Goal: Information Seeking & Learning: Find specific fact

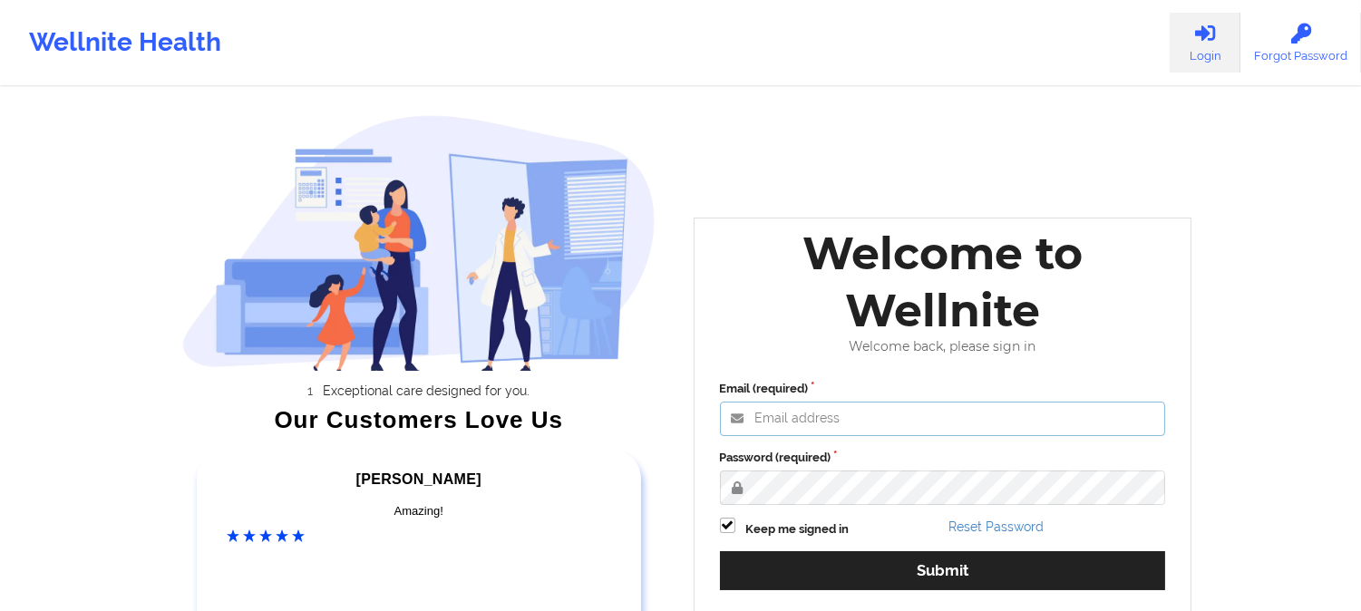
type input "saad@wellnite.com"
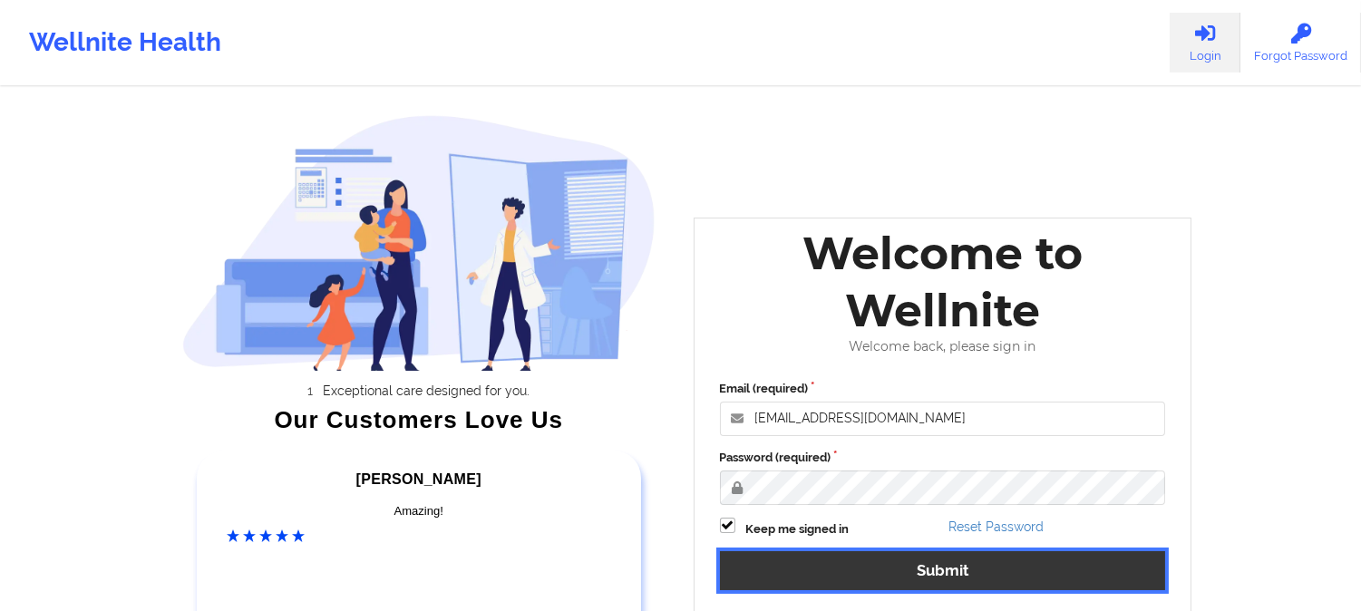
click at [851, 565] on button "Submit" at bounding box center [943, 570] width 446 height 39
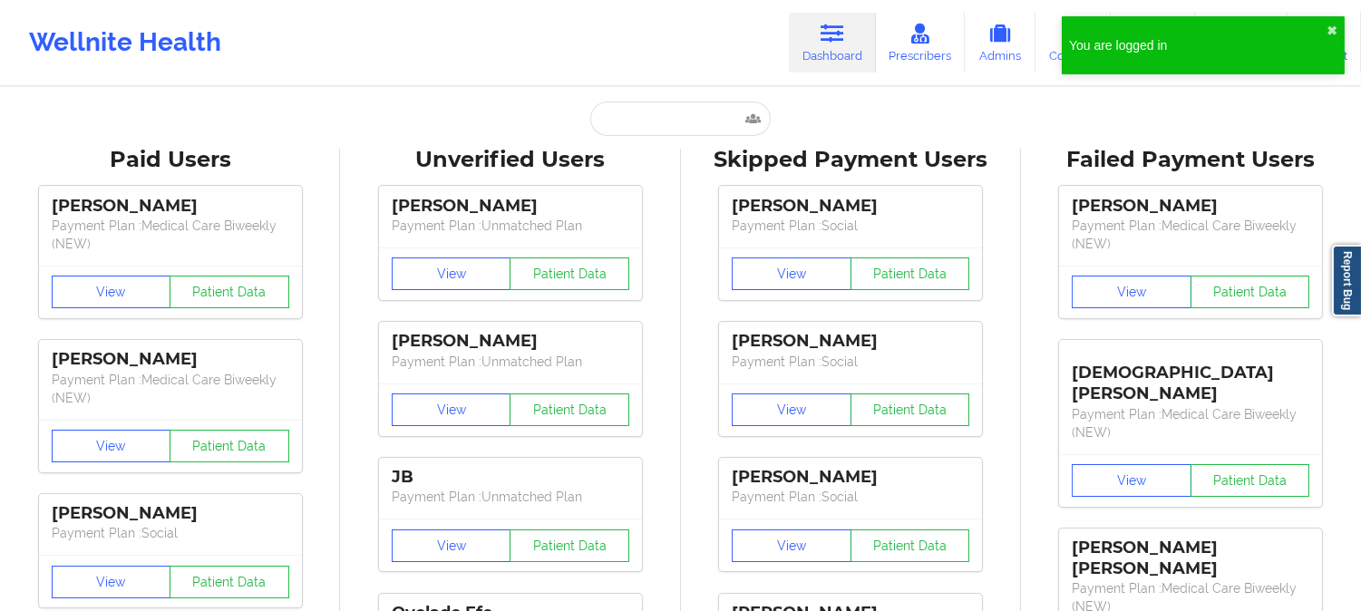
click at [687, 51] on div "Wellnite Health Dashboard Prescribers Admins Coaches Therapists Medications Acc…" at bounding box center [680, 42] width 1361 height 73
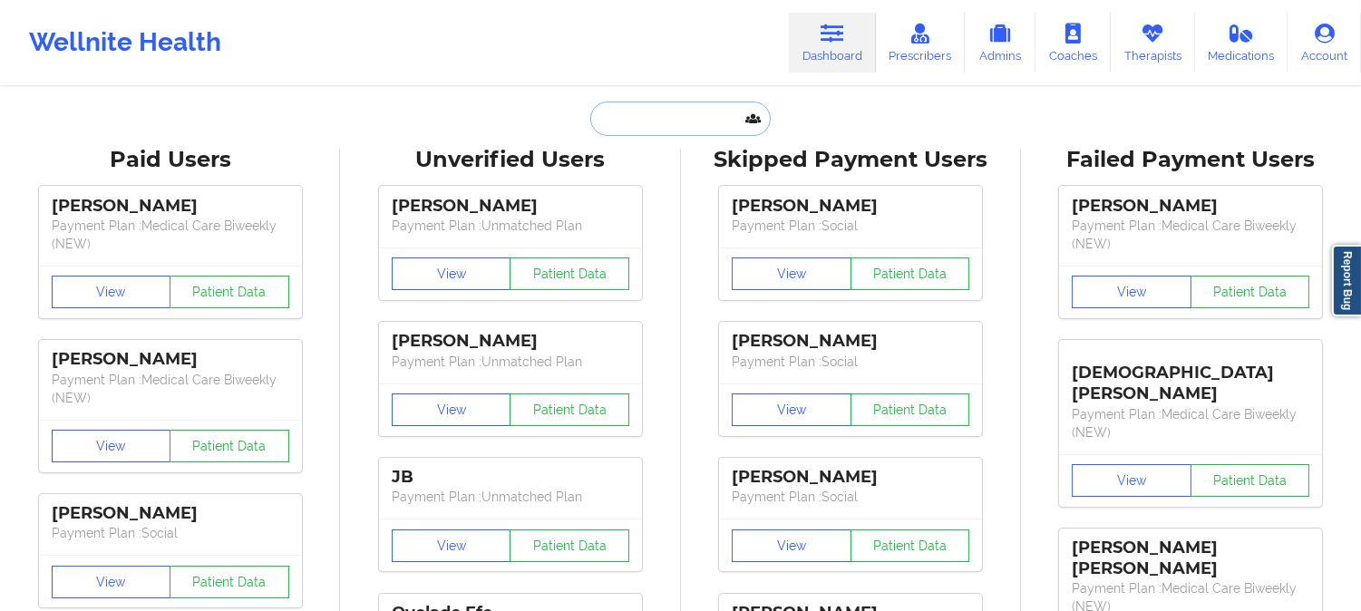
click at [693, 130] on input "text" at bounding box center [680, 119] width 180 height 34
paste input "Ayojjay@iloud.com"
type input "Ayojjay@iloud.com"
click at [667, 116] on input "text" at bounding box center [680, 119] width 180 height 34
paste input "JESSICA WESTBROOK"
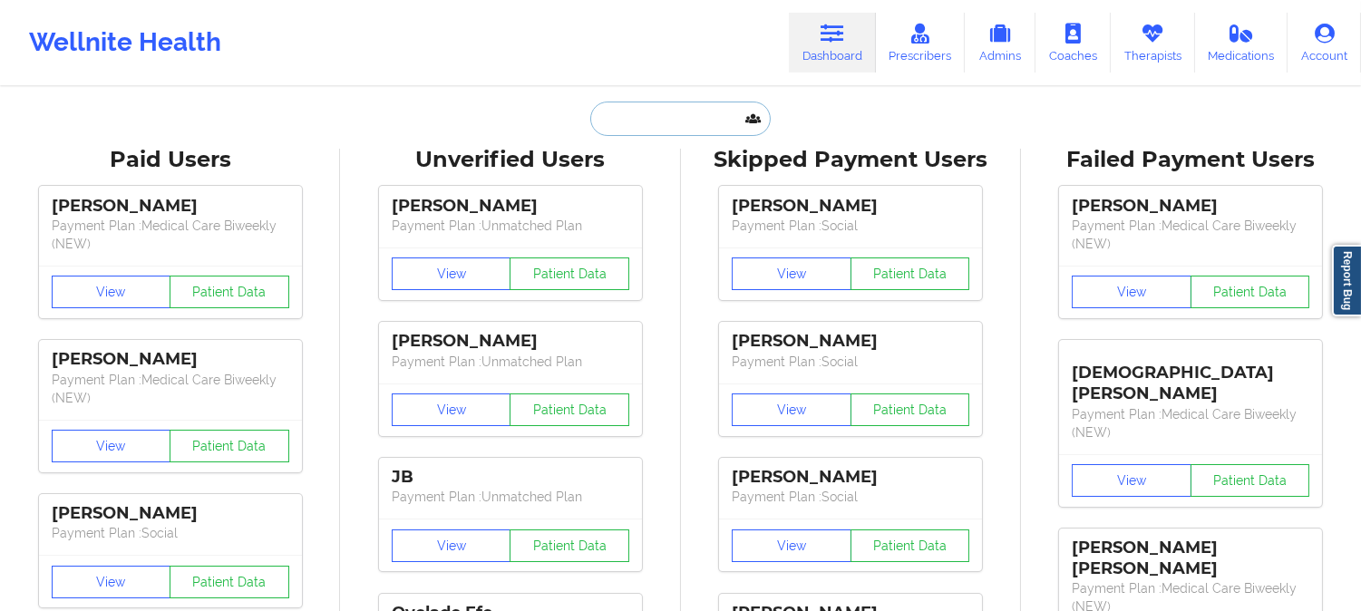
type input "JESSICA WESTBROOK"
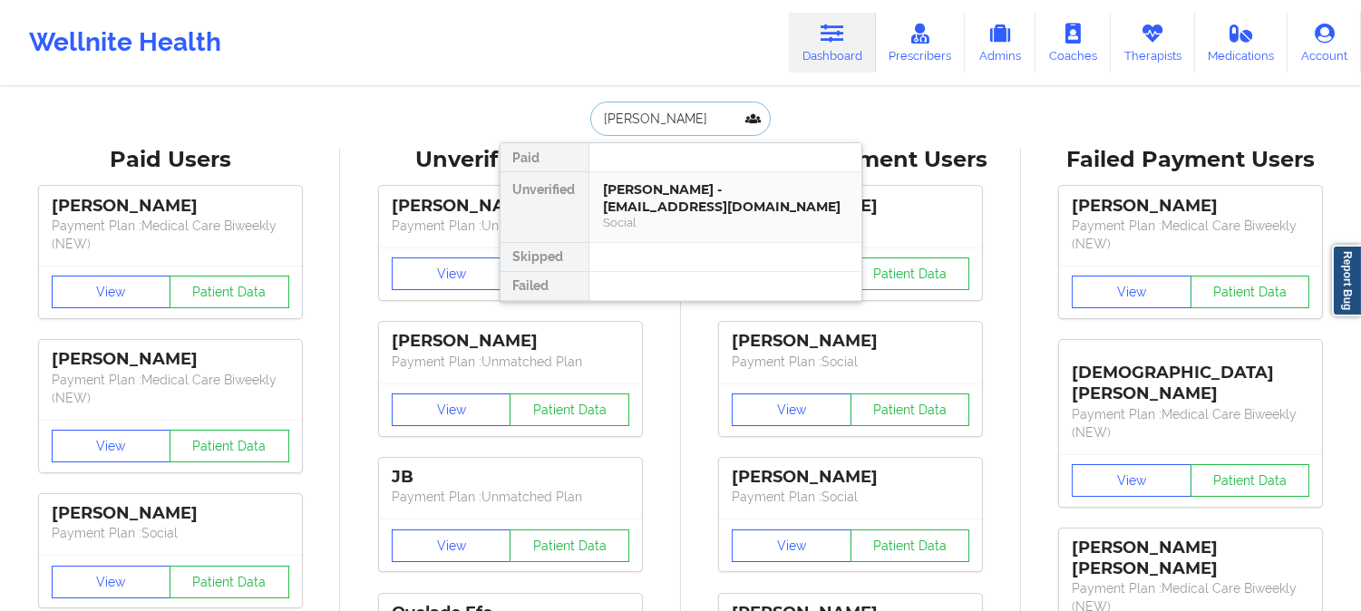
click at [754, 200] on div "Jessica Westbrook - ayojjay@icloud.com" at bounding box center [725, 198] width 243 height 34
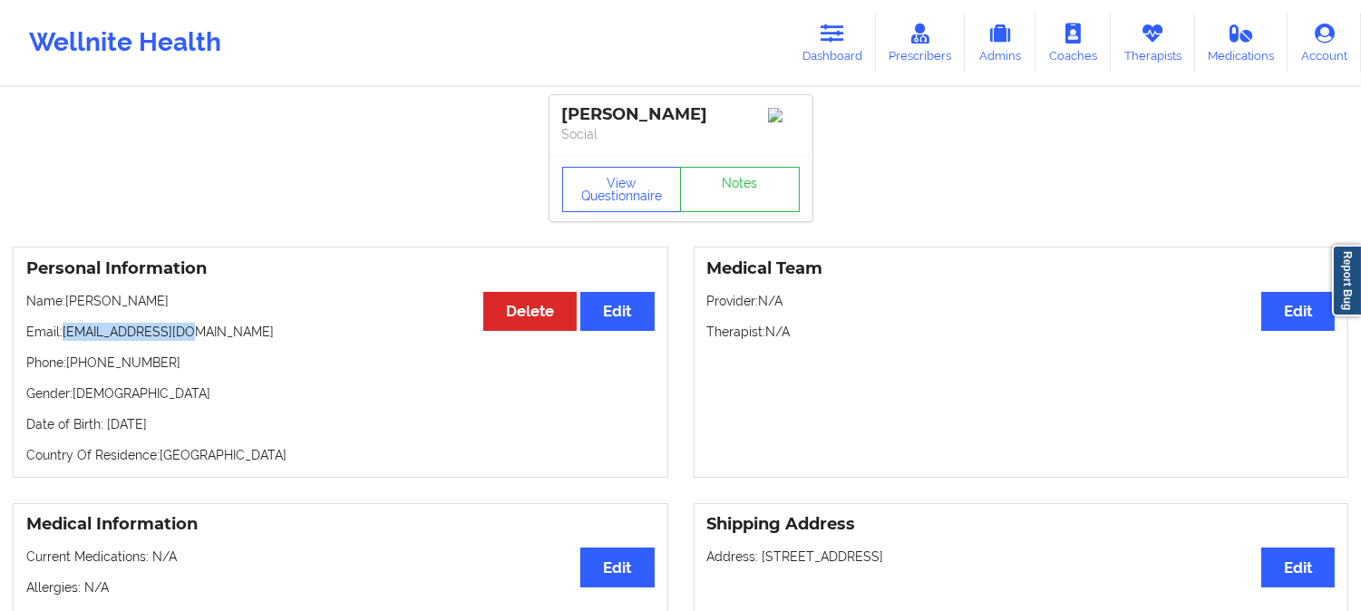
drag, startPoint x: 198, startPoint y: 336, endPoint x: 66, endPoint y: 325, distance: 131.9
click at [66, 325] on div "Personal Information Edit Delete Name: Jessica Westbrook Email: ayojjay@icloud.…" at bounding box center [341, 362] width 656 height 231
copy p "ayojjay@icloud.com"
drag, startPoint x: 196, startPoint y: 304, endPoint x: 67, endPoint y: 304, distance: 128.8
click at [67, 304] on p "Name: Jessica Westbrook" at bounding box center [340, 301] width 628 height 18
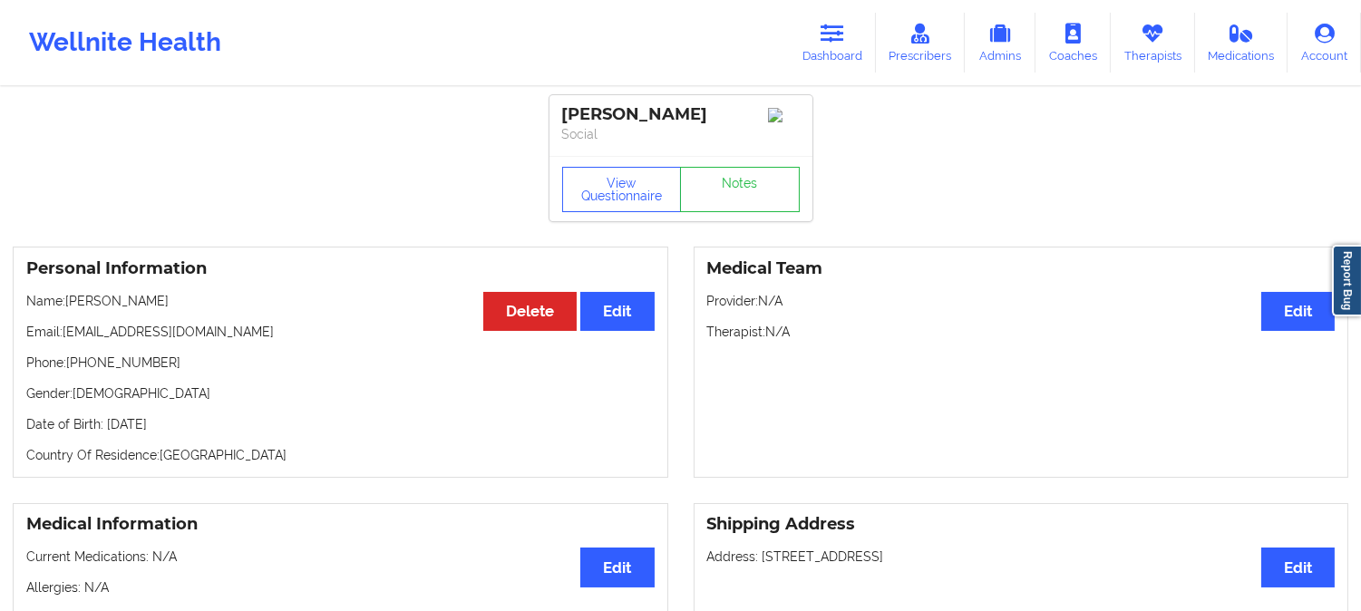
copy p "Jessica Westbrook"
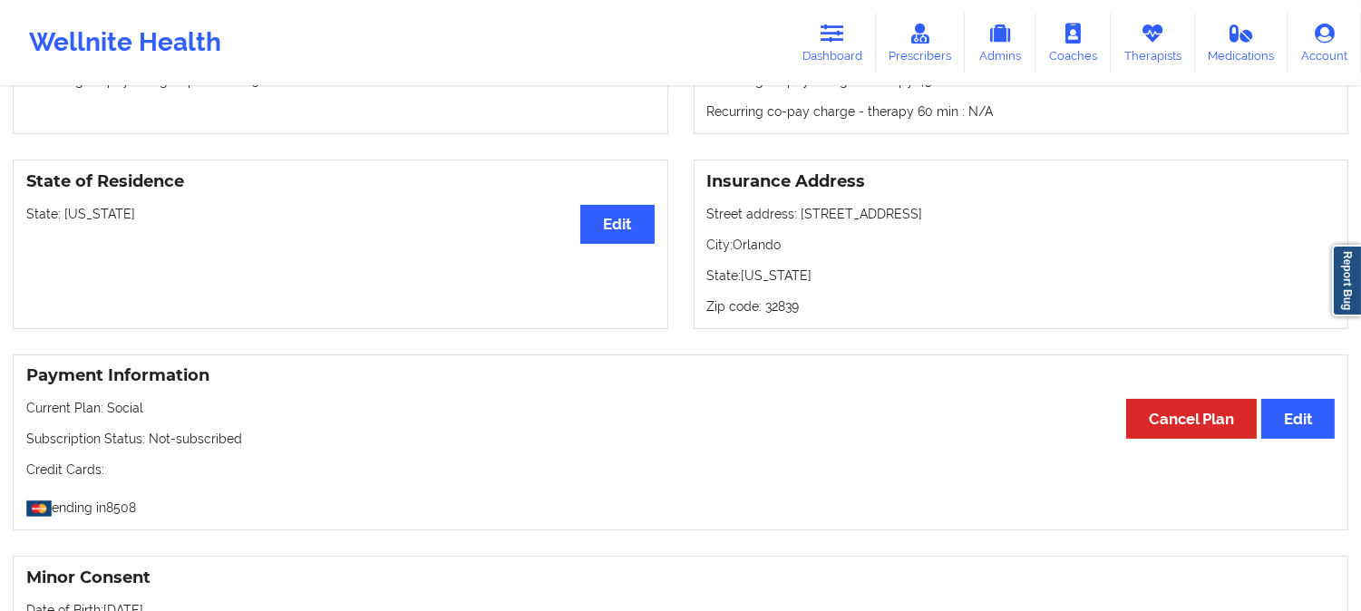
scroll to position [805, 0]
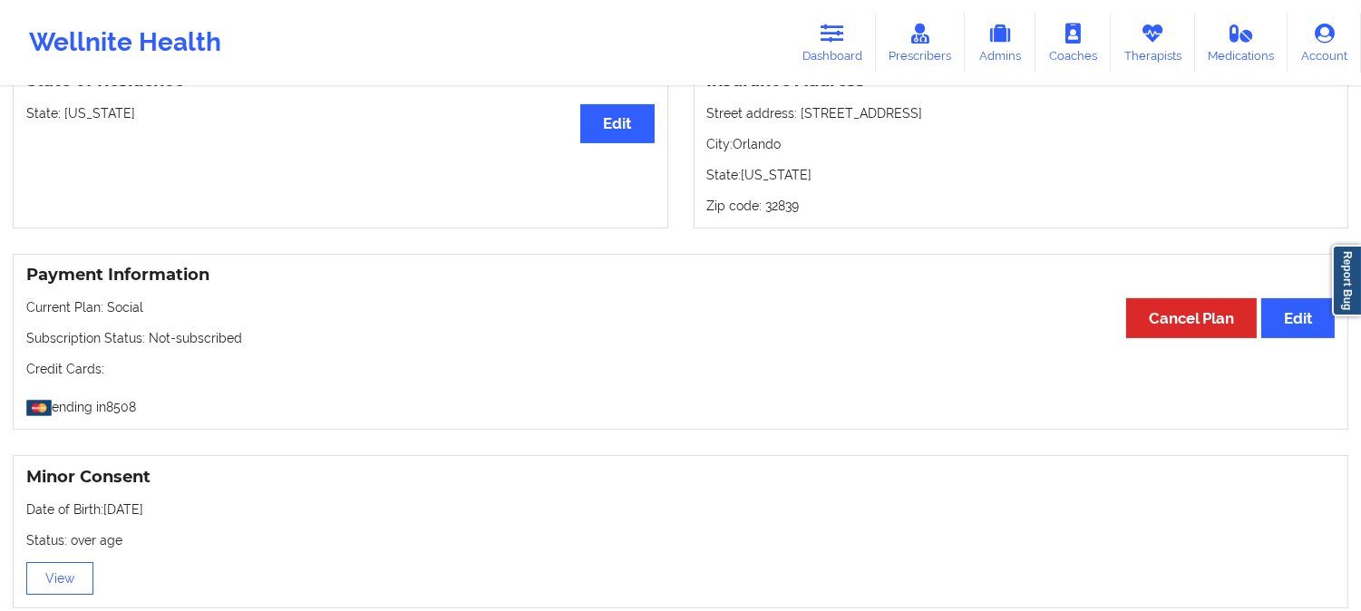
drag, startPoint x: 427, startPoint y: 400, endPoint x: 399, endPoint y: 290, distance: 113.3
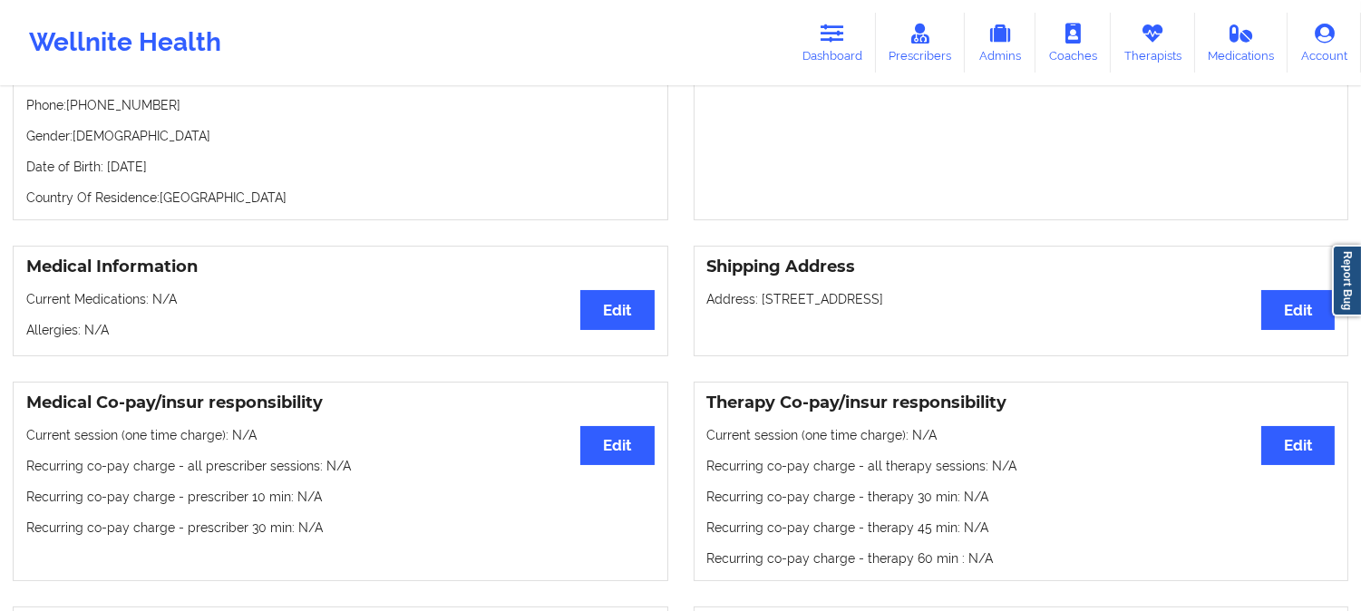
scroll to position [0, 0]
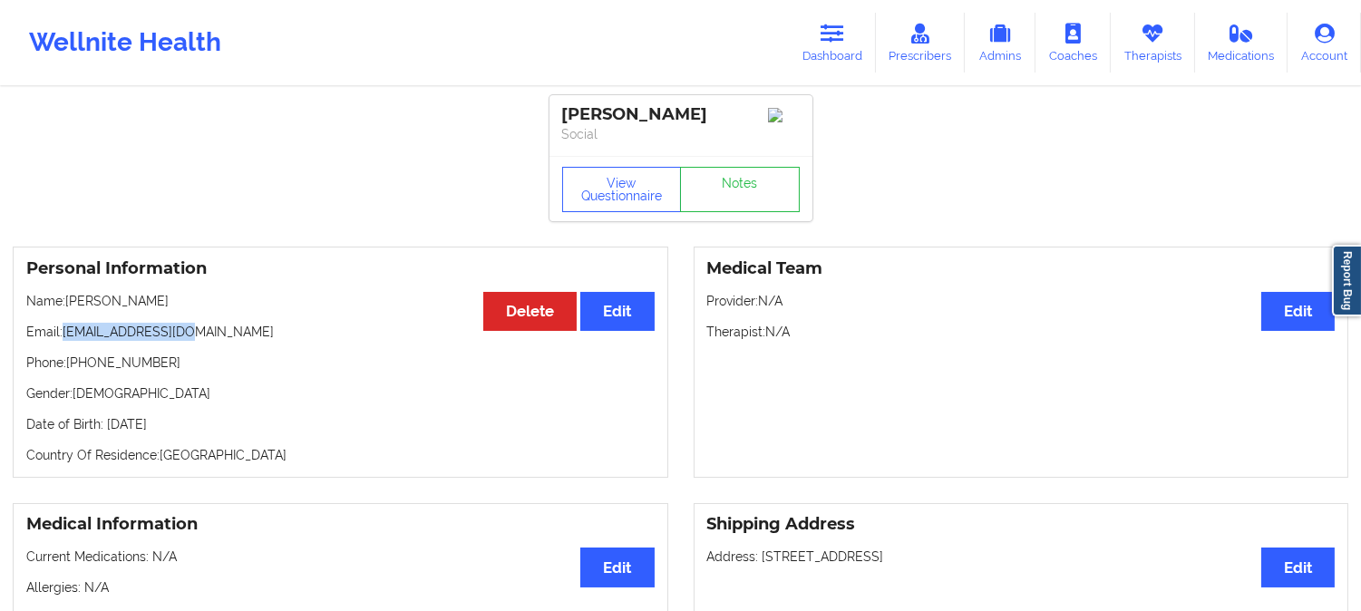
drag, startPoint x: 203, startPoint y: 337, endPoint x: 66, endPoint y: 339, distance: 137.0
click at [66, 339] on p "Email: ayojjay@icloud.com" at bounding box center [340, 332] width 628 height 18
copy p "ayojjay@icloud.com"
click at [185, 307] on p "Name: Jessica Westbrook" at bounding box center [340, 301] width 628 height 18
drag, startPoint x: 185, startPoint y: 307, endPoint x: 70, endPoint y: 305, distance: 115.2
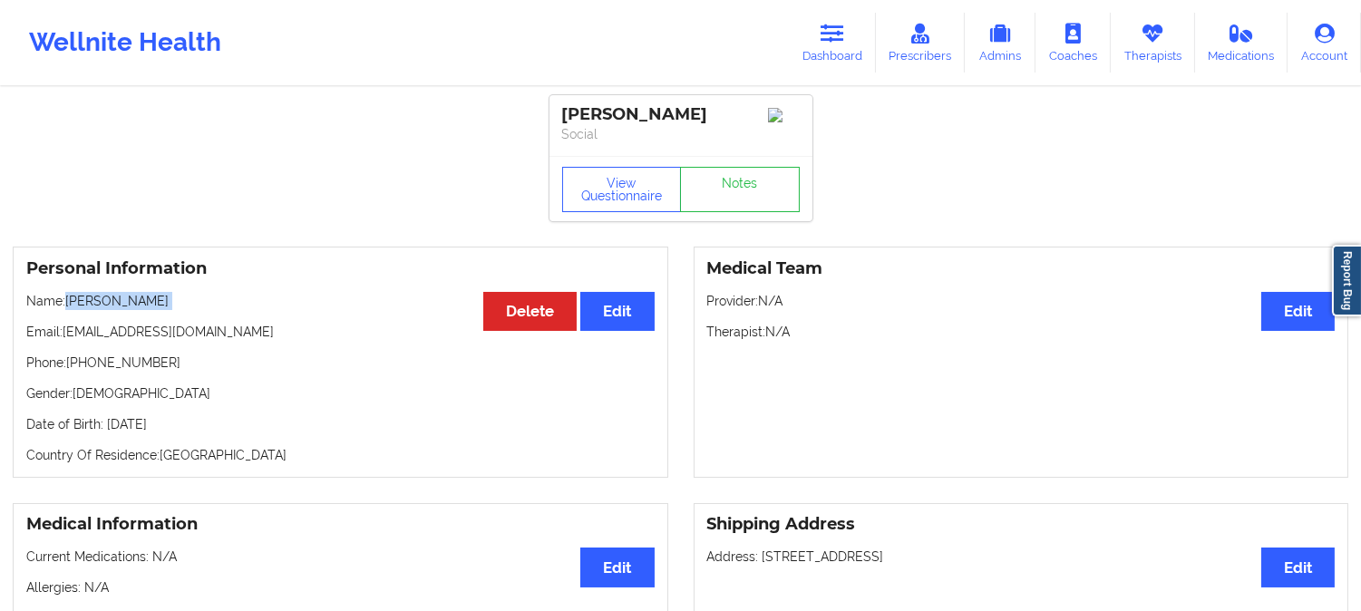
click at [70, 305] on p "Name: Jessica Westbrook" at bounding box center [340, 301] width 628 height 18
copy p "Jessica Westbrook"
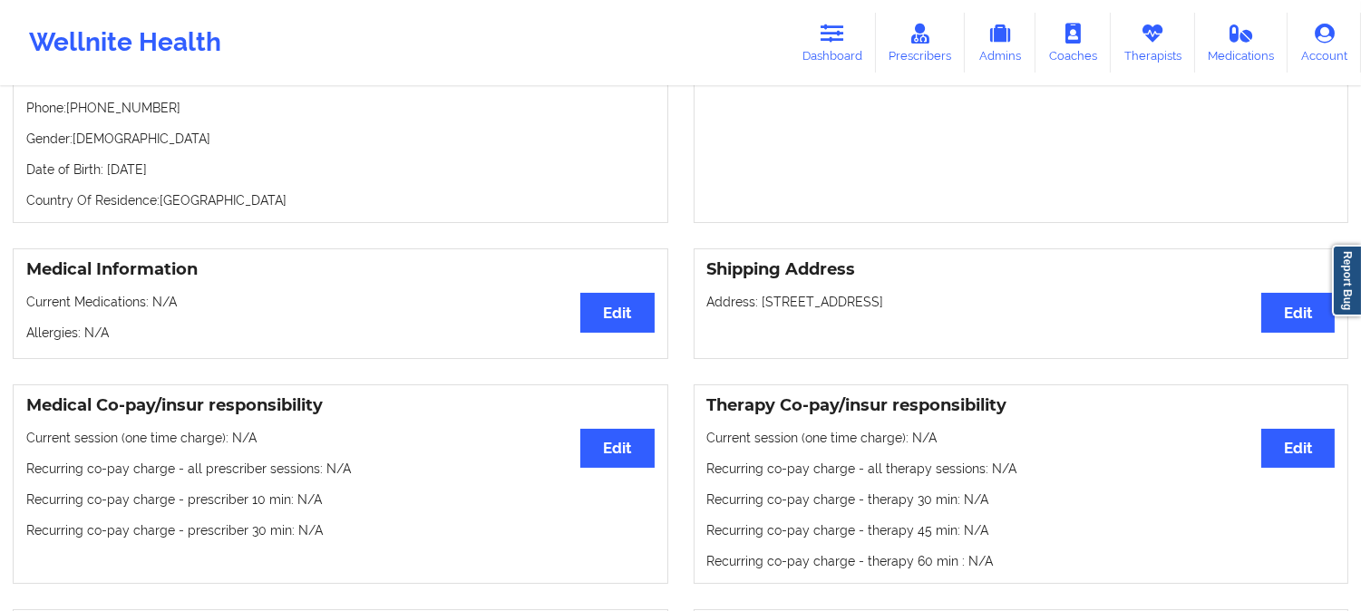
scroll to position [201, 0]
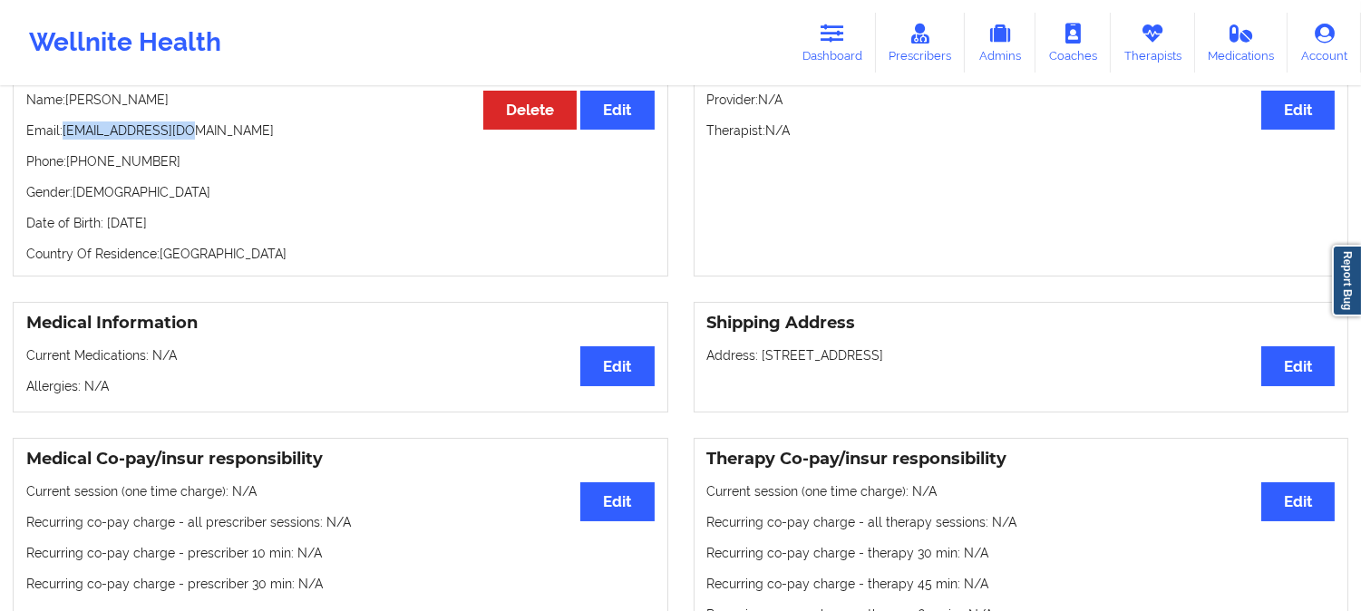
drag, startPoint x: 193, startPoint y: 137, endPoint x: 64, endPoint y: 127, distance: 129.2
click at [64, 127] on p "Email: ayojjay@icloud.com" at bounding box center [340, 131] width 628 height 18
copy p "ayojjay@icloud.com"
click at [834, 31] on icon at bounding box center [833, 34] width 24 height 20
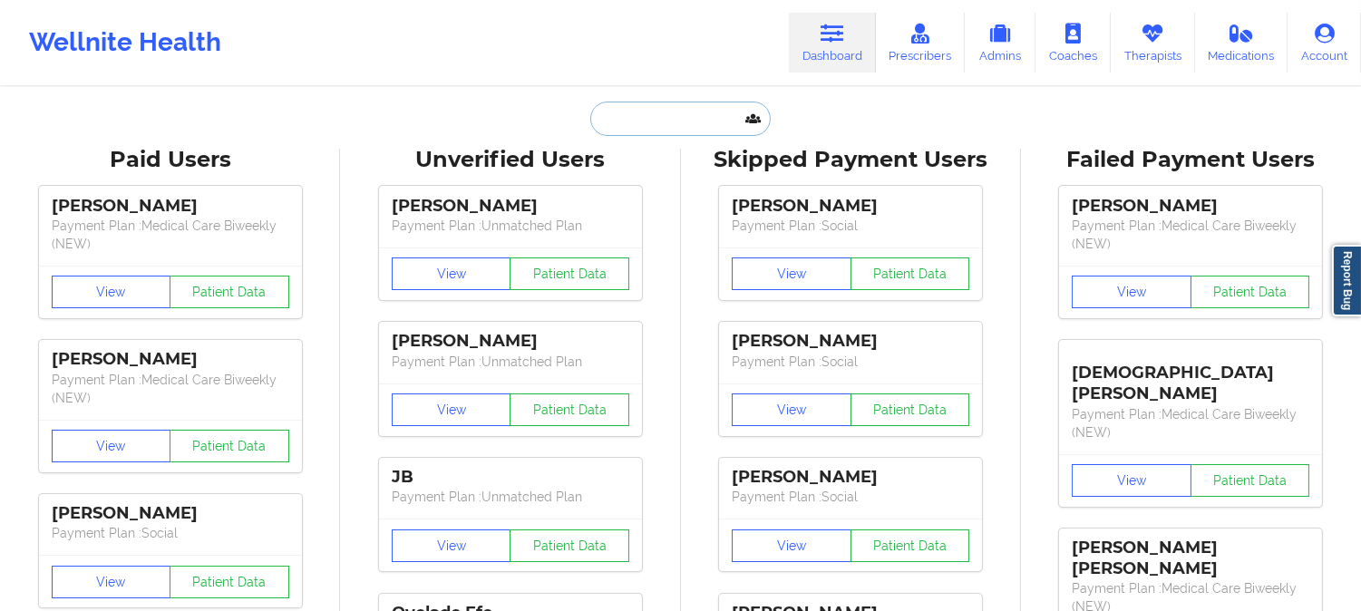
click at [682, 128] on input "text" at bounding box center [680, 119] width 180 height 34
paste input "MELISSA TENNANT"
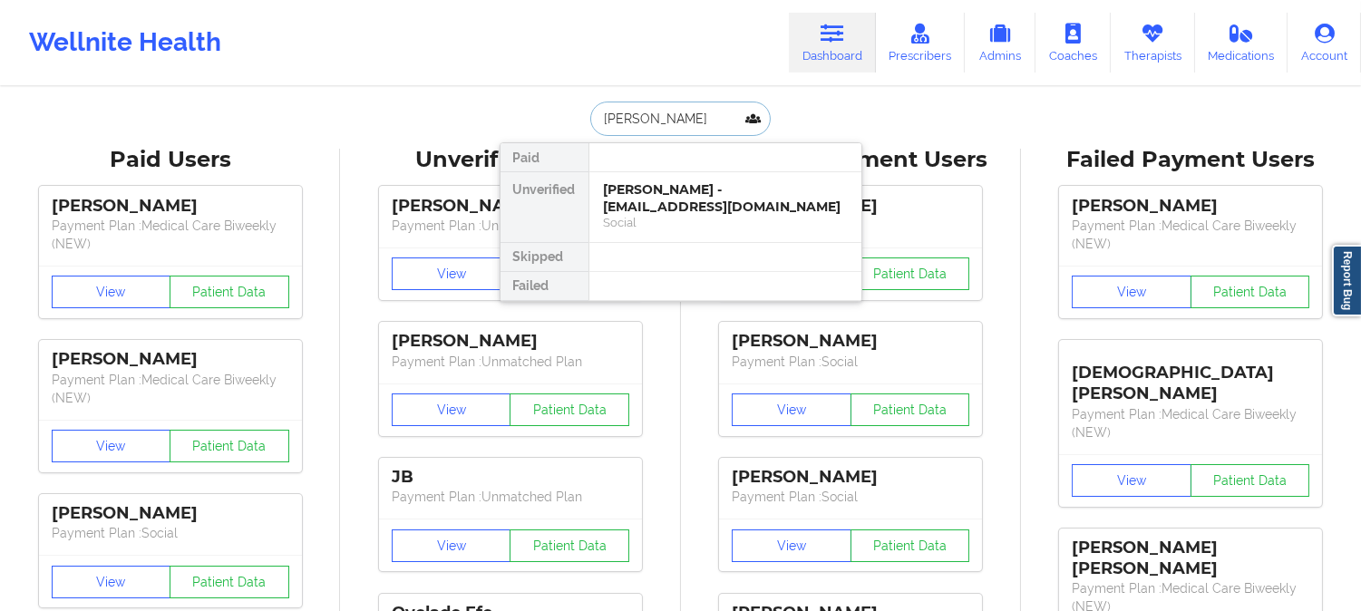
type input "MELISSA TENNANT"
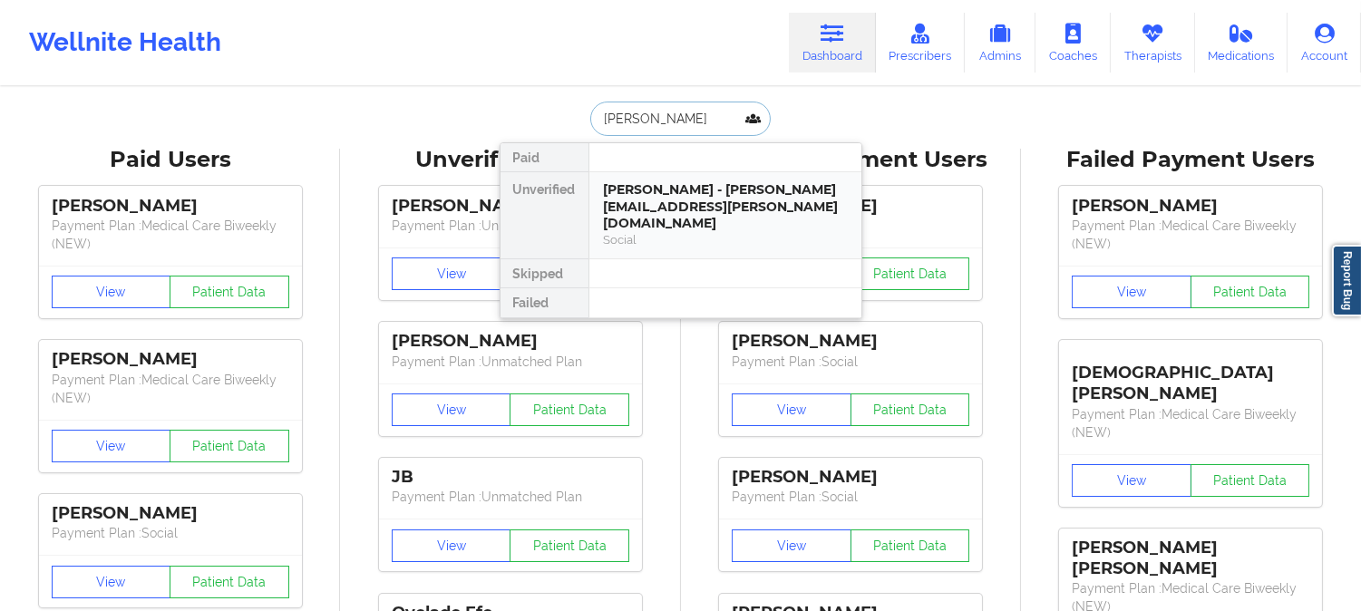
click at [667, 204] on div "Melissa Tennant - melissa.m.mike@gmail.com" at bounding box center [725, 206] width 243 height 51
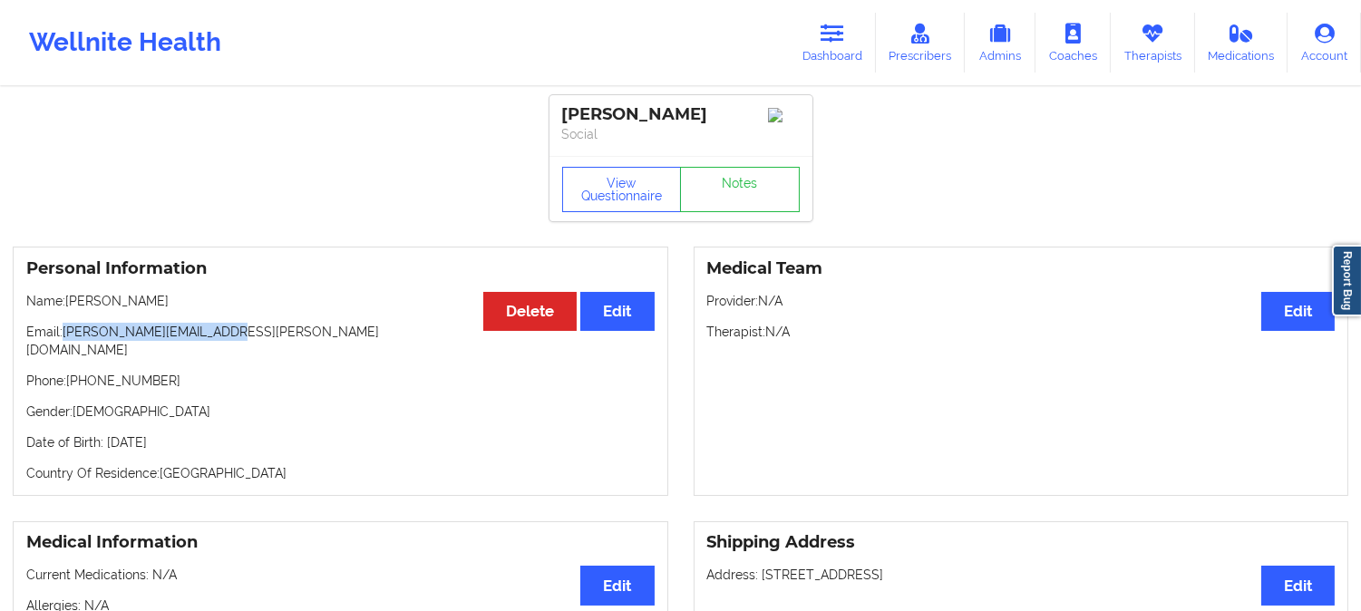
drag, startPoint x: 238, startPoint y: 339, endPoint x: 69, endPoint y: 333, distance: 168.8
click at [69, 333] on p "Email: melissa.m.mike@gmail.com" at bounding box center [340, 341] width 628 height 36
copy p "melissa.m.mike@gmail.com"
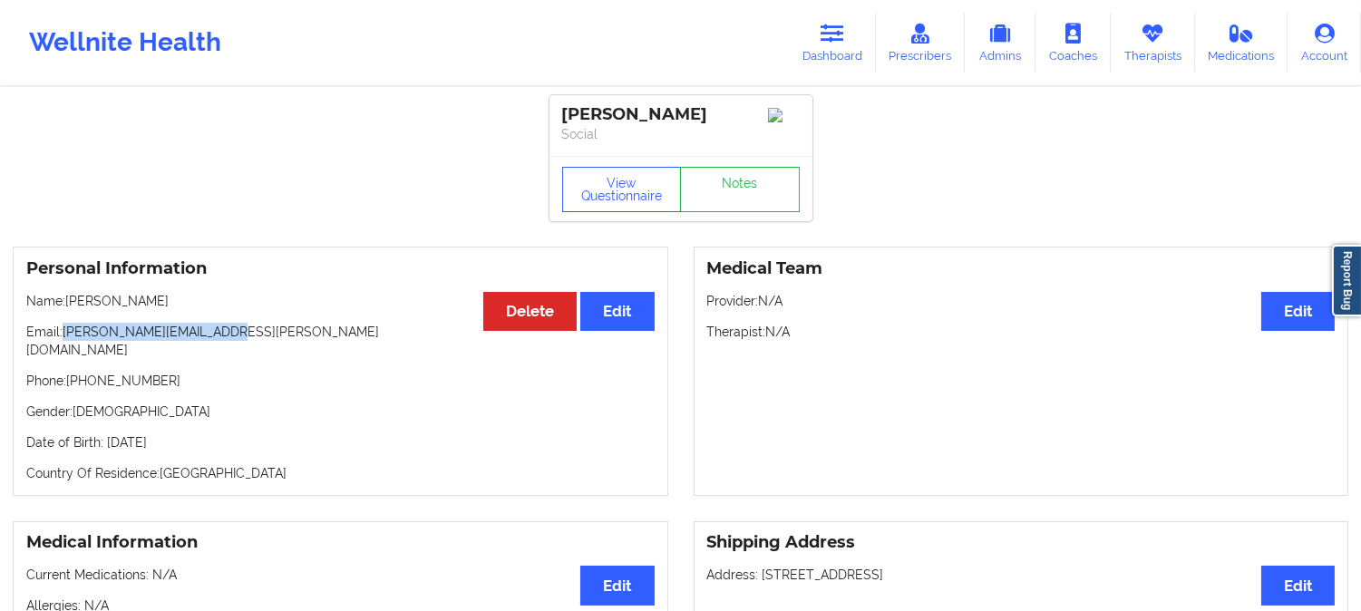
copy p "melissa.m.mike@gmail.com"
click at [850, 36] on link "Dashboard" at bounding box center [832, 43] width 87 height 60
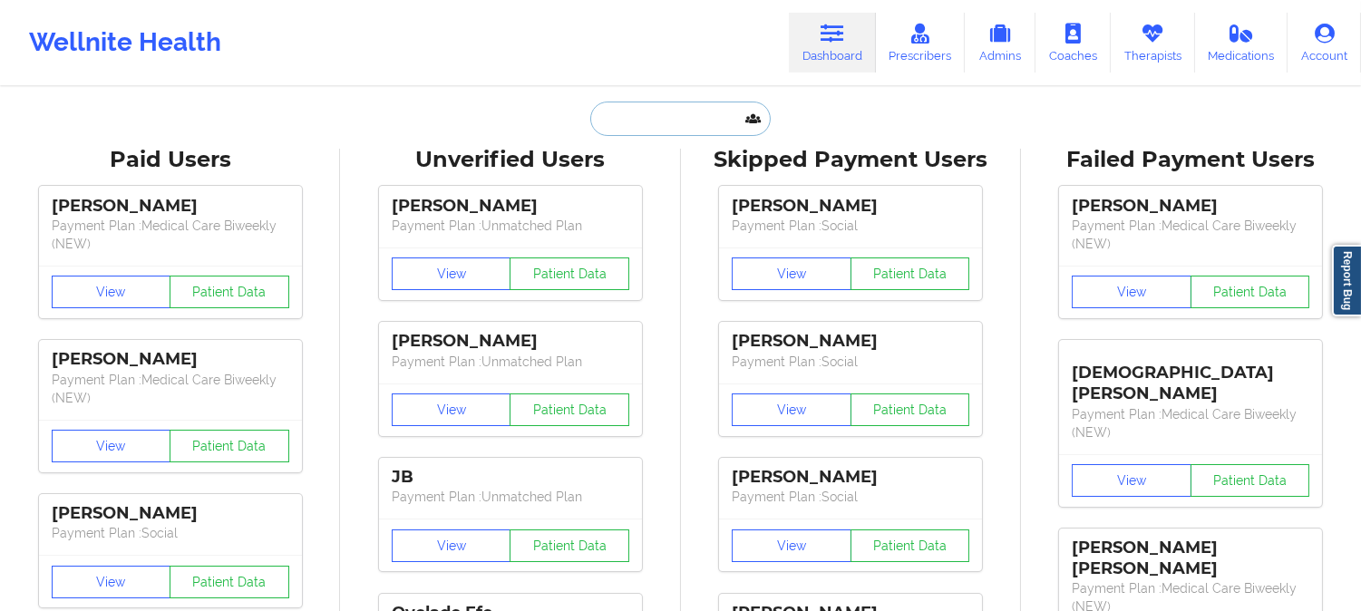
click at [674, 121] on input "text" at bounding box center [680, 119] width 180 height 34
paste input "aimeeyu731@gmail.com"
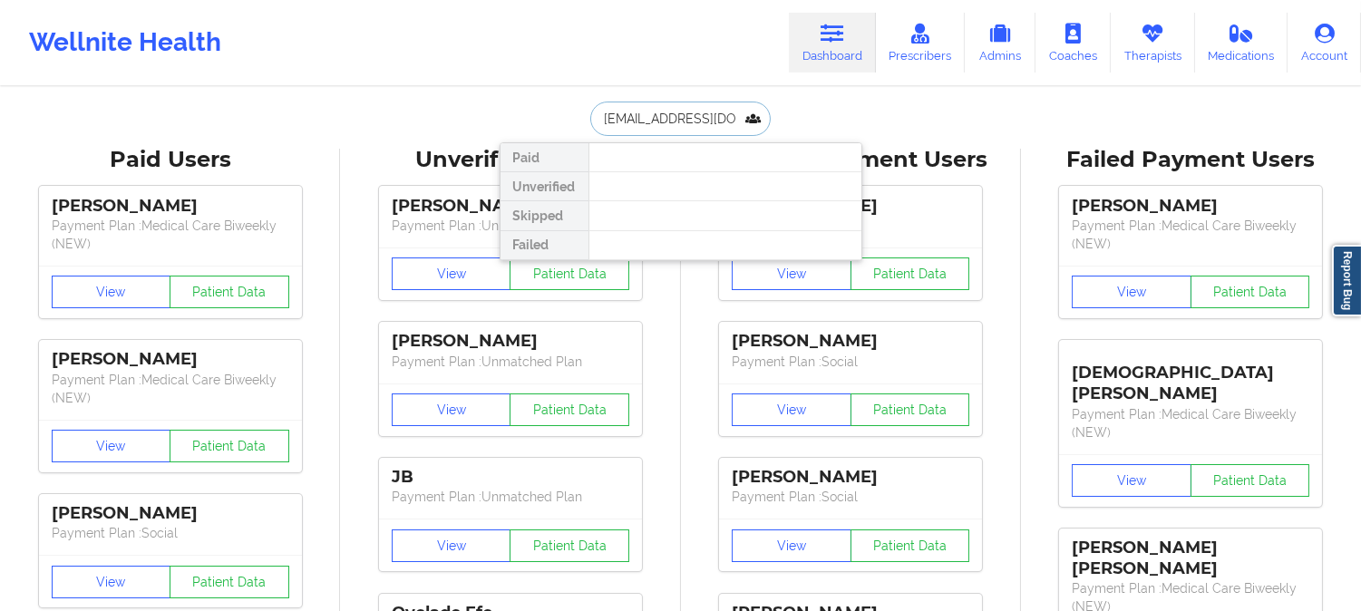
click at [674, 120] on input "aimeeyu731@gmail.com" at bounding box center [680, 119] width 180 height 34
click at [669, 125] on input "aimeeyu73@gmail.com" at bounding box center [680, 119] width 180 height 34
paste input "1"
type input "a"
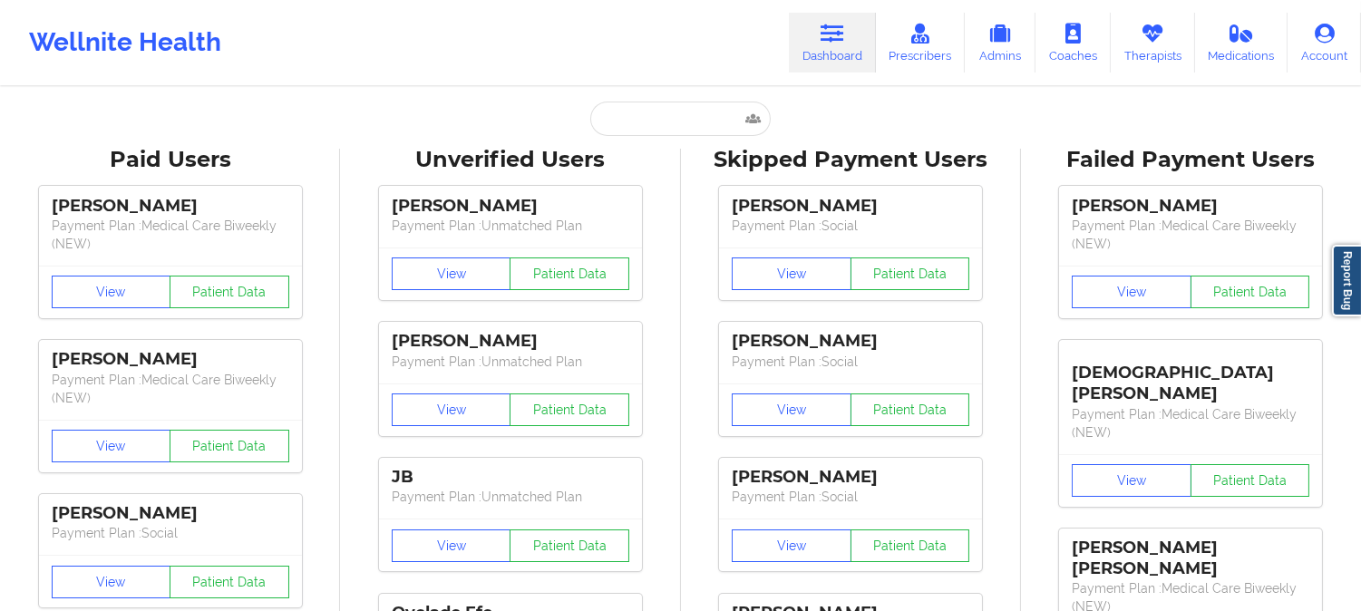
click at [718, 123] on input "text" at bounding box center [680, 119] width 180 height 34
paste input "GISELLE GONZALEZ"
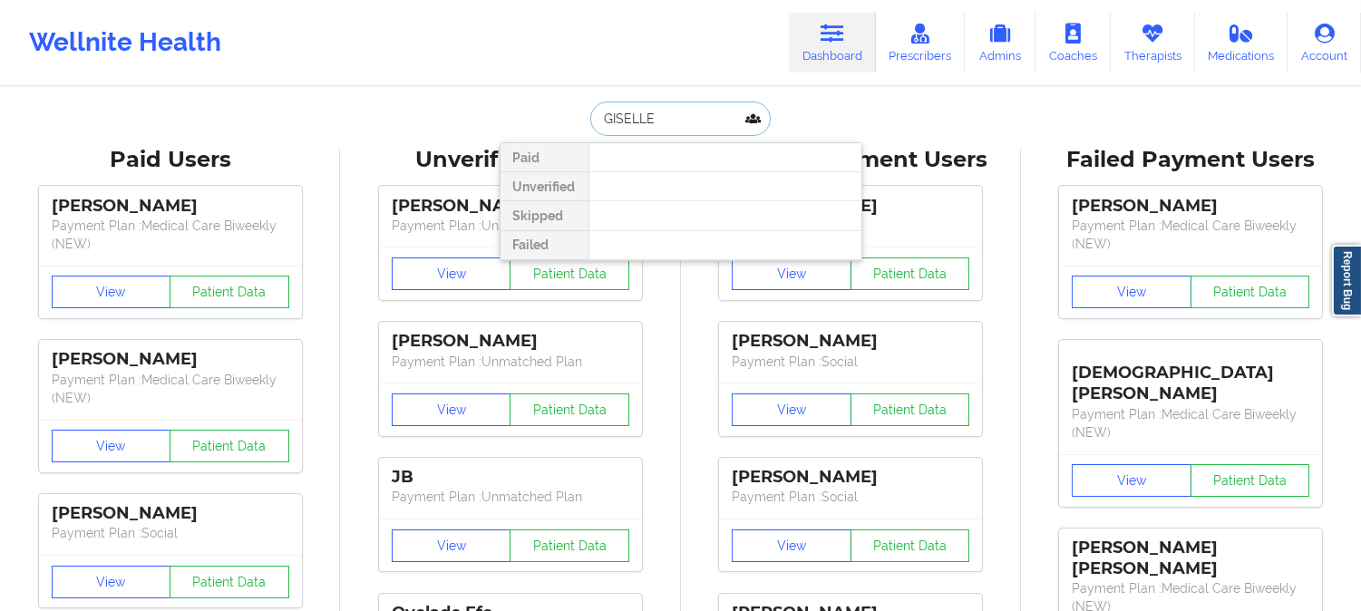
type input "GISELLE"
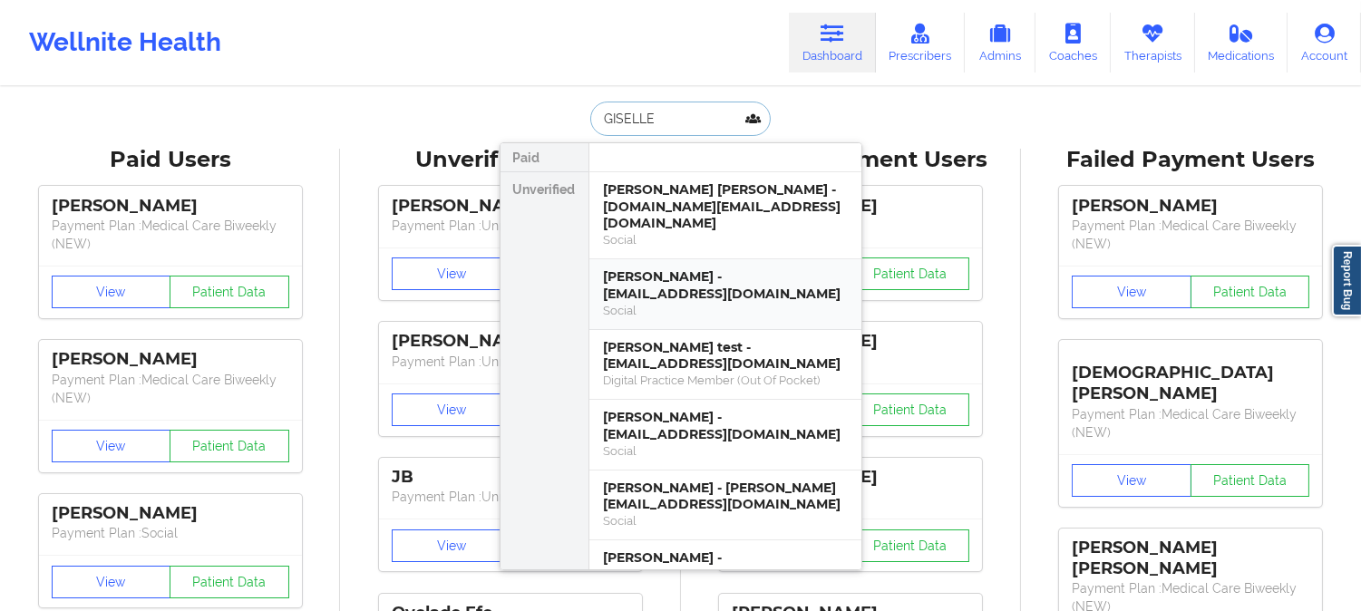
click at [706, 268] on div "Giselle Garcia - dreandgg@icloud.com" at bounding box center [725, 285] width 243 height 34
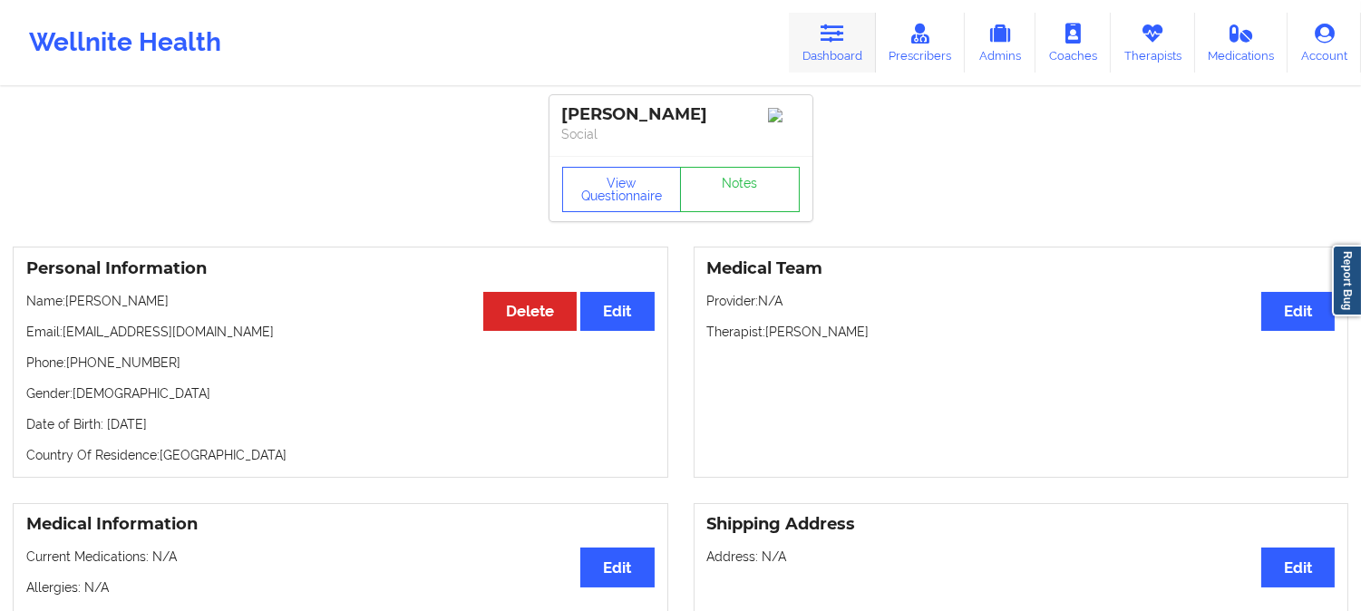
click at [854, 14] on link "Dashboard" at bounding box center [832, 43] width 87 height 60
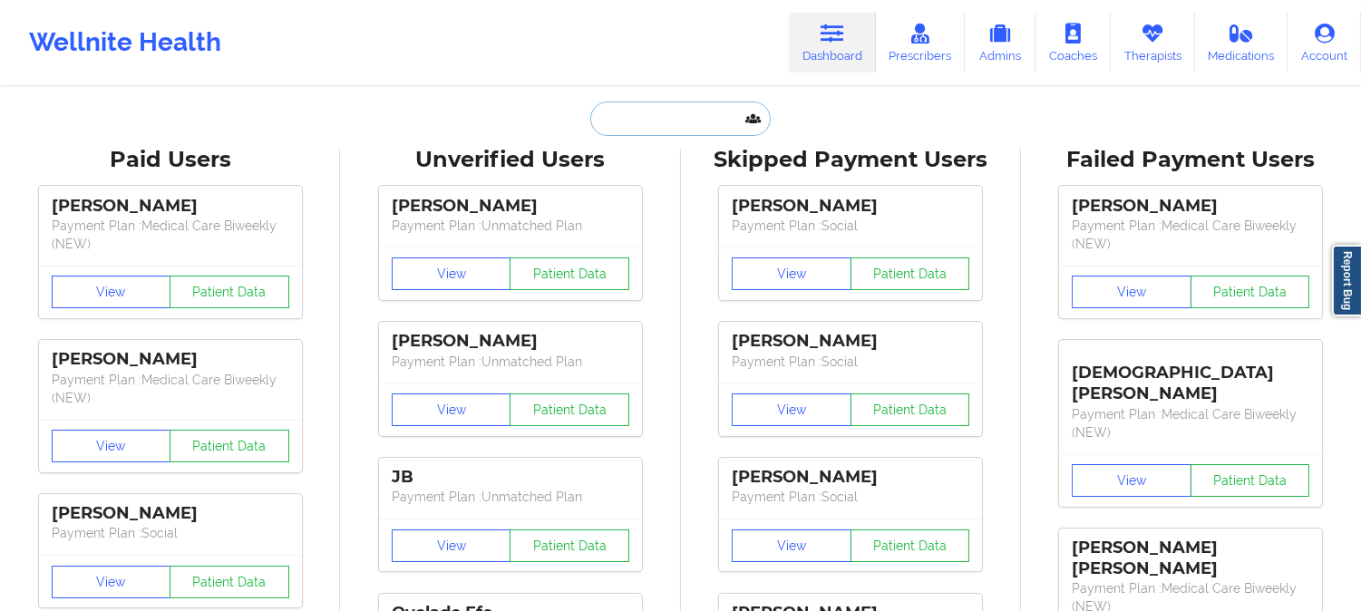
click at [660, 106] on input "text" at bounding box center [680, 119] width 180 height 34
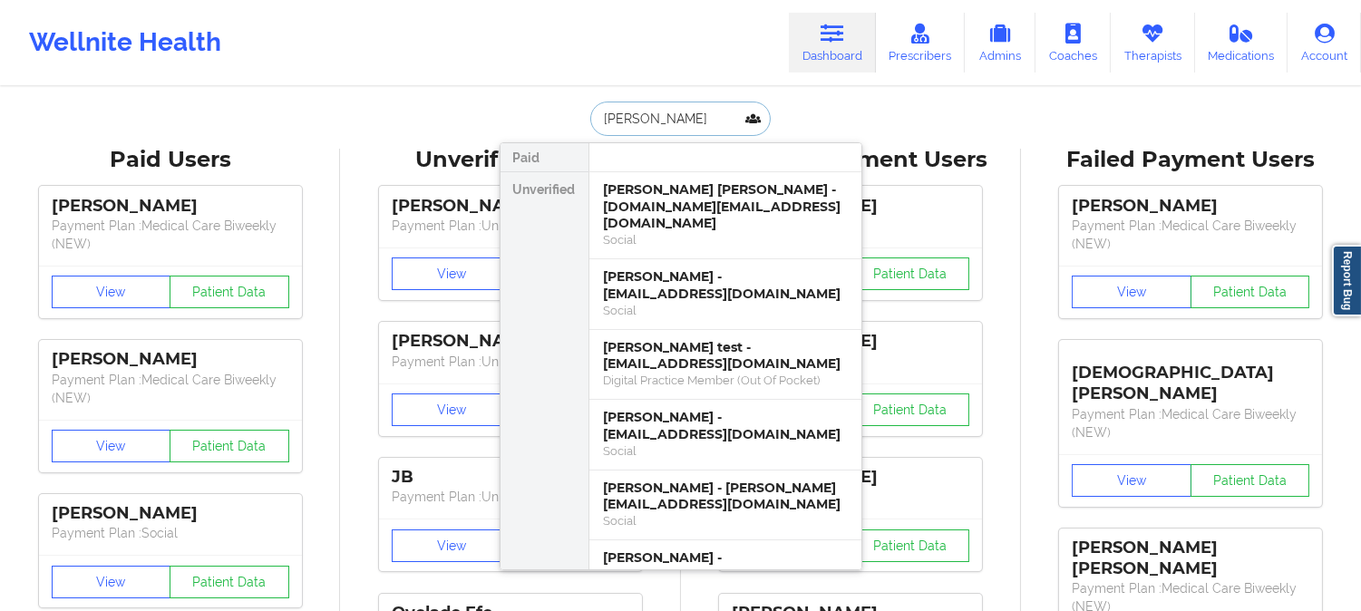
type input "emma y"
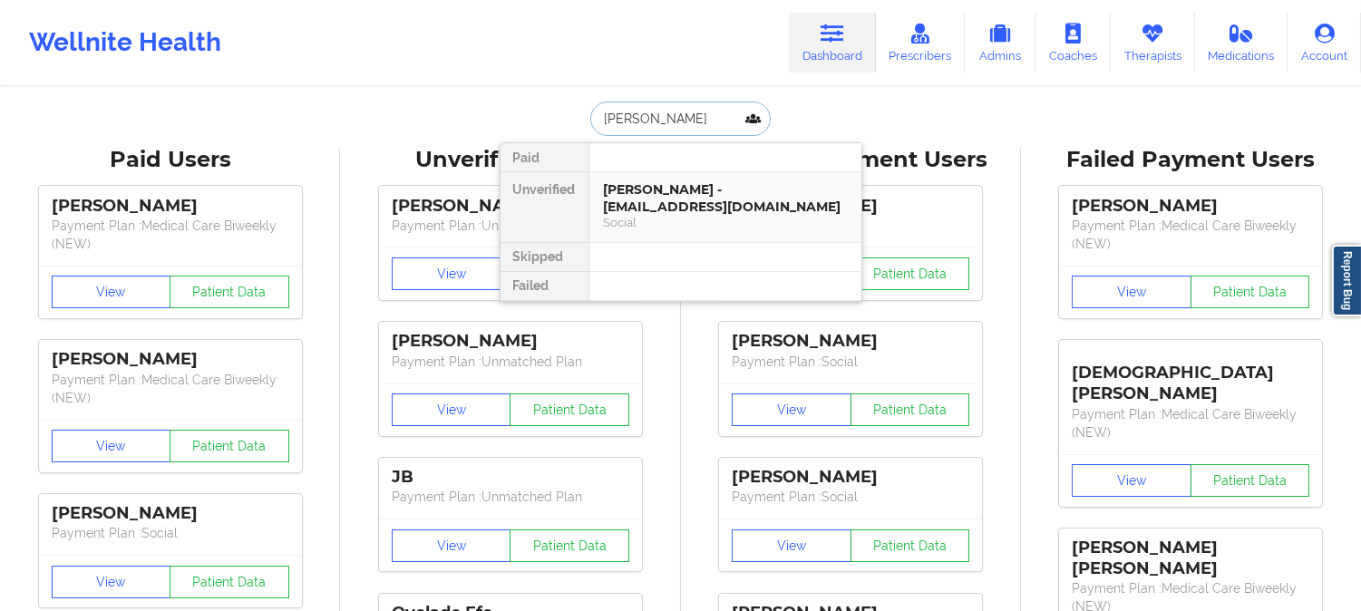
click at [721, 200] on div "Emma Yniguez - komickto@gmail.com" at bounding box center [725, 198] width 243 height 34
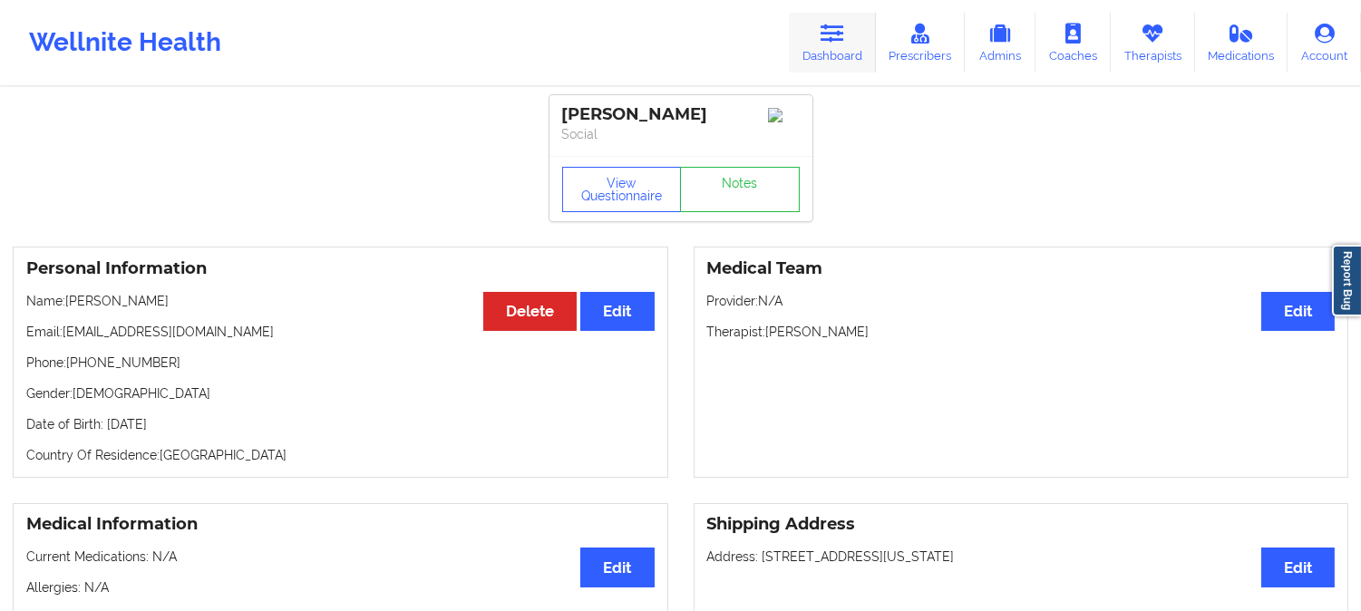
click at [839, 30] on icon at bounding box center [833, 34] width 24 height 20
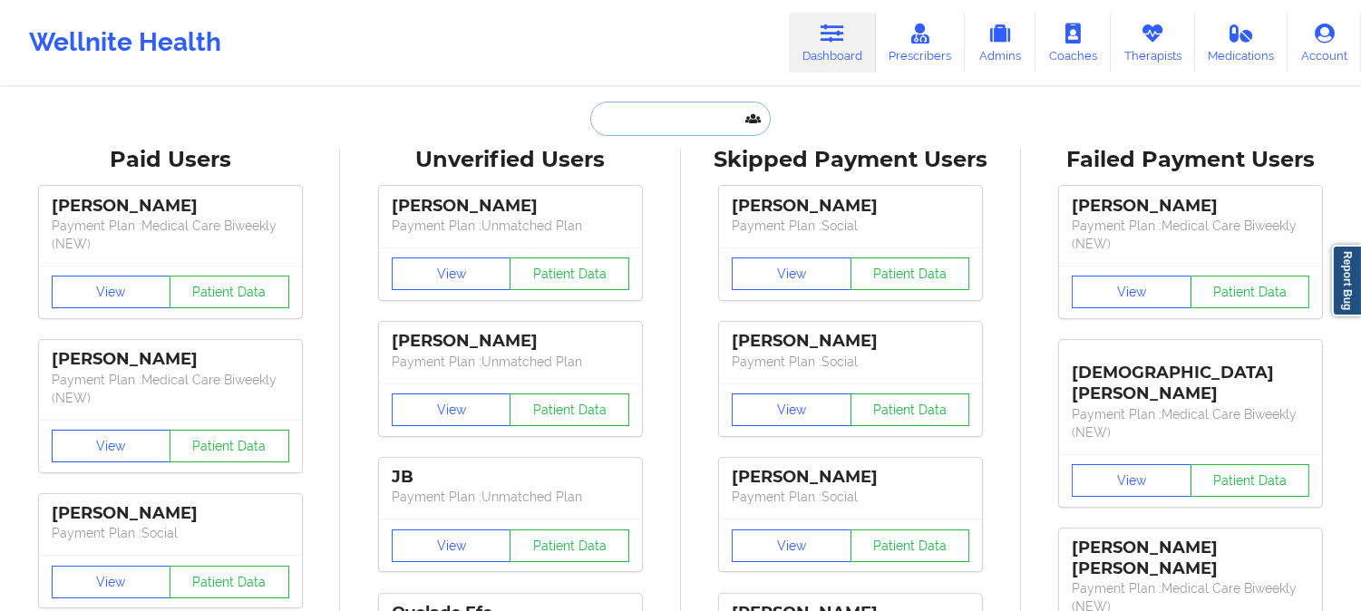
click at [701, 103] on input "text" at bounding box center [680, 119] width 180 height 34
paste input "DASHAVIA@GMAIL.COM"
type input "DASHAVIA@GMAIL.COM"
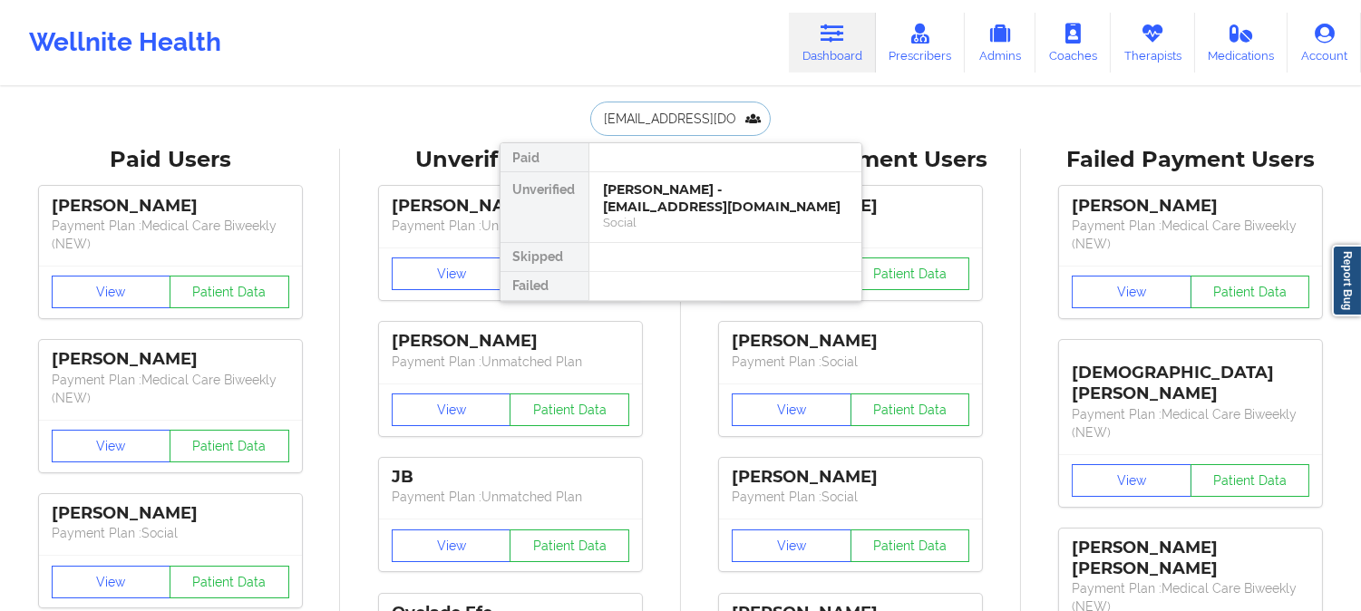
scroll to position [0, 2]
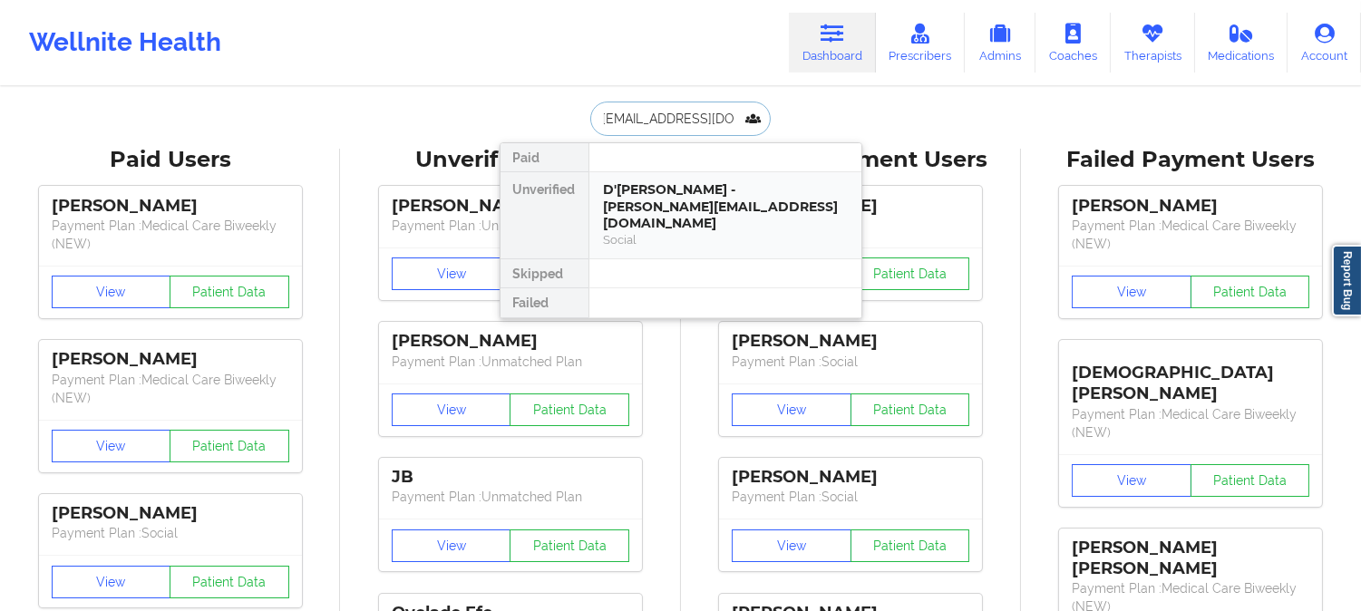
click at [637, 193] on div "D'SHAVIA FRANCIS - dashavia@gmail.com" at bounding box center [725, 206] width 243 height 51
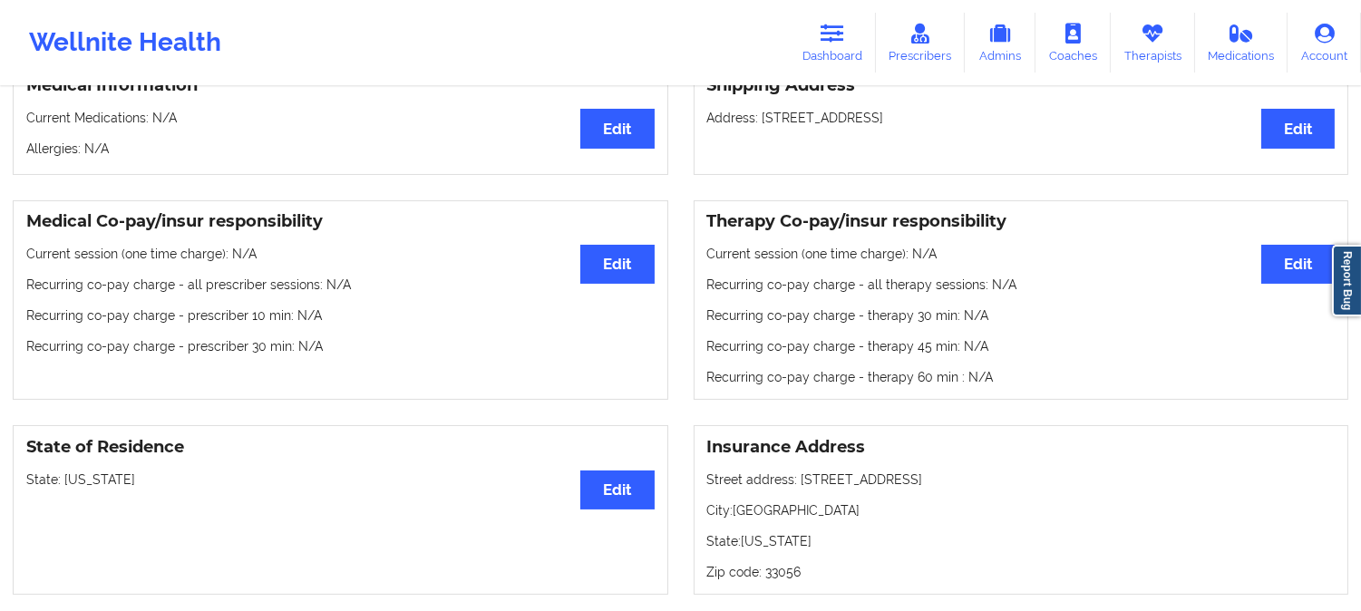
scroll to position [201, 0]
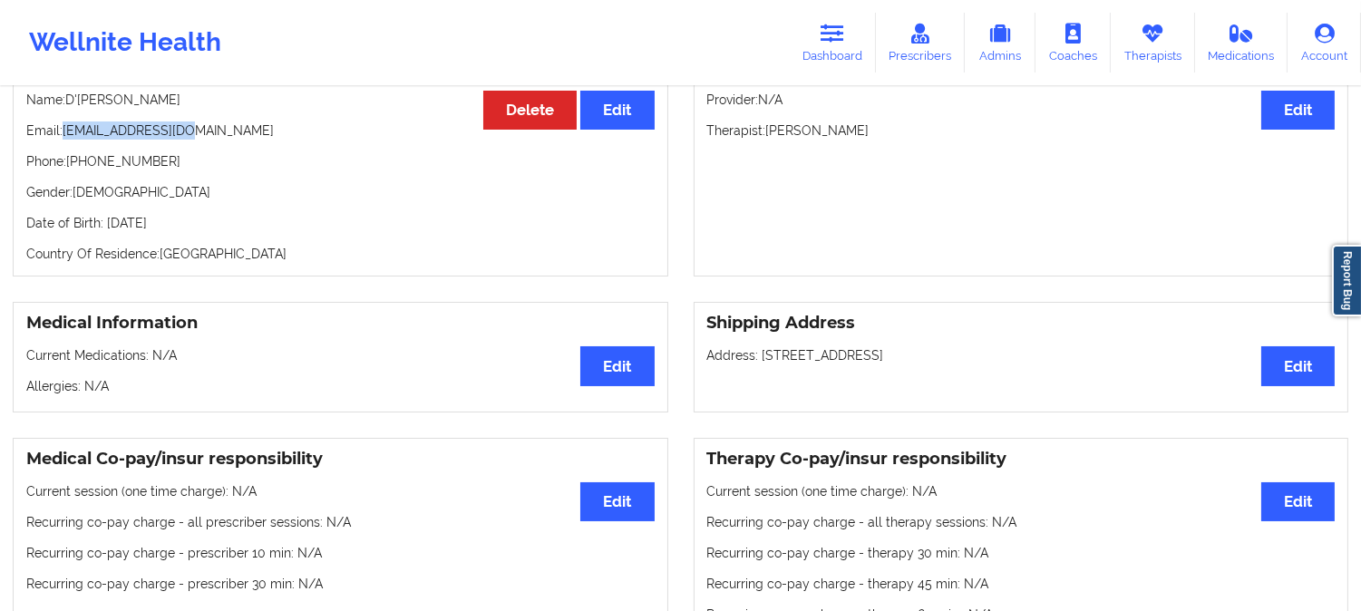
drag, startPoint x: 218, startPoint y: 133, endPoint x: 64, endPoint y: 123, distance: 153.6
click at [64, 123] on div "Personal Information Edit Delete Name: D'SHAVIA FRANCIS Email: dashavia@gmail.c…" at bounding box center [341, 160] width 656 height 231
copy p "dashavia@gmail.com"
click at [832, 46] on link "Dashboard" at bounding box center [832, 43] width 87 height 60
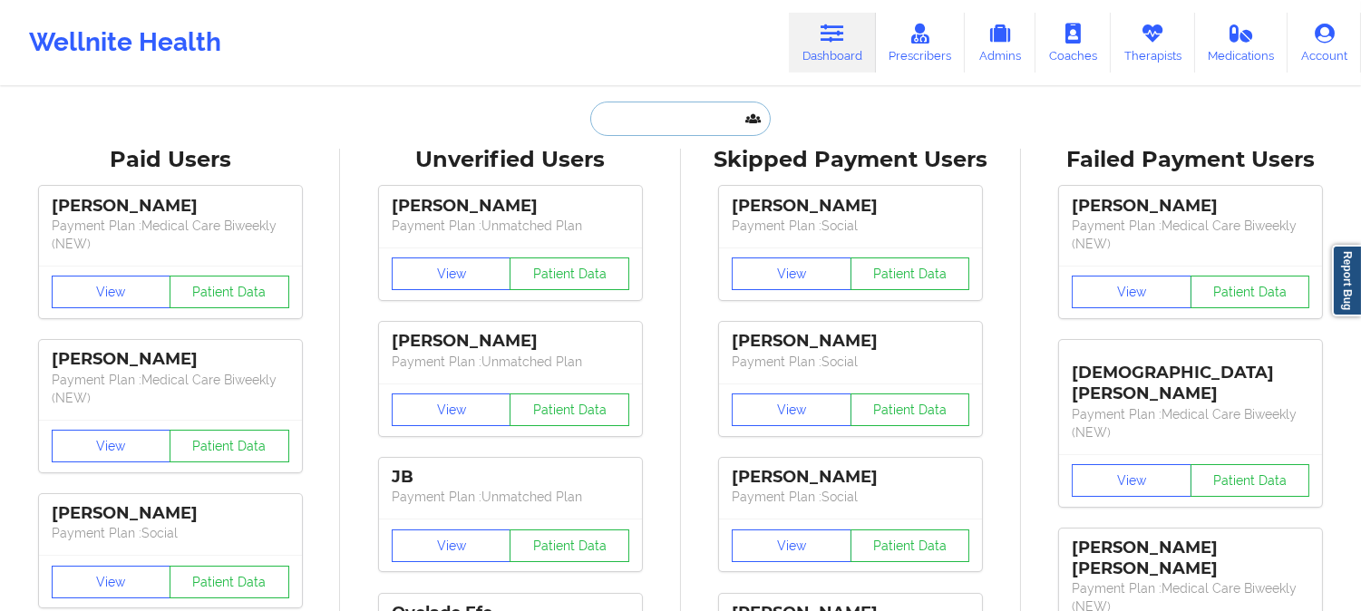
click at [666, 120] on input "text" at bounding box center [680, 119] width 180 height 34
paste input "Albert Amponsah"
type input "Albert Amponsah"
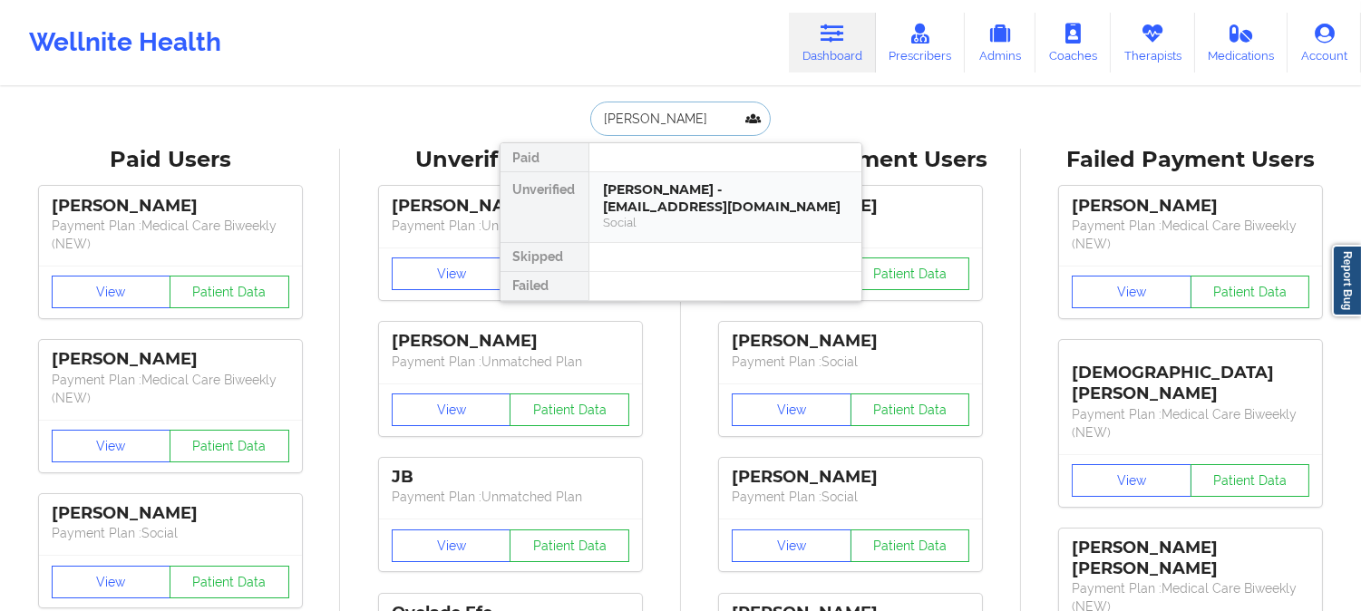
click at [666, 193] on div "Albert Amponsah - amponsah_albert@yahoo.com" at bounding box center [725, 198] width 243 height 34
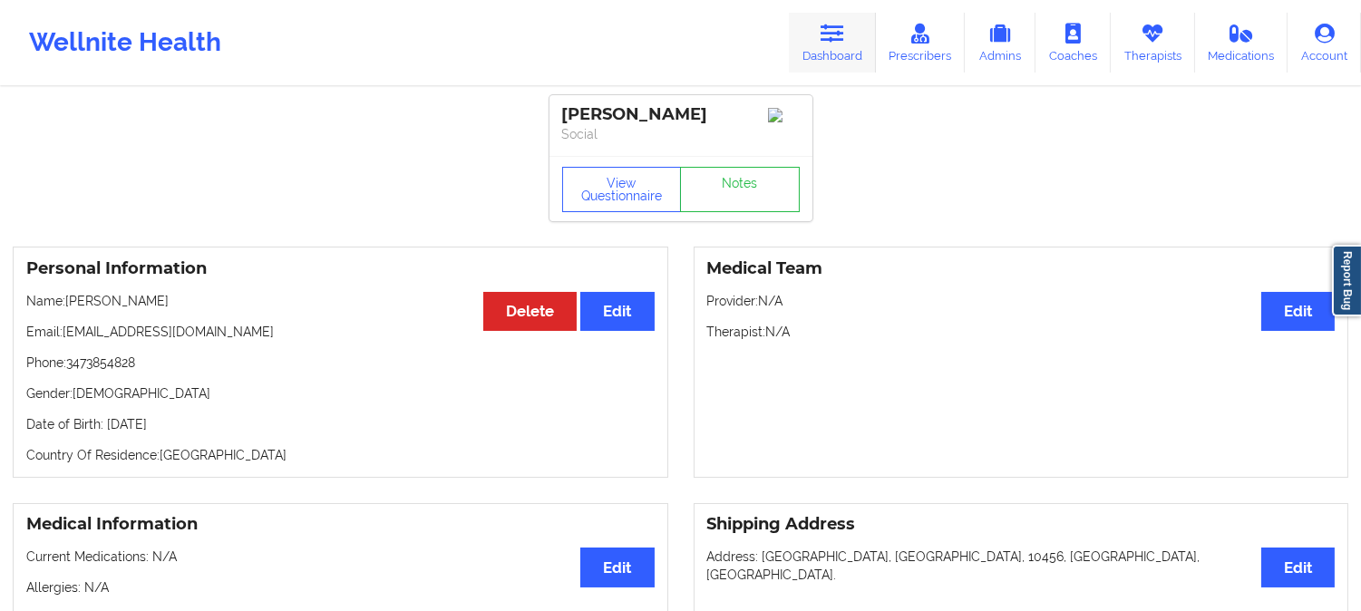
click at [863, 30] on link "Dashboard" at bounding box center [832, 43] width 87 height 60
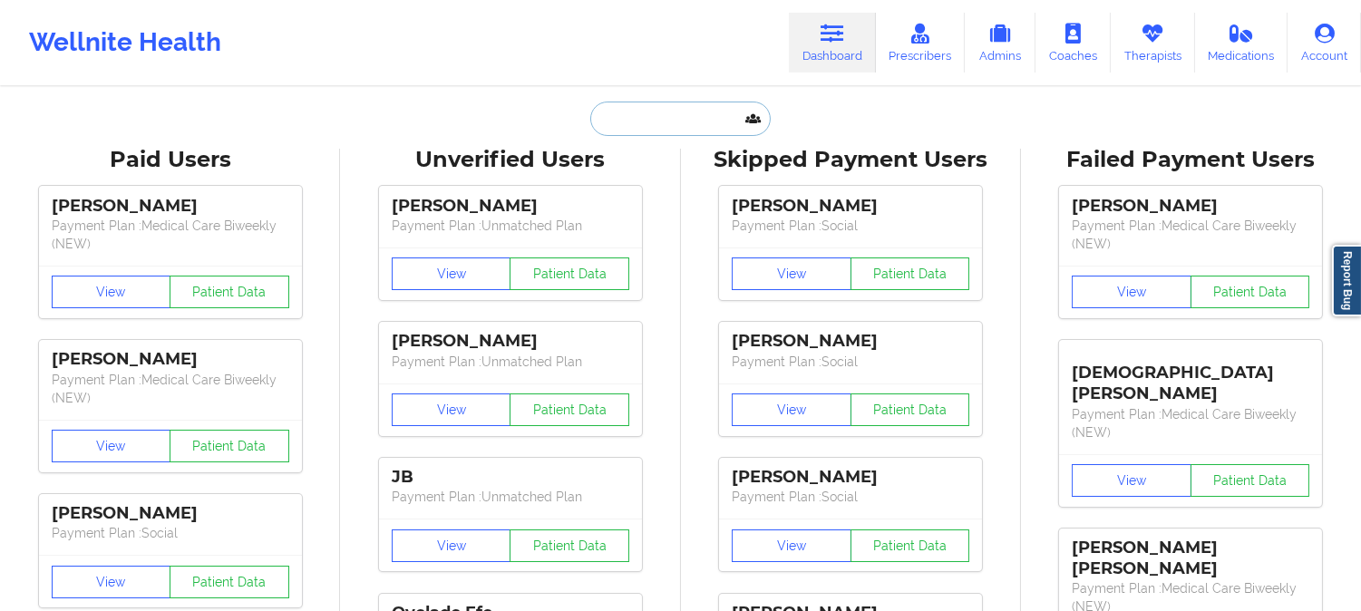
click at [713, 120] on input "text" at bounding box center [680, 119] width 180 height 34
paste input "aleahjco@gmail.com"
type input "aleahjco@gmail.com"
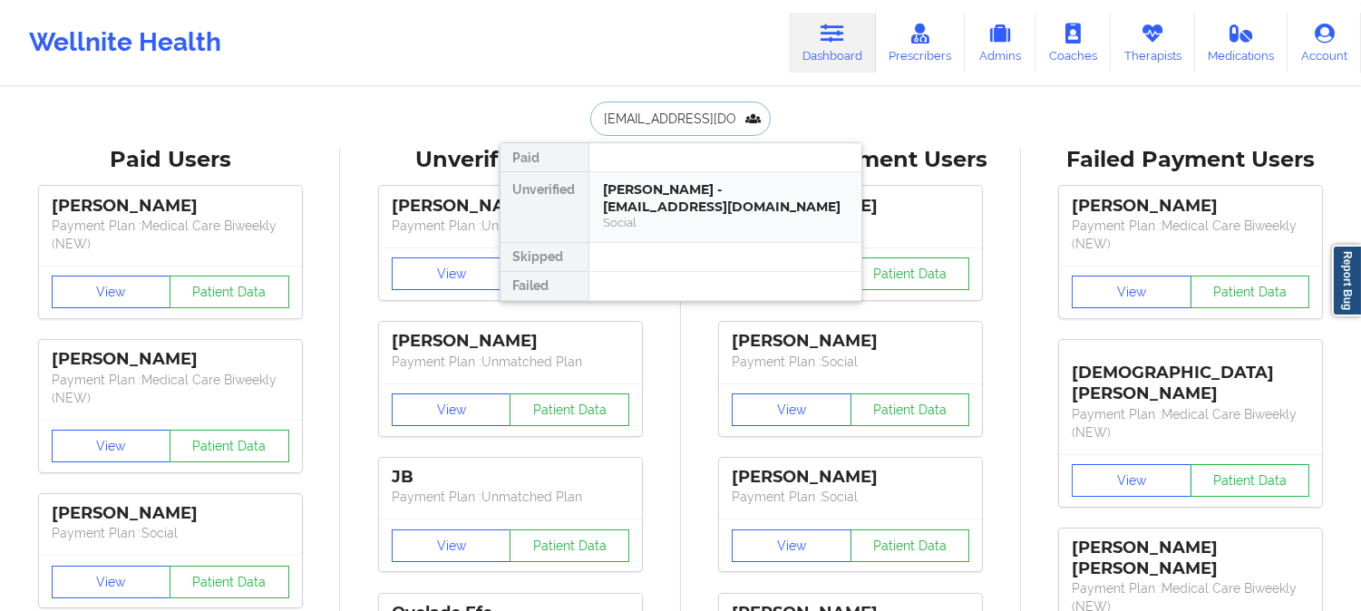
click at [664, 200] on div "Jazzmin Hobbs - aleahjco@gmail.com" at bounding box center [725, 198] width 243 height 34
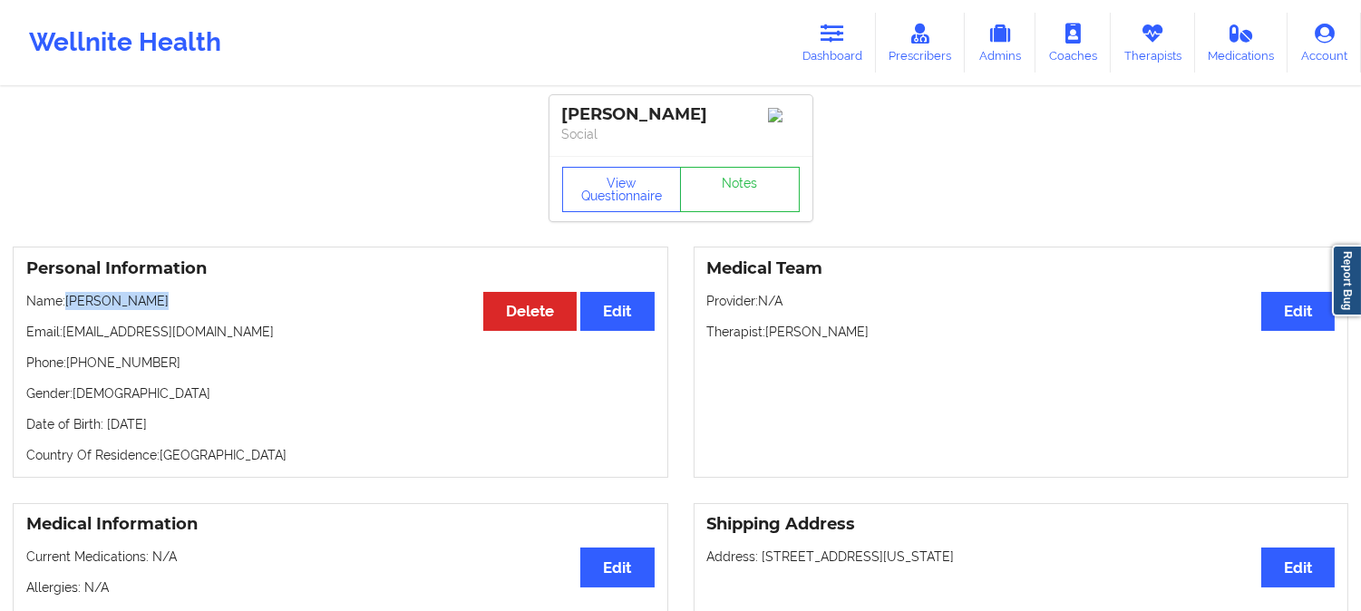
drag, startPoint x: 168, startPoint y: 307, endPoint x: 69, endPoint y: 306, distance: 98.9
click at [69, 306] on p "Name: Jazzmin Hobbs" at bounding box center [340, 301] width 628 height 18
click at [841, 45] on link "Dashboard" at bounding box center [832, 43] width 87 height 60
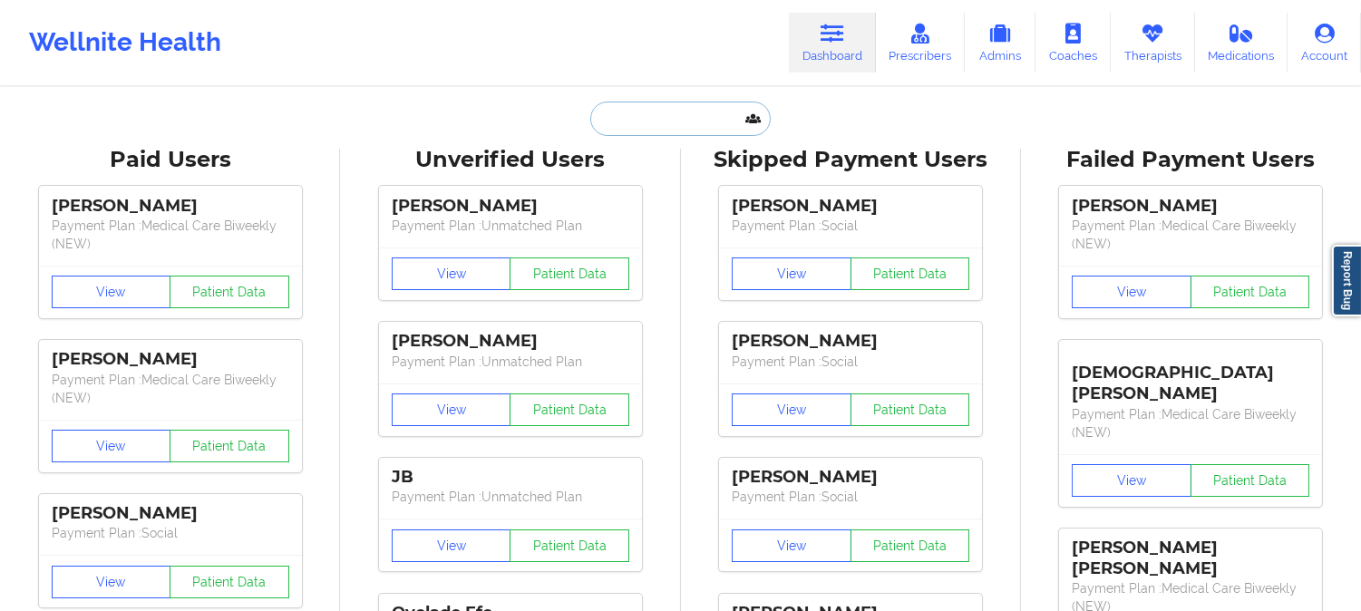
click at [704, 119] on input "text" at bounding box center [680, 119] width 180 height 34
paste input "Albert Amponsah"
type input "Albert Amponsah"
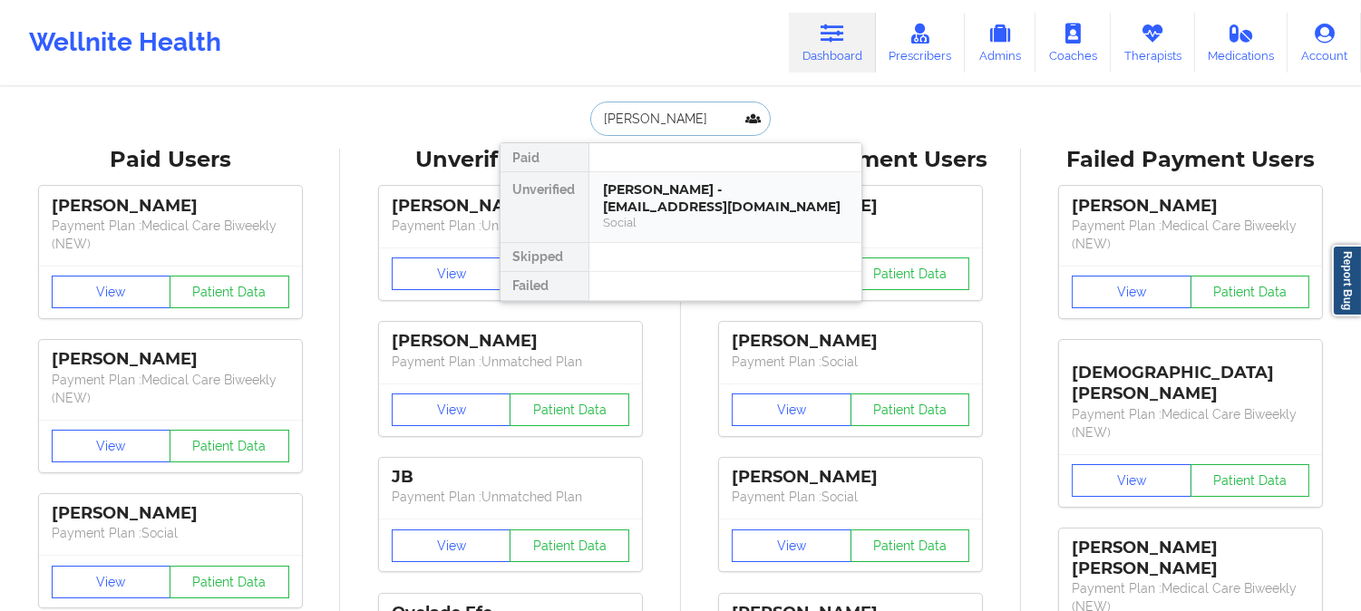
click at [647, 224] on div "Social" at bounding box center [725, 222] width 243 height 15
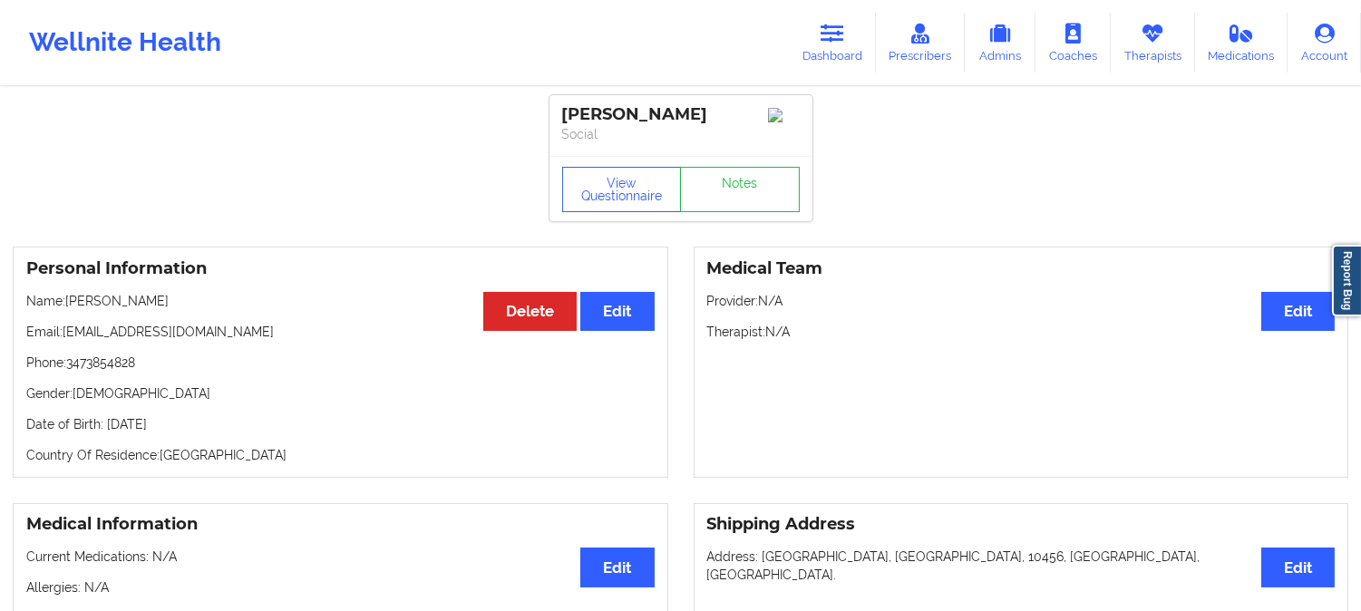
click at [837, 7] on div "Wellnite Health Dashboard Prescribers Admins Coaches Therapists Medications Acc…" at bounding box center [680, 42] width 1361 height 73
click at [823, 27] on icon at bounding box center [833, 34] width 24 height 20
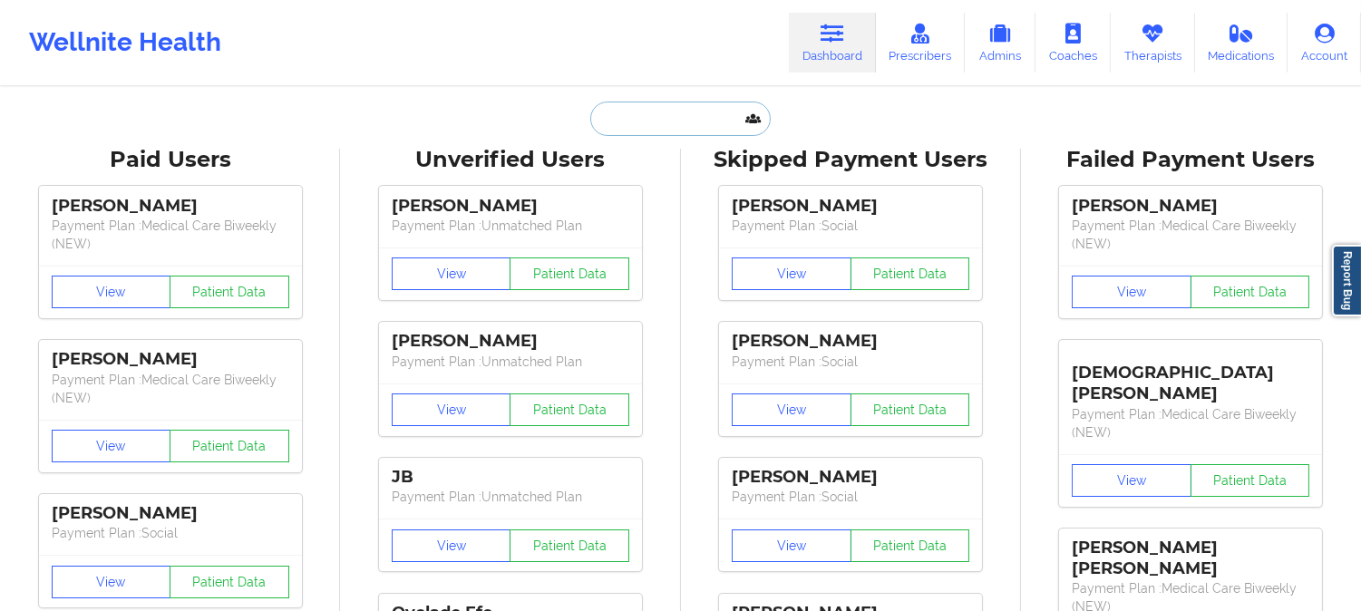
click at [692, 131] on input "text" at bounding box center [680, 119] width 180 height 34
paste input "monica1990m@gmail.com"
type input "monica1990m@gmail.com"
paste input "monica1990m@gmail.com"
type input "monica1990m@gmail.com"
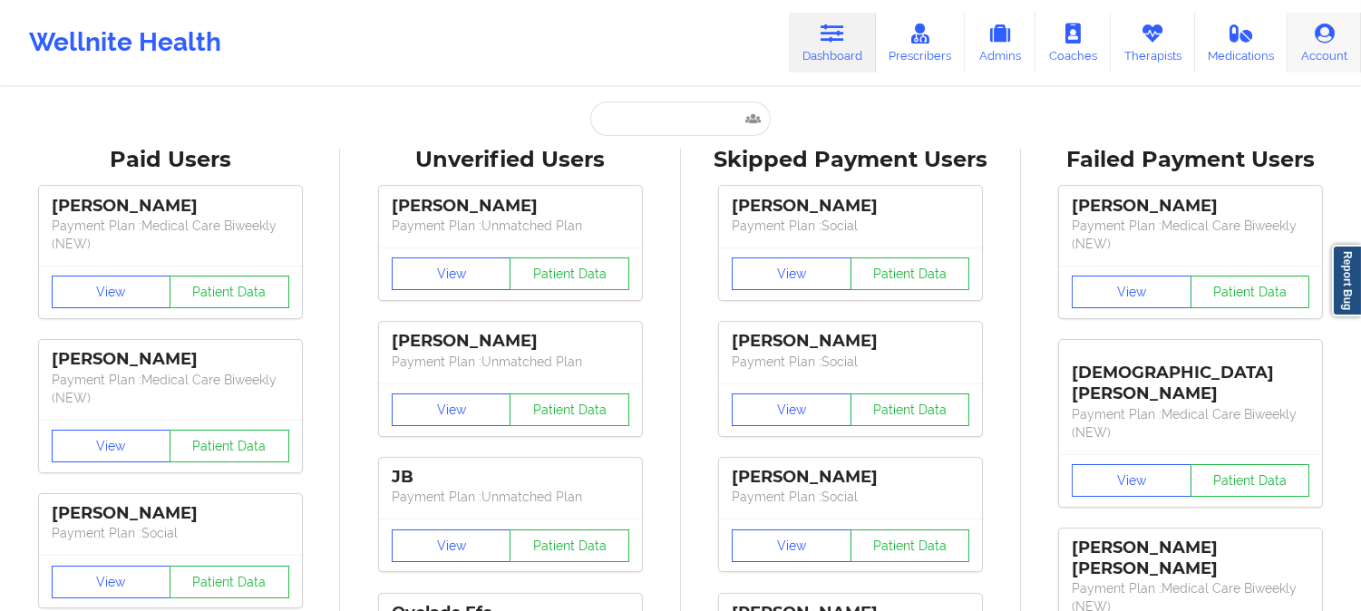
click at [1320, 32] on icon at bounding box center [1325, 34] width 24 height 20
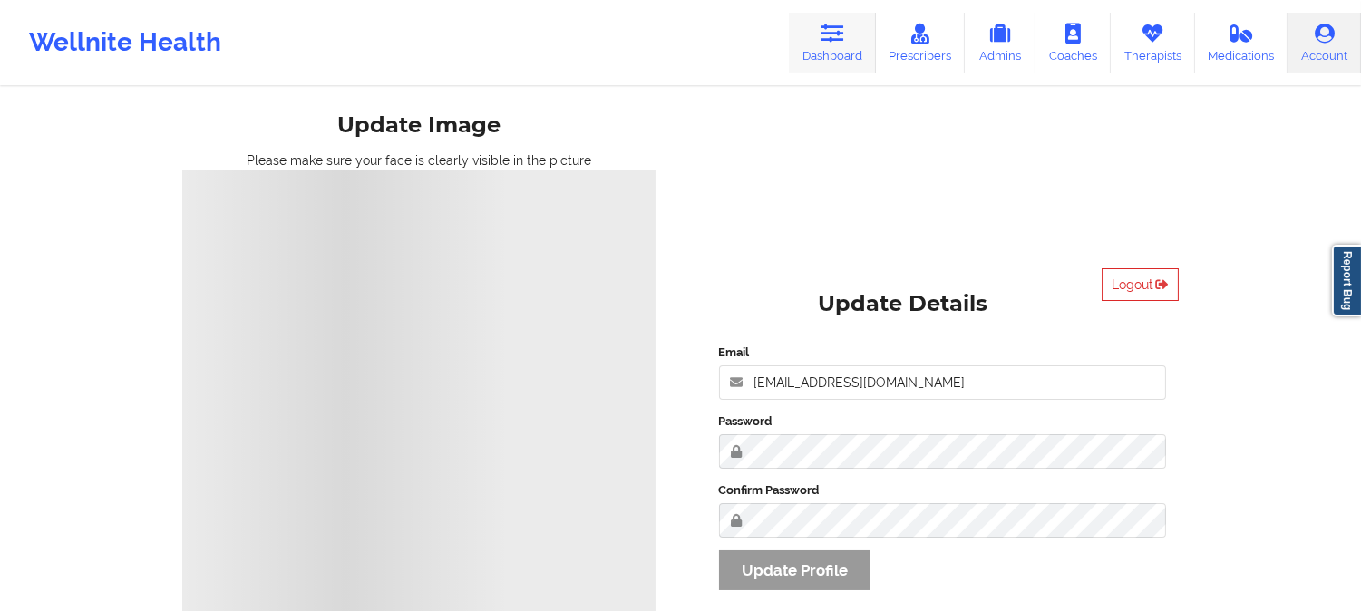
click at [837, 46] on link "Dashboard" at bounding box center [832, 43] width 87 height 60
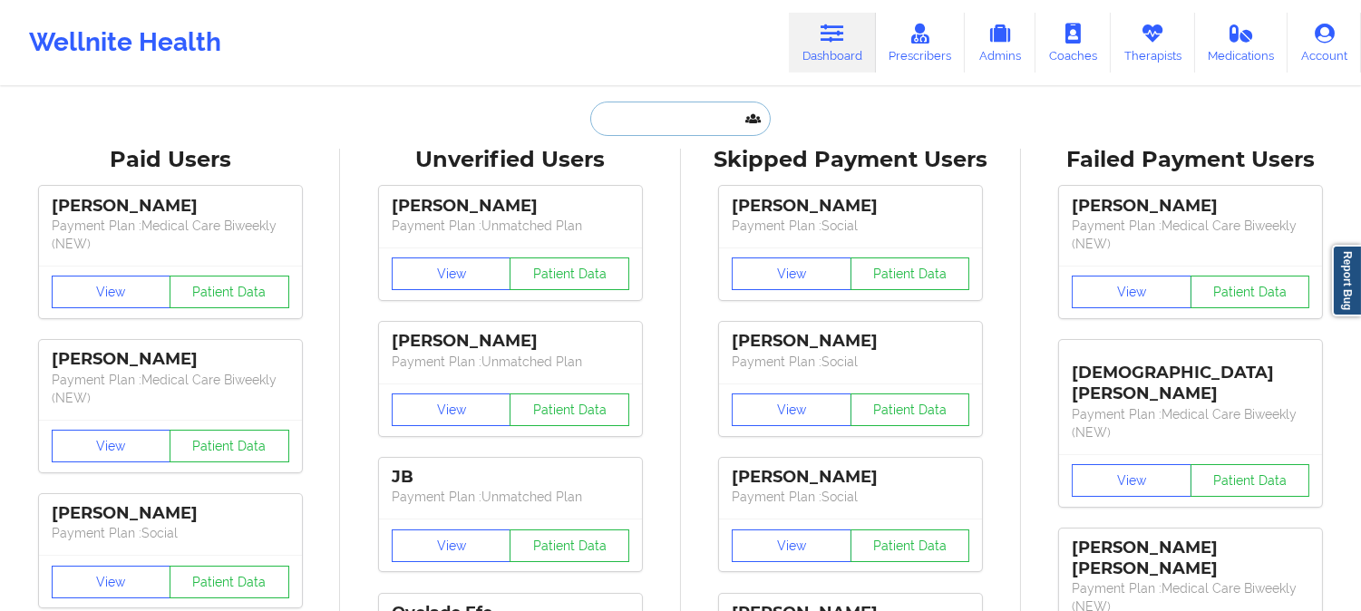
click at [650, 119] on input "text" at bounding box center [680, 119] width 180 height 34
paste input "DARLINELORTHE17@GMAIL.COM"
type input "DARLINELORTHE17@GMAIL.COM"
paste input "MAGDARLENE LORTHE"
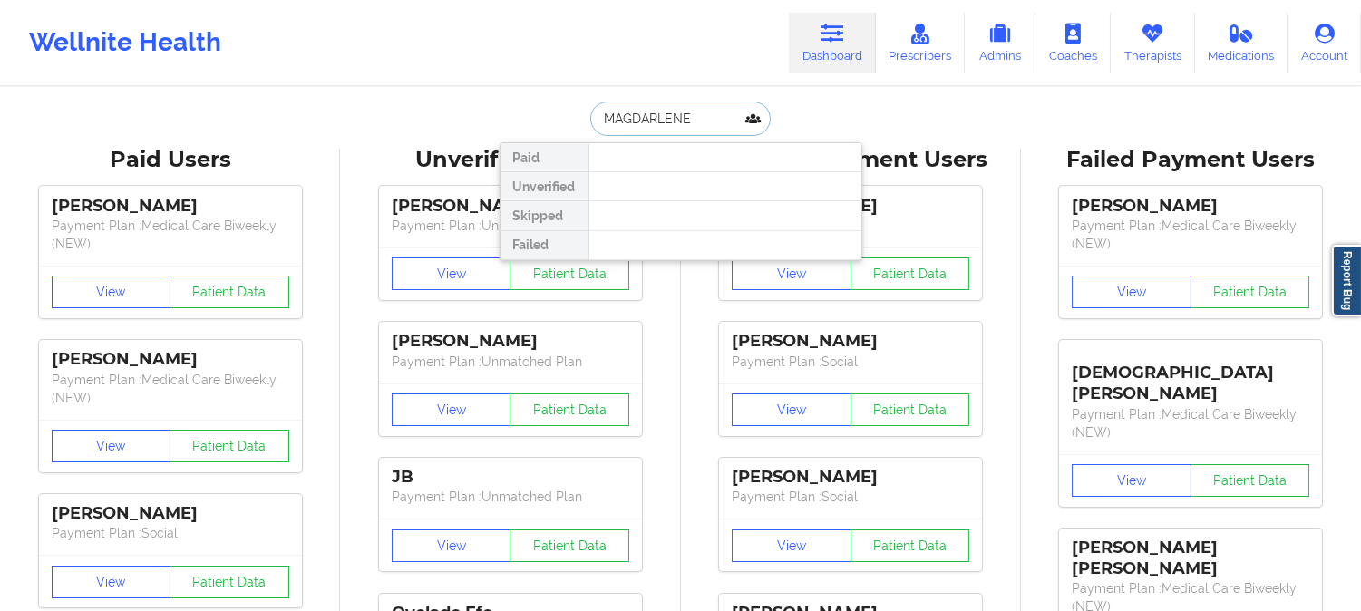
type input "MAGDARLENE"
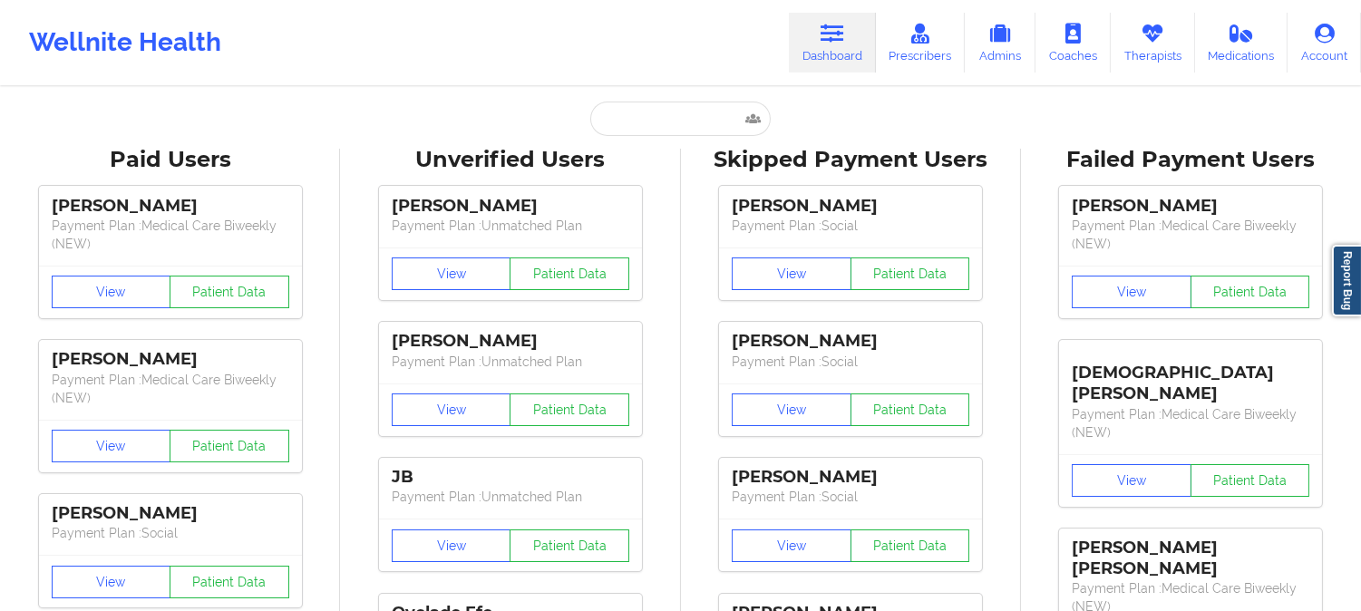
click at [709, 114] on input "text" at bounding box center [680, 119] width 180 height 34
paste input "darlinelorthe17@gmail.com"
type input "darlinelorthe17@gmail.com"
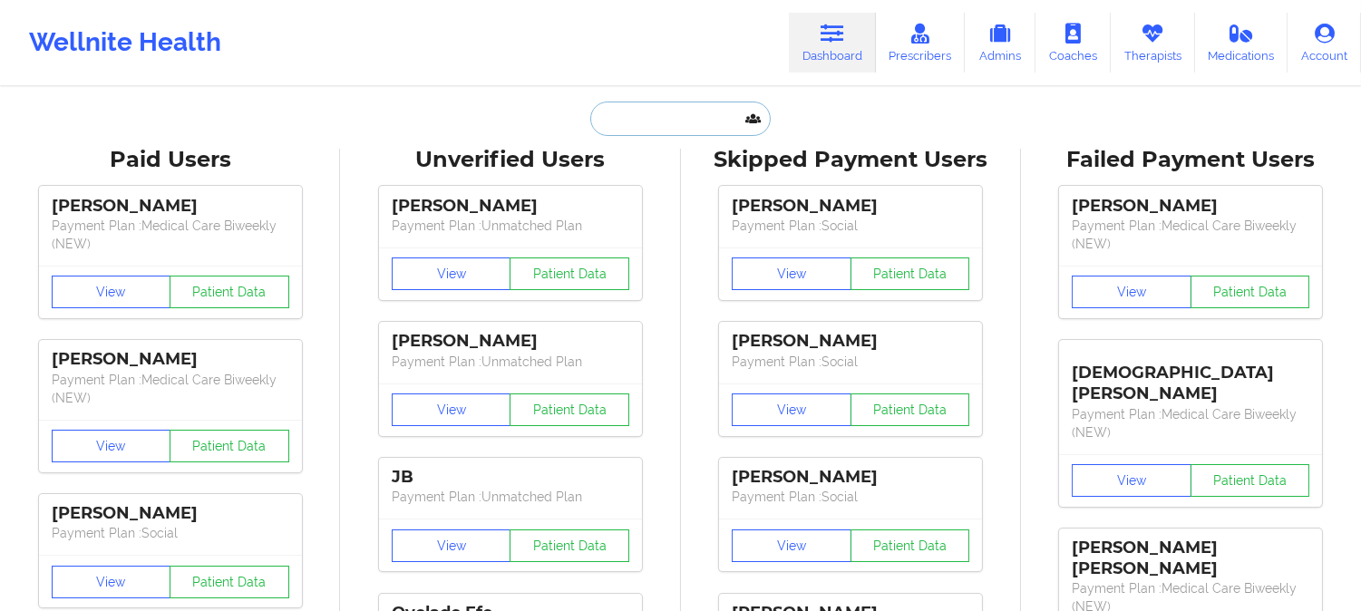
click at [658, 122] on input "text" at bounding box center [680, 119] width 180 height 34
paste input "darlinelorthe17@gmail.com"
type input "darlinelorthe17@gmail.com"
click at [530, 116] on div "Paid Unverified Skipped Failed" at bounding box center [681, 119] width 363 height 34
click at [676, 107] on input "text" at bounding box center [680, 119] width 180 height 34
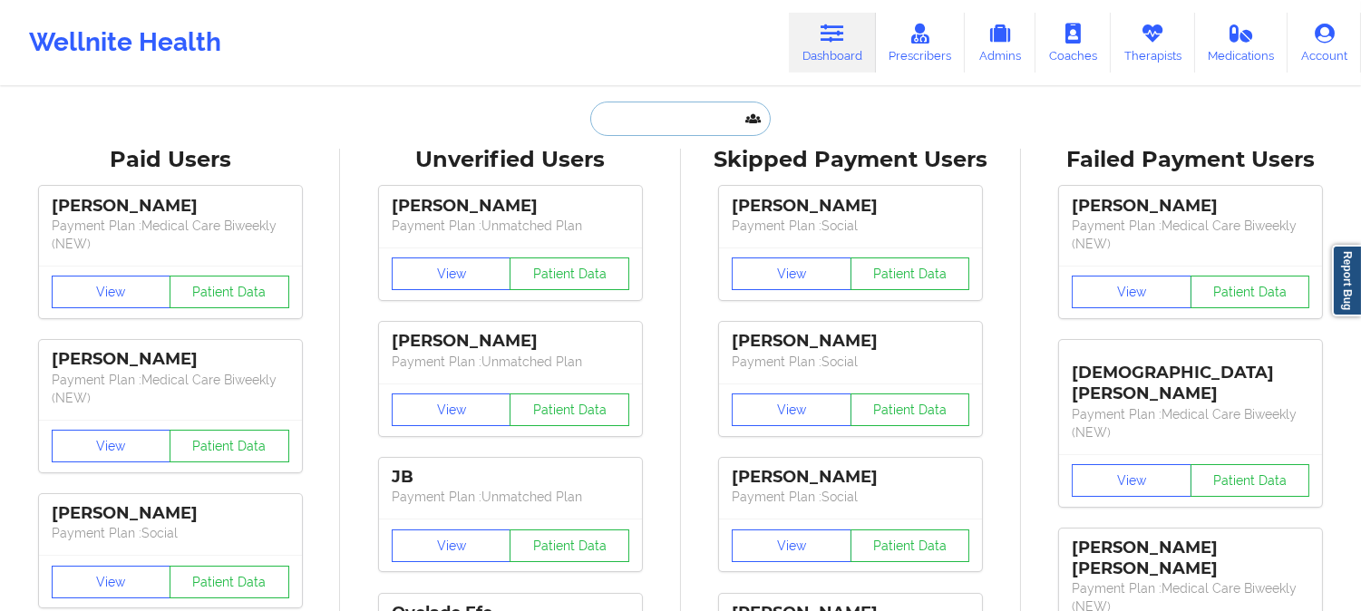
paste input "darlinelorthe17@gmail.com"
type input "darlinelorthe17@gmail.com"
click at [676, 128] on input "text" at bounding box center [680, 119] width 180 height 34
paste input "darlinelorthe17@gmail.com"
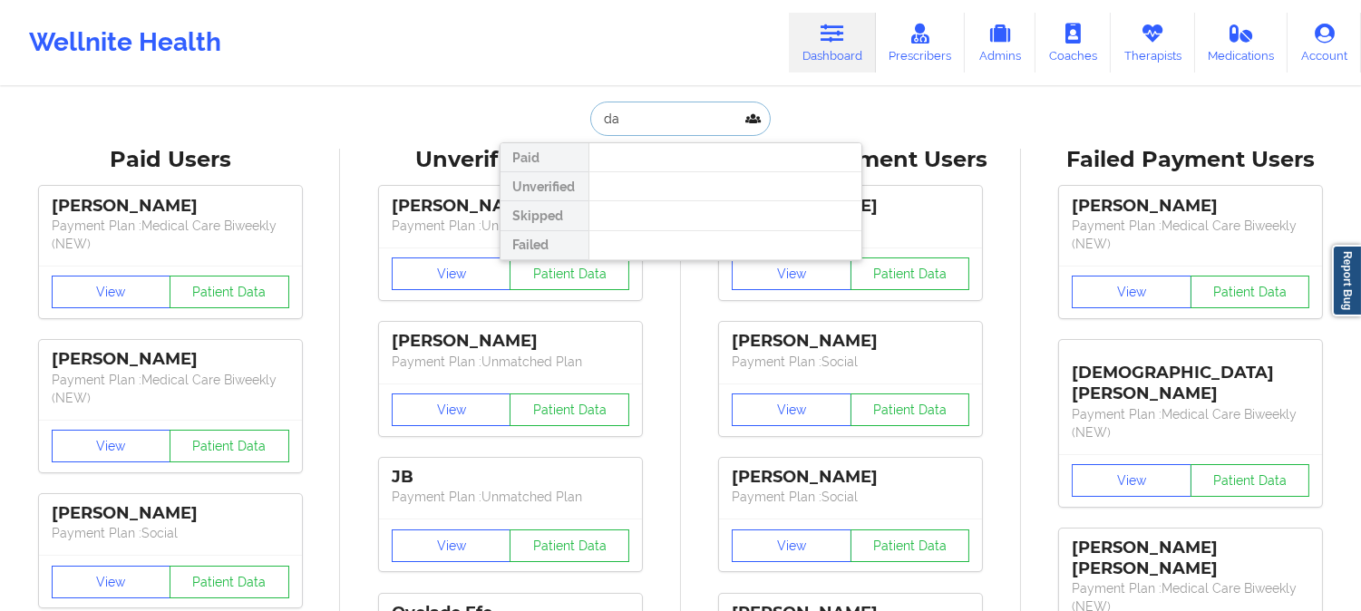
type input "d"
type input "darline"
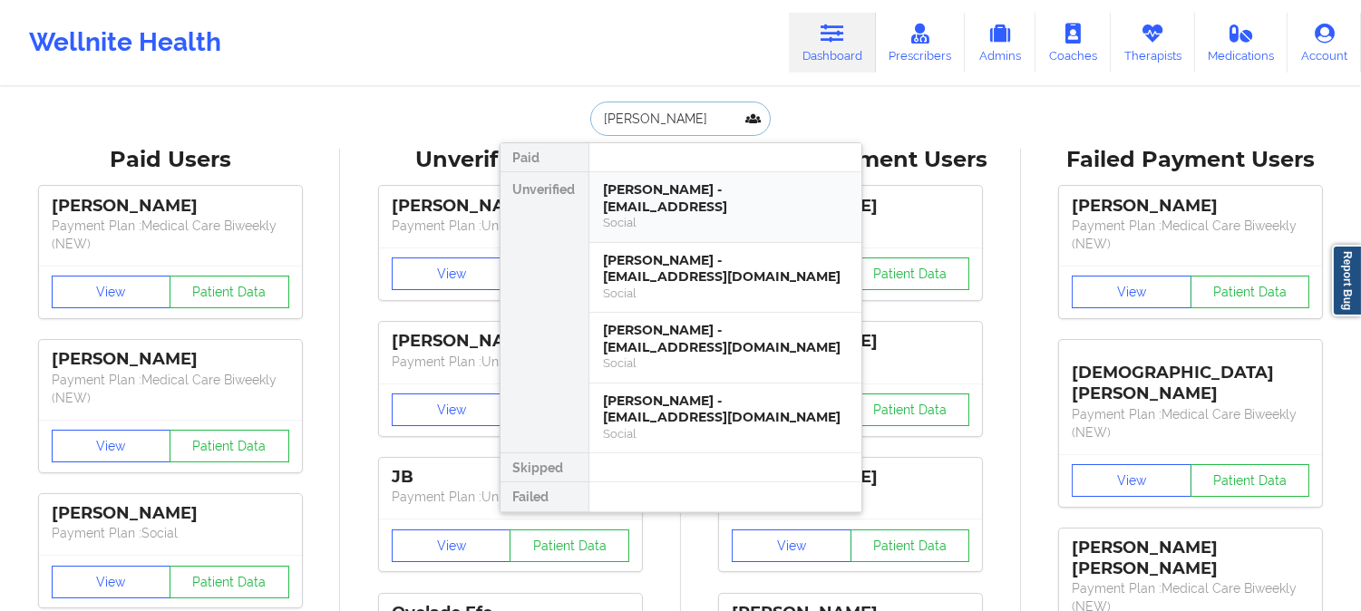
click at [677, 212] on div "Magdarline Lorthe - darlinelorthe17@gmail.con" at bounding box center [725, 198] width 243 height 34
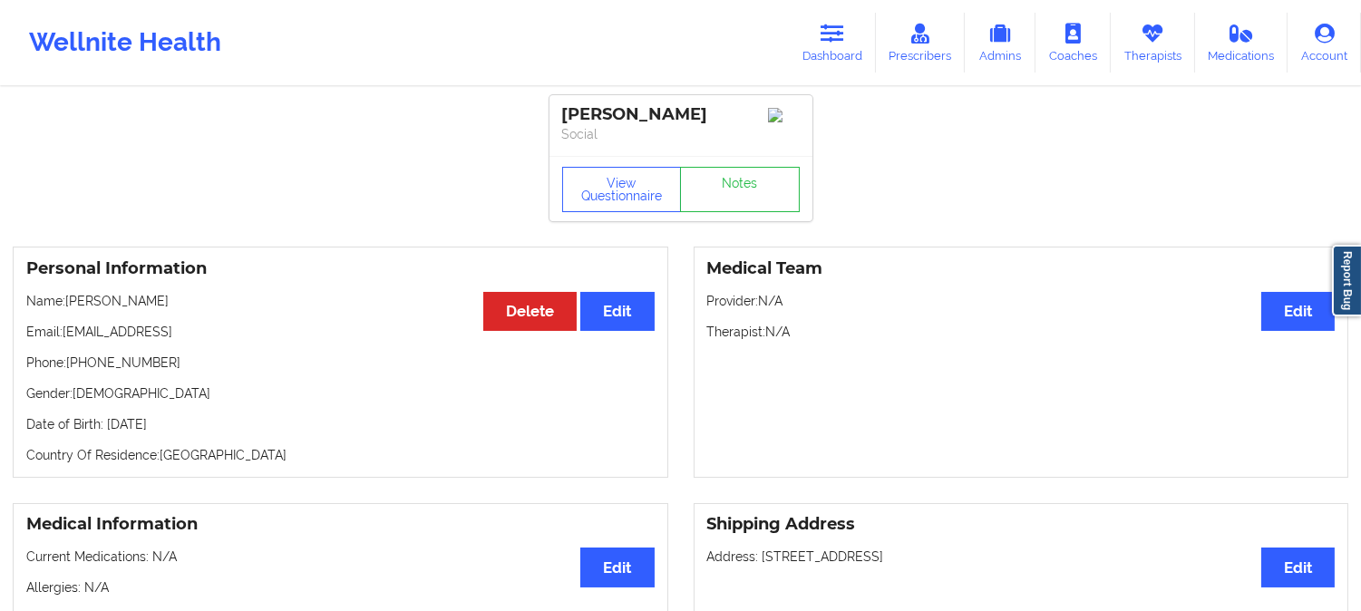
drag, startPoint x: 222, startPoint y: 338, endPoint x: 88, endPoint y: 330, distance: 134.5
click at [88, 330] on p "Email: darlinelorthe17@gmail.con" at bounding box center [340, 332] width 628 height 18
click at [254, 333] on p "Email: darlinelorthe17@gmail.con" at bounding box center [340, 332] width 628 height 18
drag, startPoint x: 719, startPoint y: 113, endPoint x: 565, endPoint y: 103, distance: 154.5
click at [565, 104] on div "Magdarline Lorthe" at bounding box center [681, 114] width 238 height 21
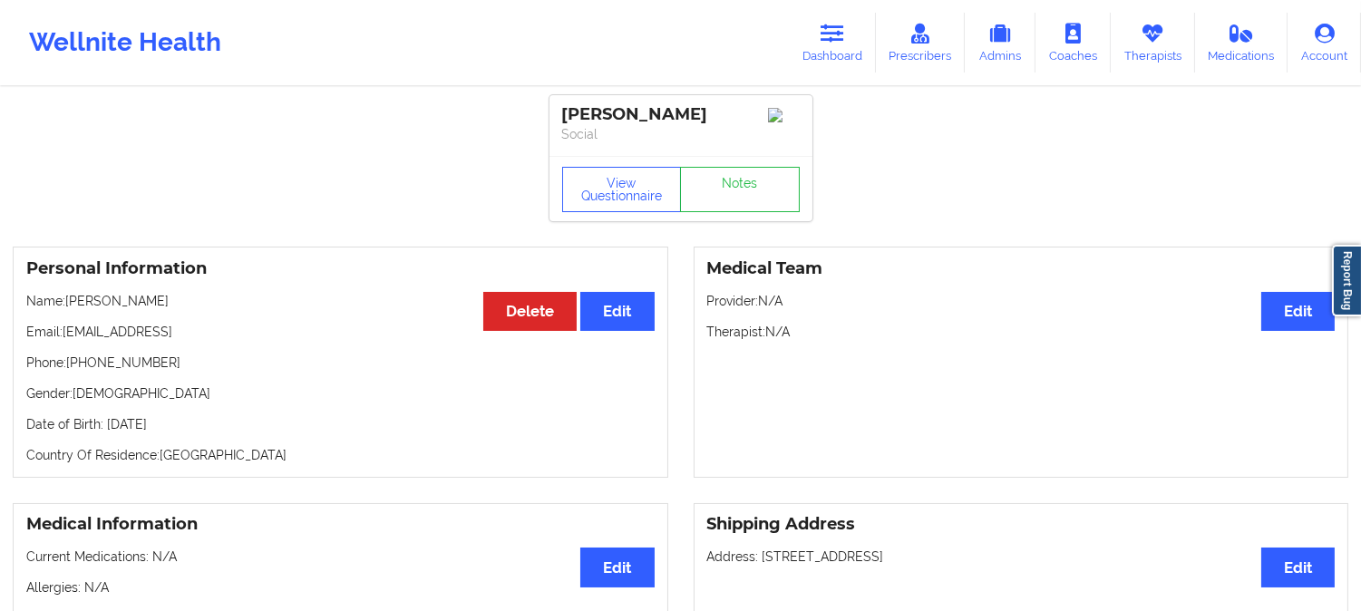
copy div "Magdarline Lorthe"
click at [845, 56] on link "Dashboard" at bounding box center [832, 43] width 87 height 60
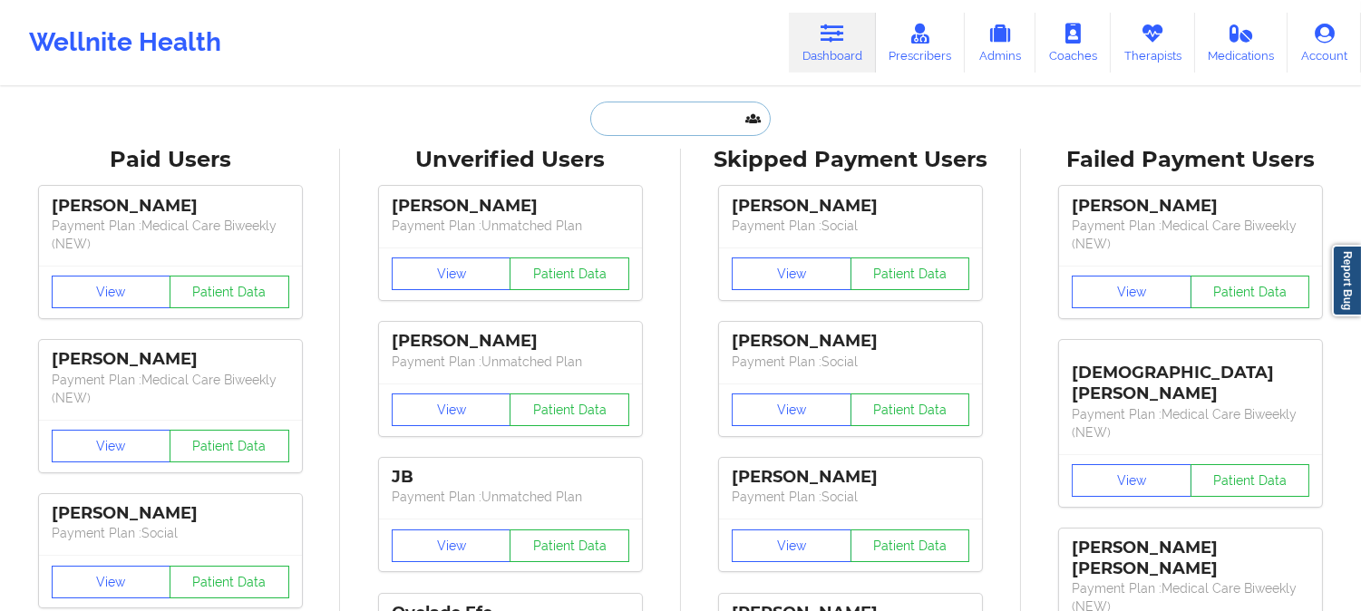
click at [701, 109] on input "text" at bounding box center [680, 119] width 180 height 34
paste input "MAGDARLENE LORTHE"
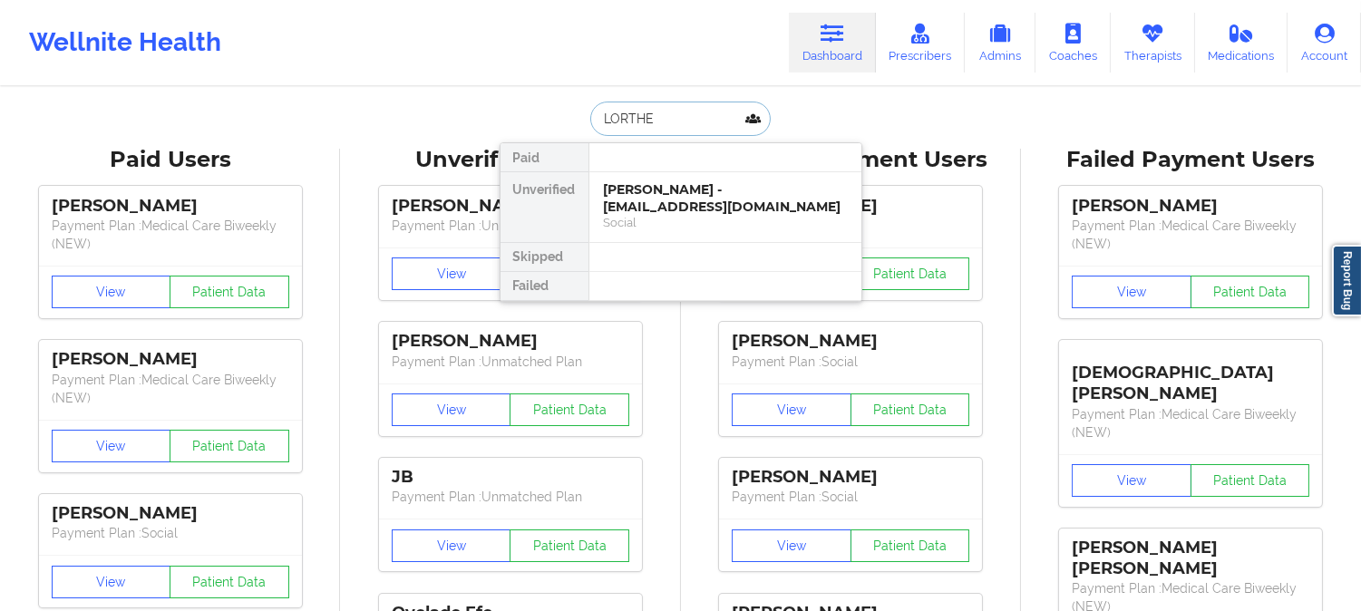
type input "LORTHE"
click at [699, 205] on div "Magdarline Lorthe - darlinelorthe17@gmail.com" at bounding box center [725, 198] width 243 height 34
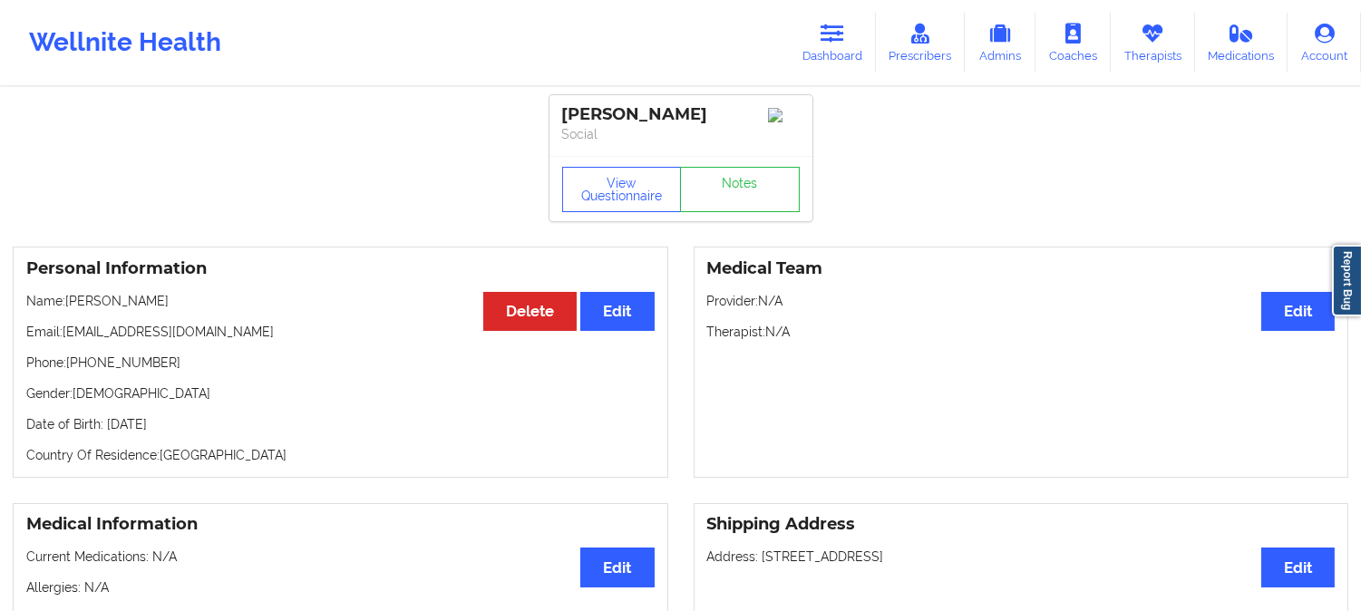
click at [848, 44] on link "Dashboard" at bounding box center [832, 43] width 87 height 60
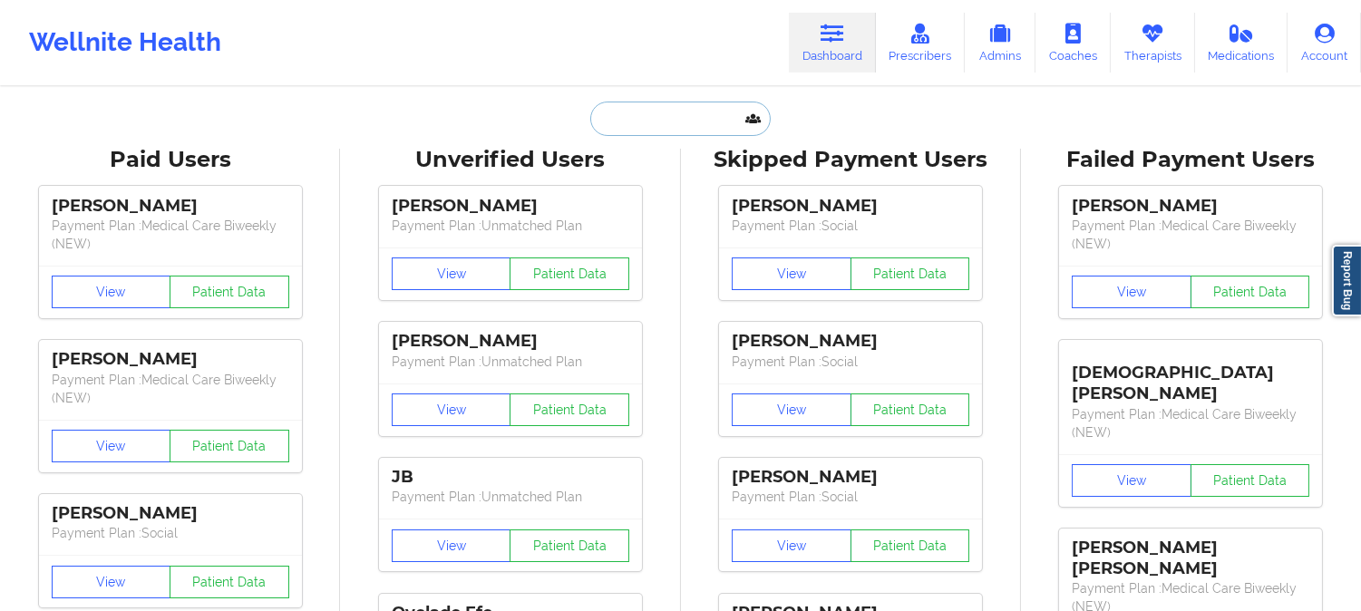
click at [668, 106] on input "text" at bounding box center [680, 119] width 180 height 34
paste input "DARLINELORTHE17@GMAIL.COM"
type input "DARLINELORTHE17@GMAIL.COM"
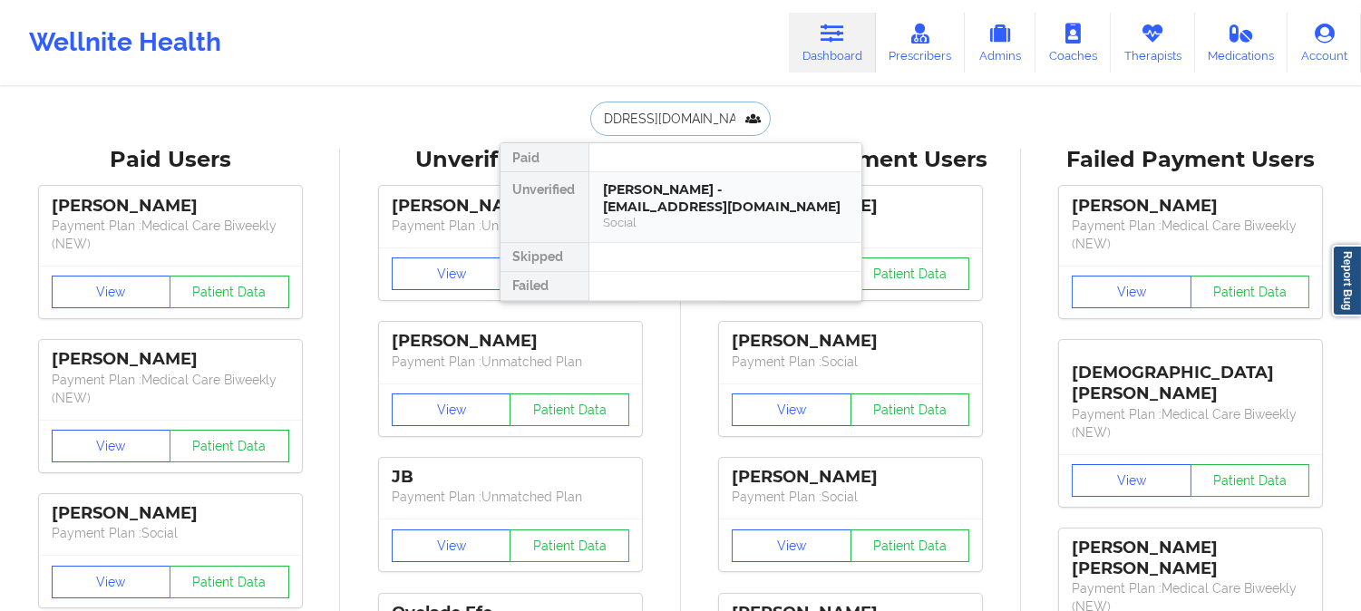
click at [689, 206] on div "Magdarline Lorthe - darlinelorthe17@gmail.com" at bounding box center [725, 198] width 243 height 34
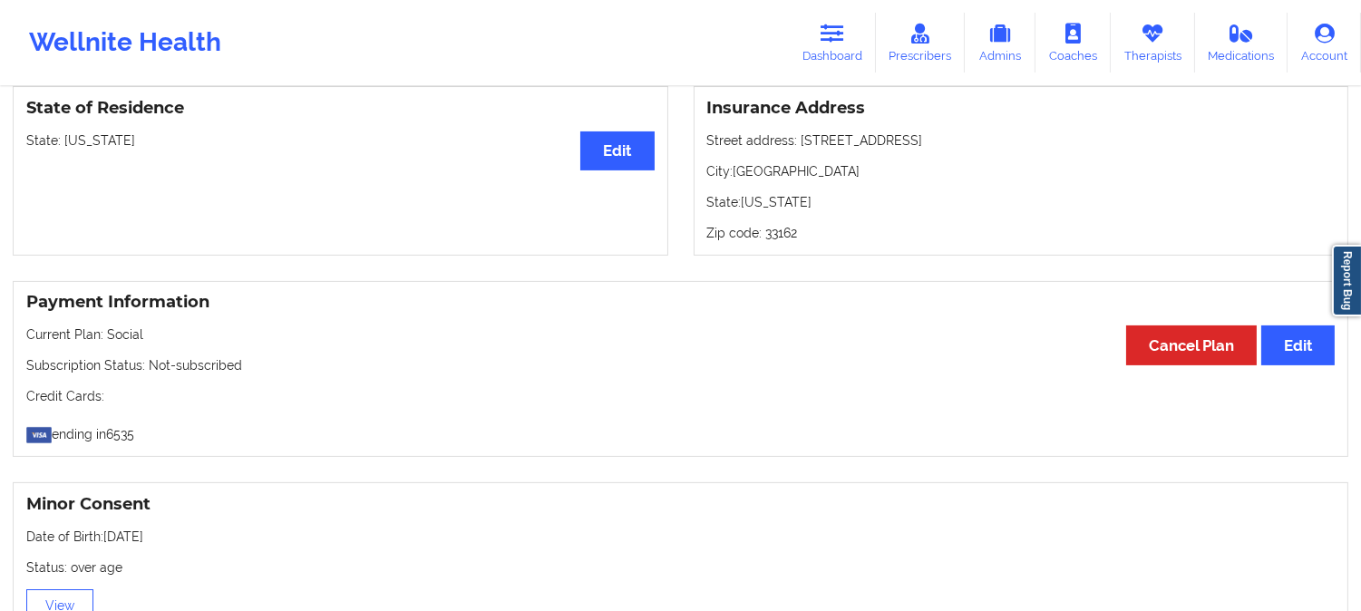
scroll to position [583, 0]
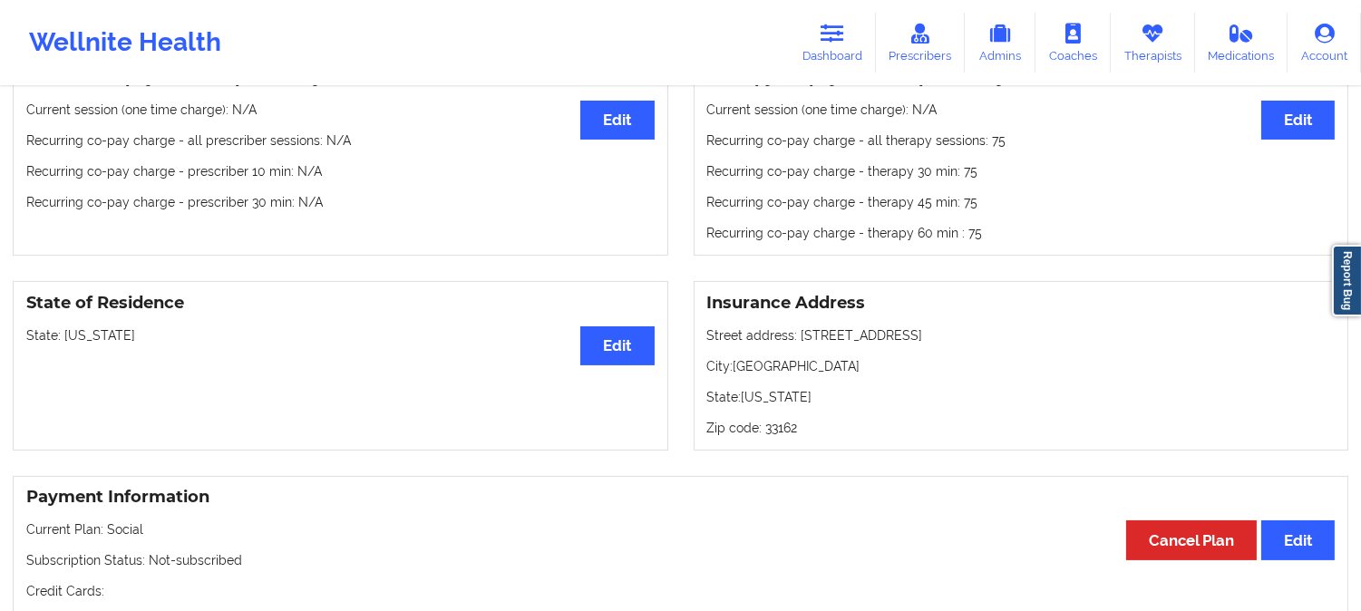
drag, startPoint x: 502, startPoint y: 321, endPoint x: 501, endPoint y: 200, distance: 120.6
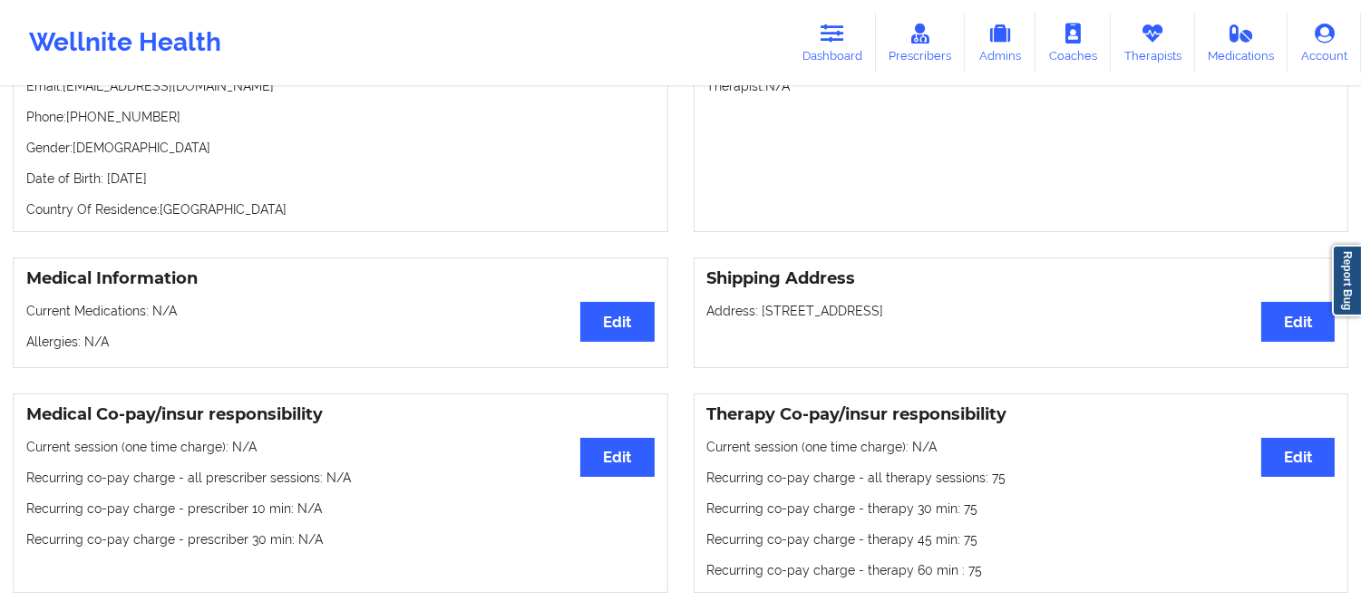
scroll to position [0, 0]
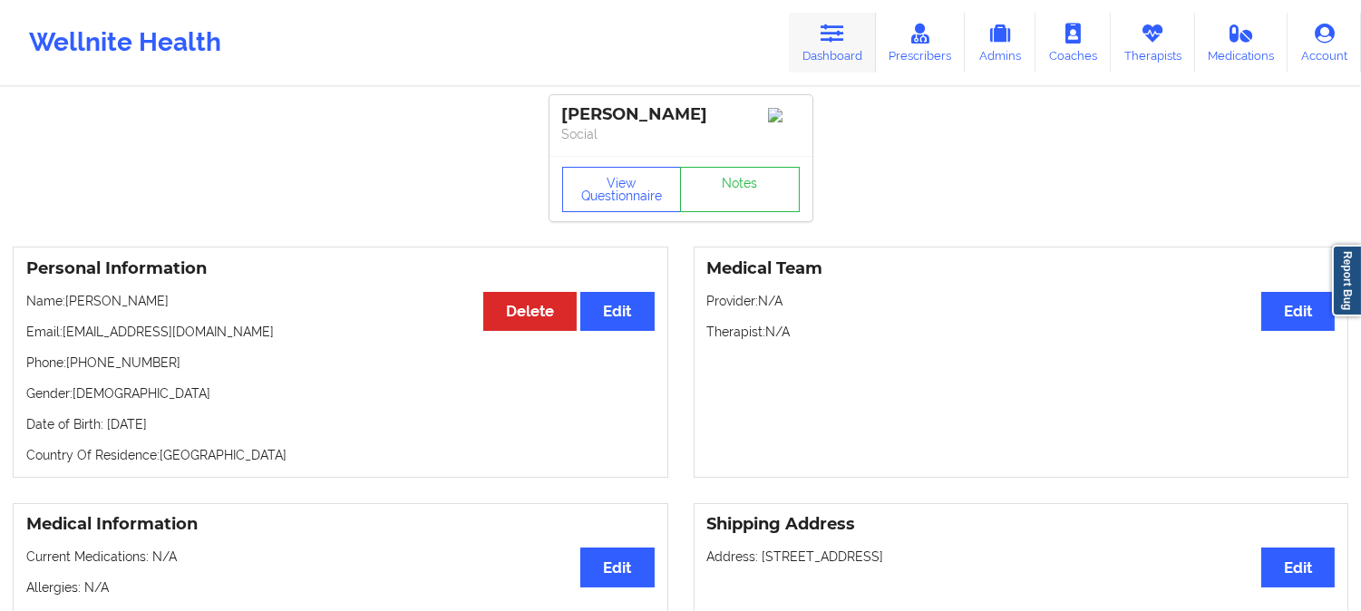
click at [853, 37] on link "Dashboard" at bounding box center [832, 43] width 87 height 60
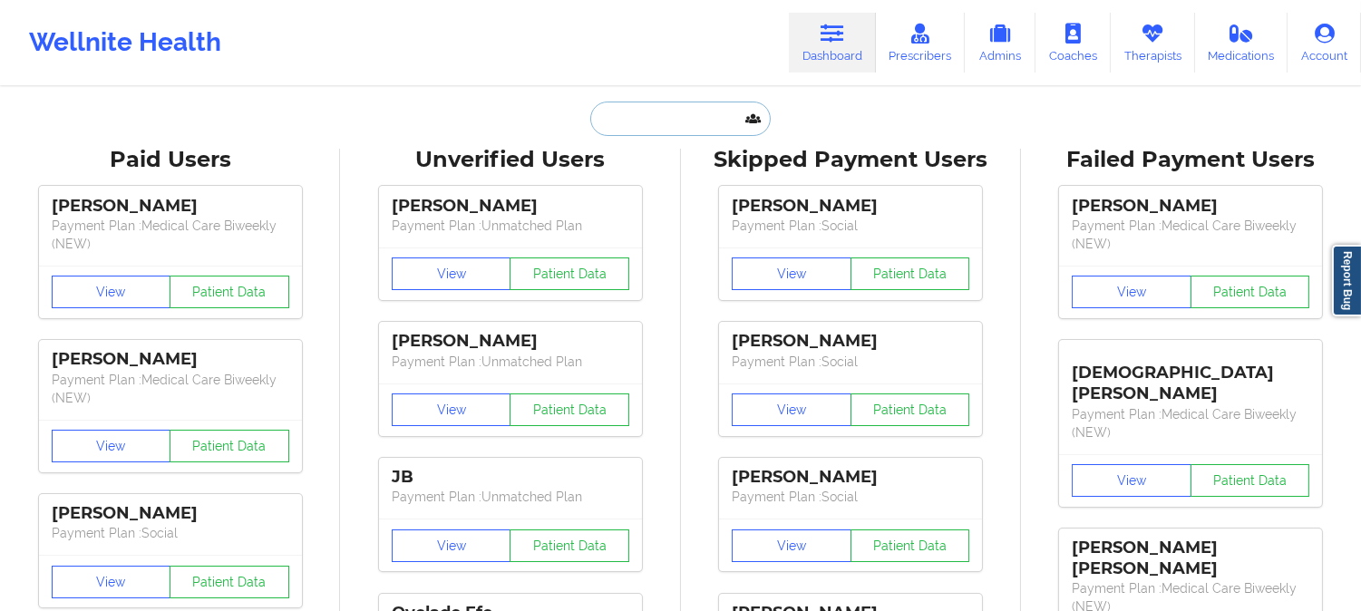
click at [680, 119] on input "text" at bounding box center [680, 119] width 180 height 34
paste input "ALEXIAGON1416@GMAIL.COM"
type input "ALEXIAGON1416@GMAIL.COM"
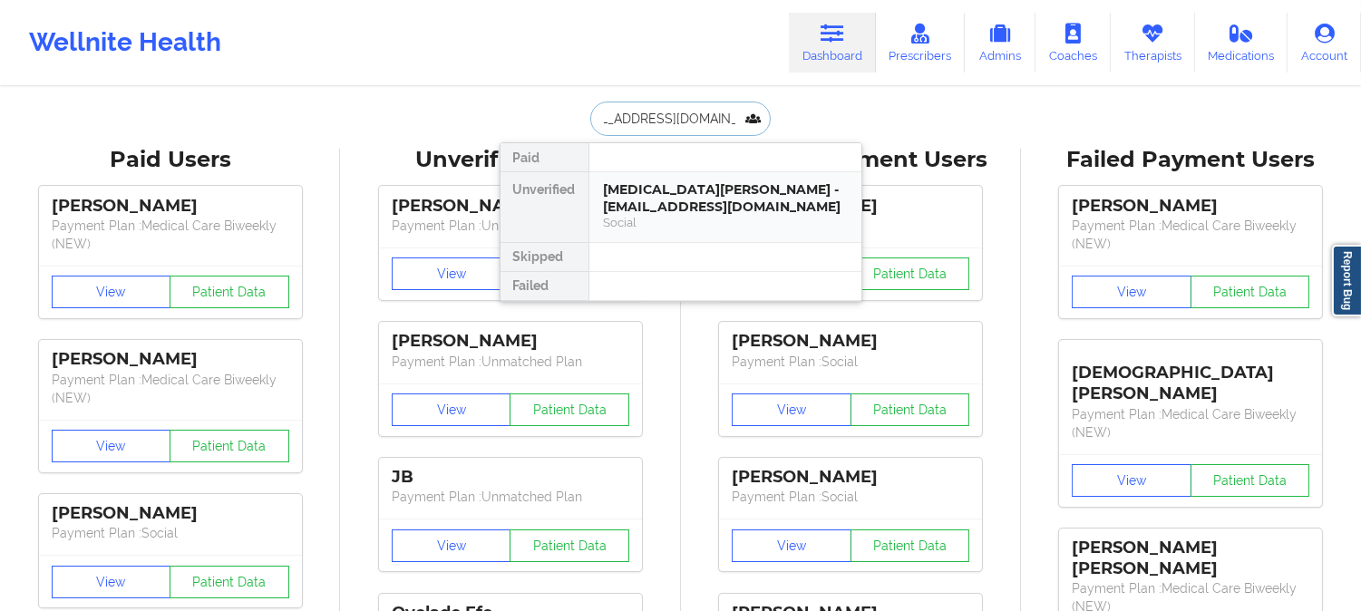
click at [660, 203] on div "Alexia Gonzalez - alexiagon1416@gmail.com" at bounding box center [725, 198] width 243 height 34
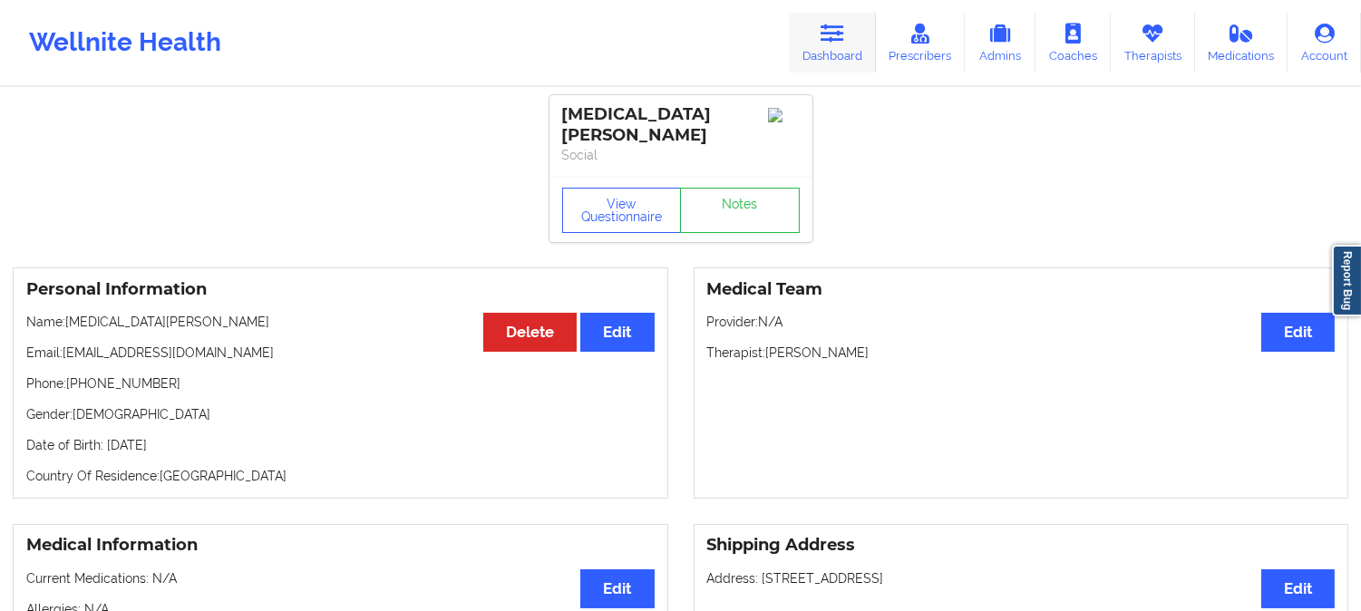
click at [820, 39] on link "Dashboard" at bounding box center [832, 43] width 87 height 60
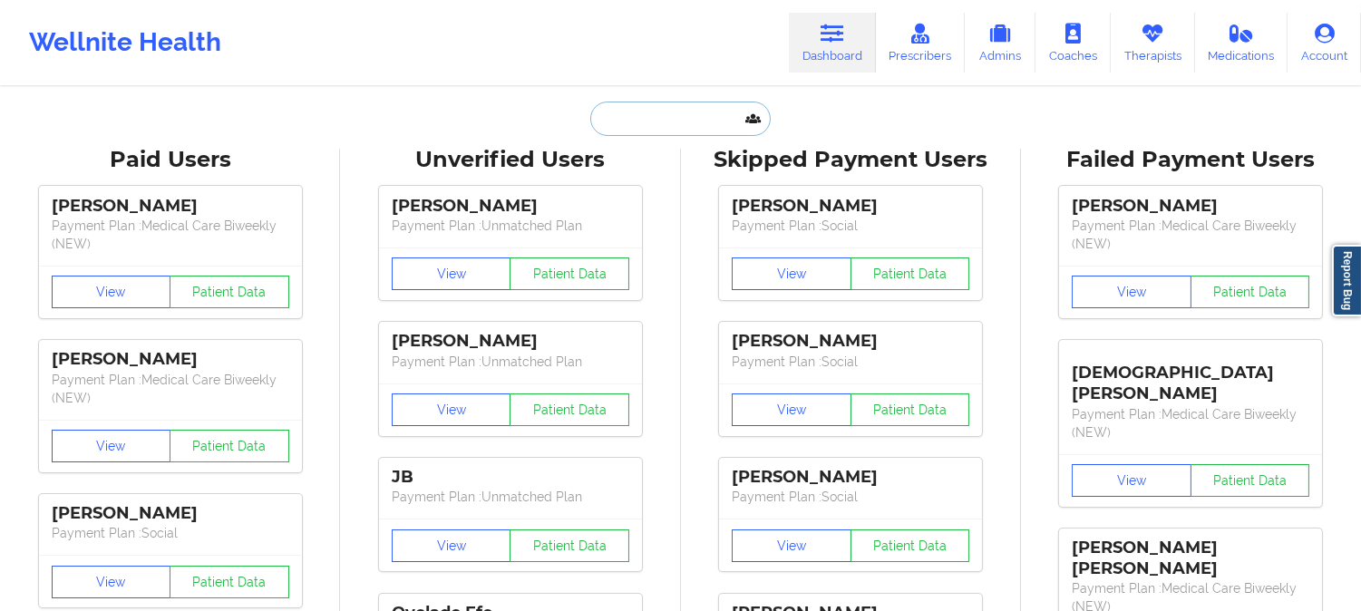
click at [694, 122] on input "text" at bounding box center [680, 119] width 180 height 34
paste input "MICHAEL D HIRATZKA"
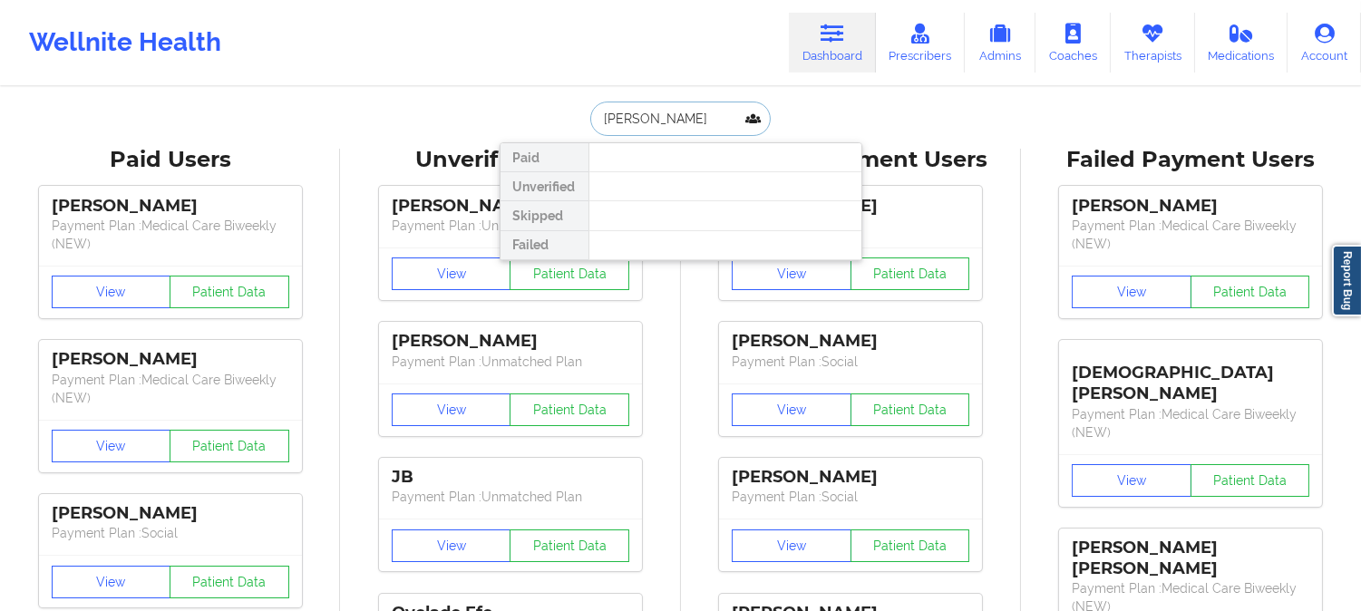
paste input "mikehiratzka@icloud.com"
type input "mikehiratzka@icloud.com"
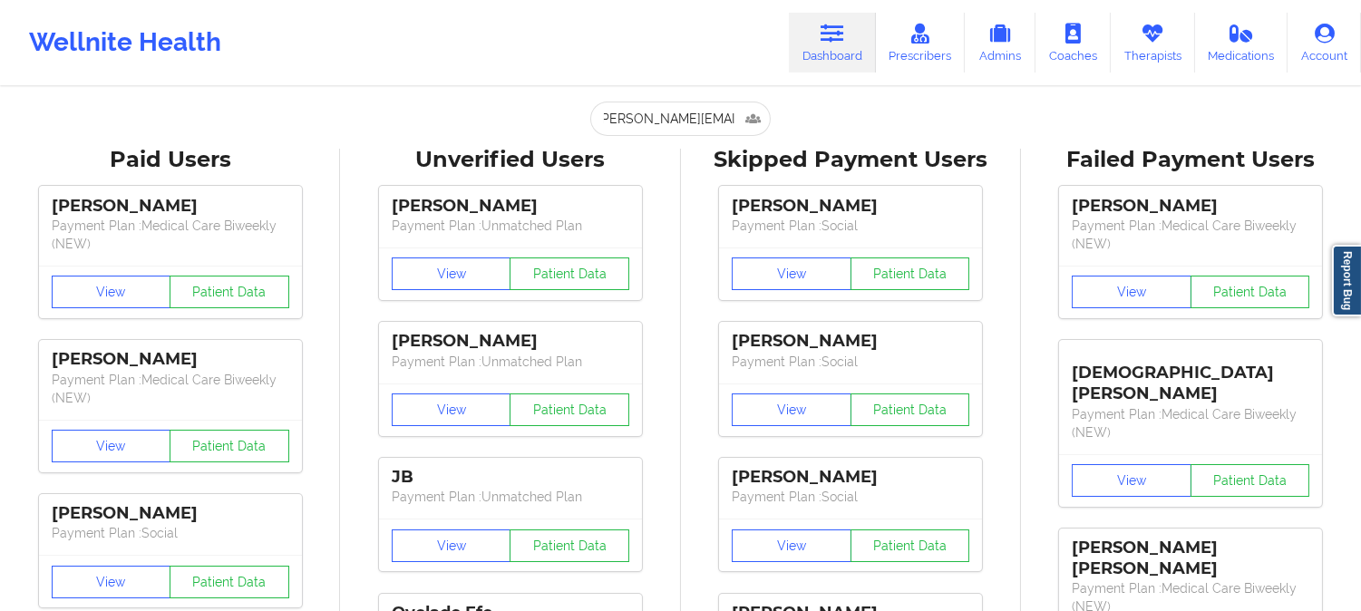
scroll to position [0, 0]
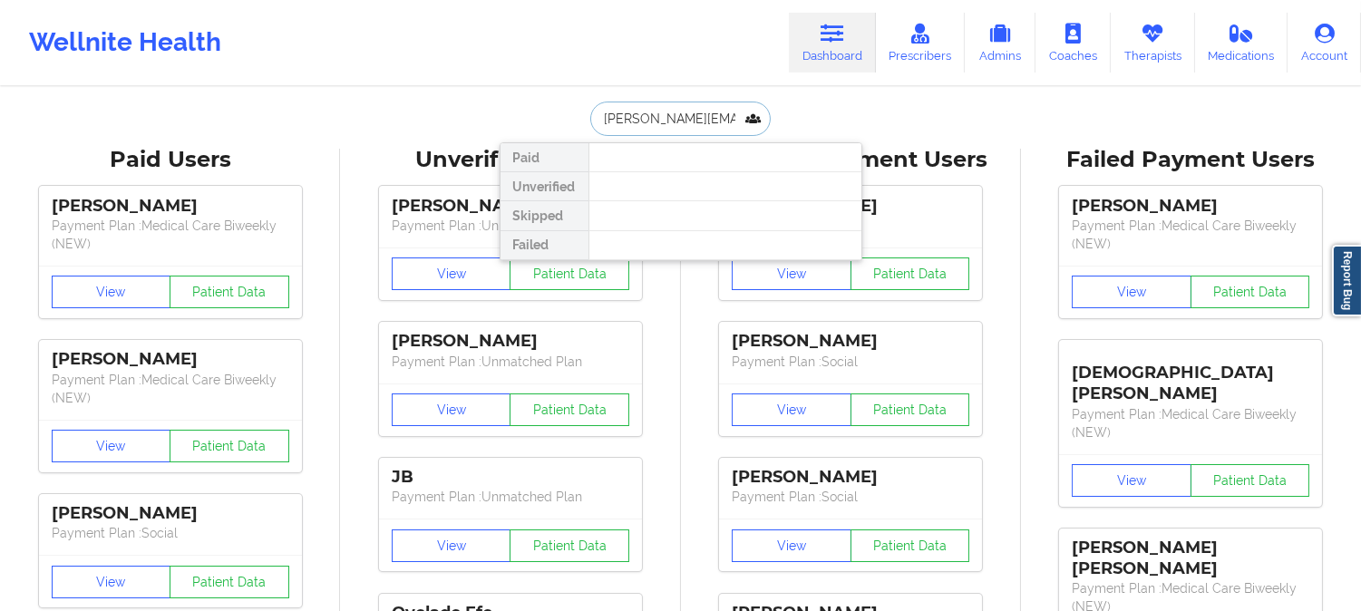
click at [700, 116] on input "mikehiratzka@icloud.com" at bounding box center [680, 119] width 180 height 34
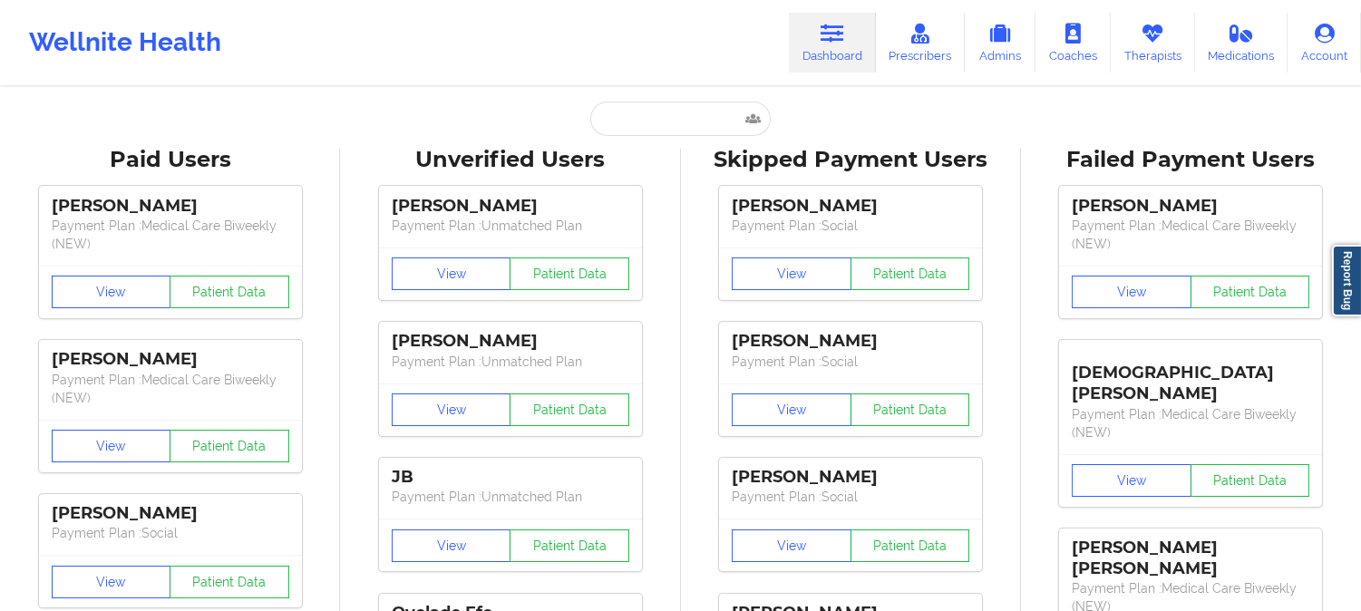
click at [492, 68] on div "Wellnite Health Dashboard Prescribers Admins Coaches Therapists Medications Acc…" at bounding box center [680, 42] width 1361 height 73
click at [653, 131] on input "text" at bounding box center [680, 119] width 180 height 34
paste input "mikehiratzka@icloud.com"
type input "mikehiratzka@icloud.com"
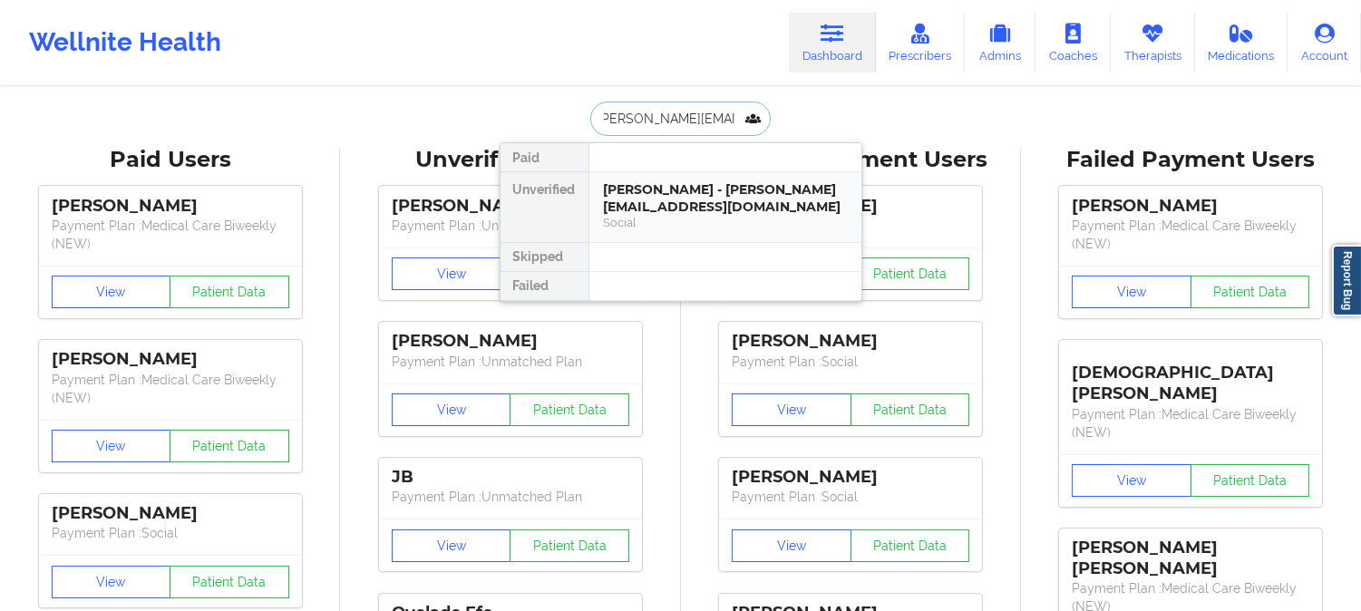
click at [699, 190] on div "Michael Hiratzka - mikehiratzka@icloud.com" at bounding box center [725, 198] width 243 height 34
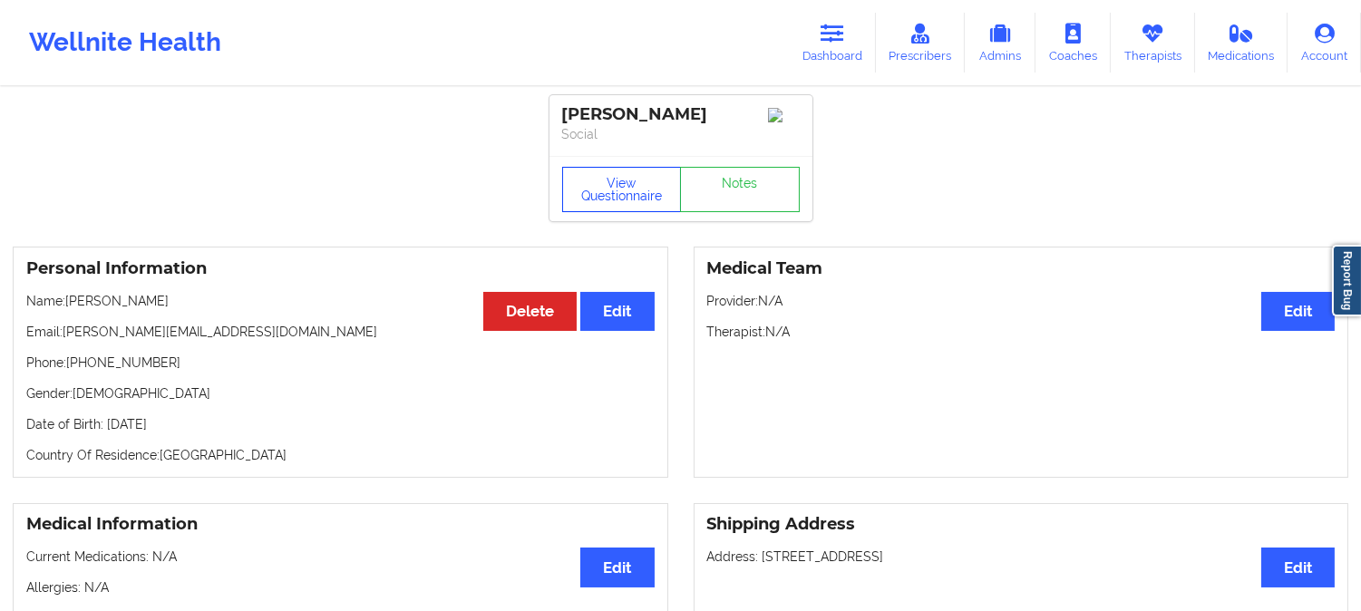
click at [623, 195] on button "View Questionnaire" at bounding box center [622, 189] width 120 height 45
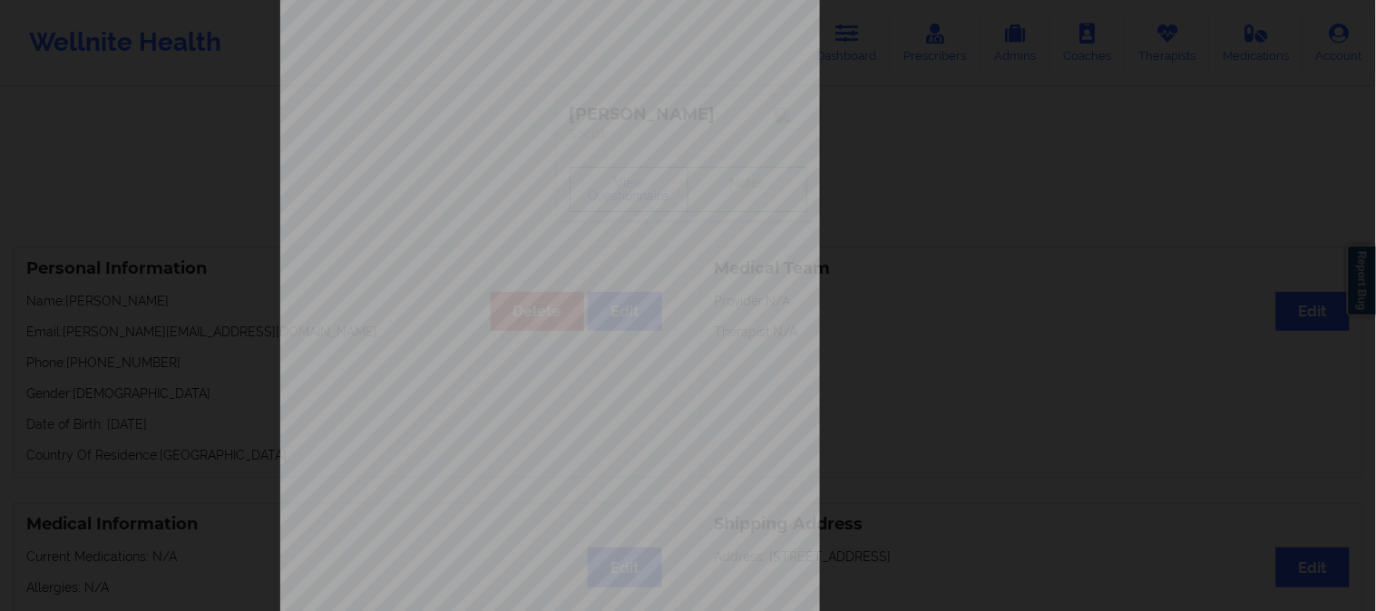
scroll to position [254, 0]
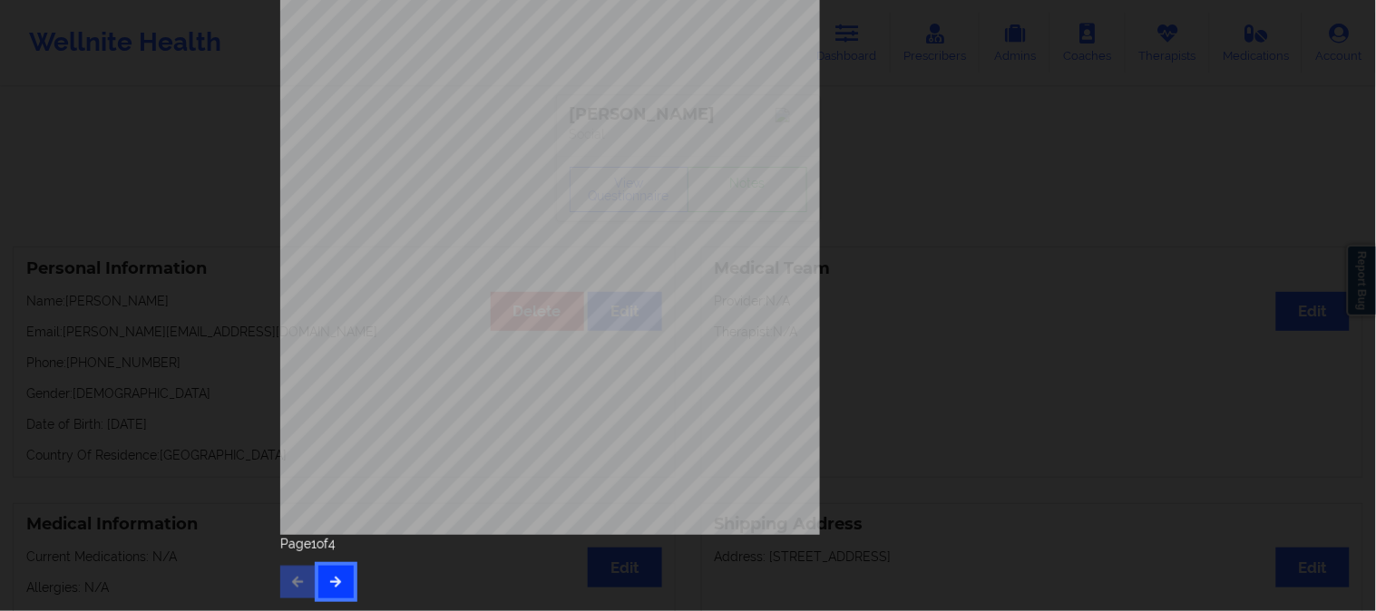
click at [328, 580] on icon "button" at bounding box center [335, 581] width 15 height 11
click at [336, 579] on icon "button" at bounding box center [335, 581] width 15 height 11
click at [336, 581] on icon "button" at bounding box center [335, 581] width 15 height 11
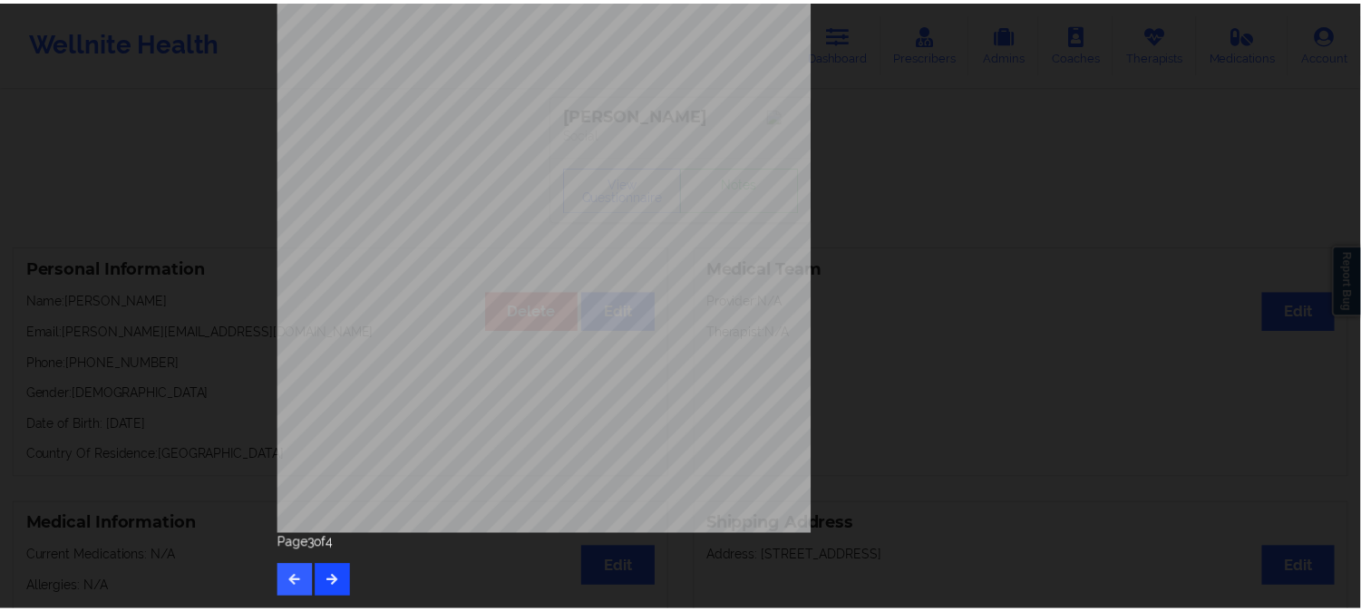
scroll to position [0, 0]
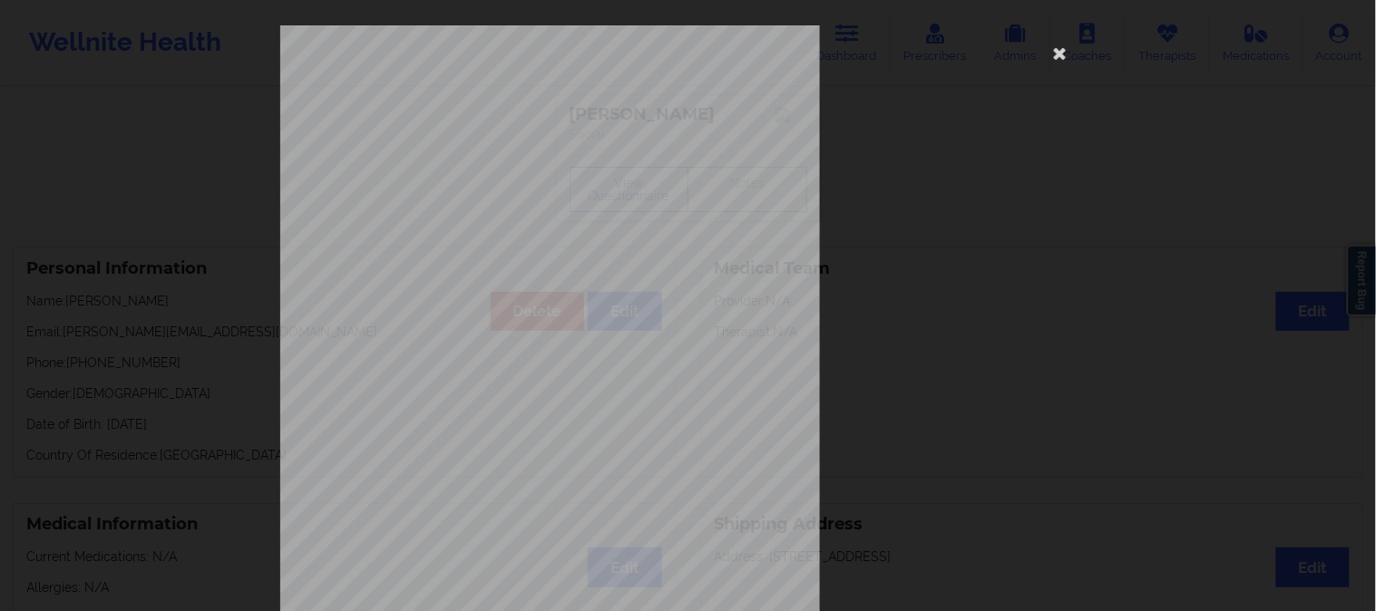
click at [195, 282] on div "Please feel free to provide us with any other additional details that have led …" at bounding box center [688, 305] width 1376 height 611
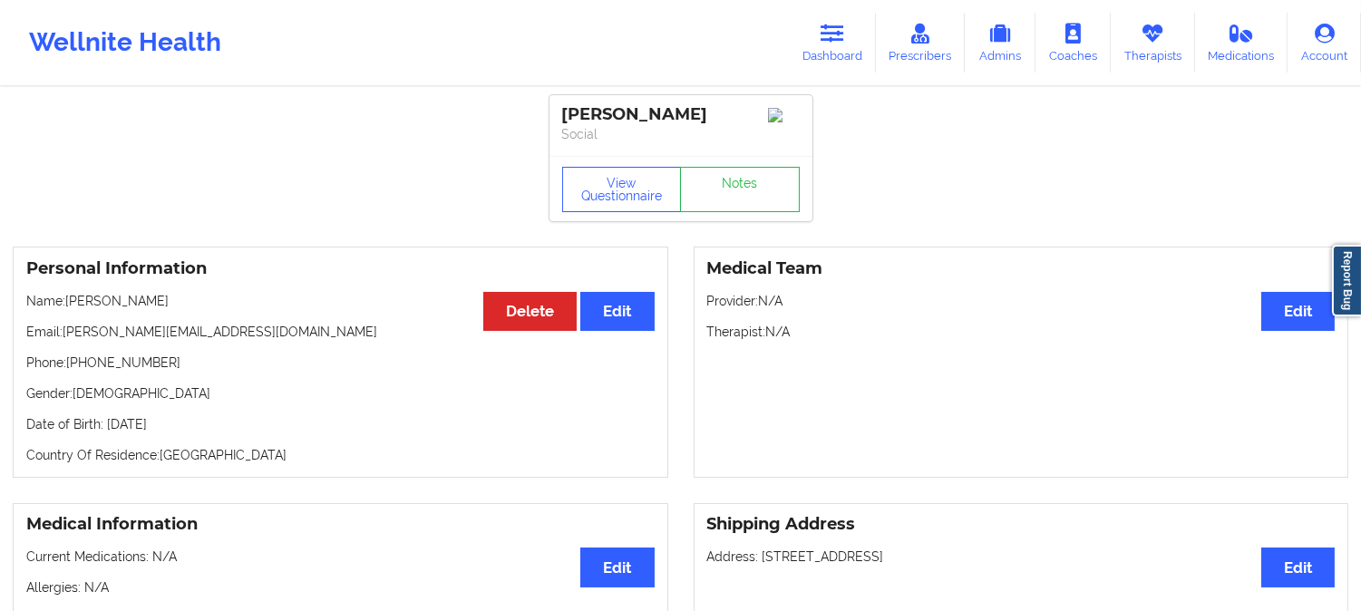
drag, startPoint x: 719, startPoint y: 118, endPoint x: 565, endPoint y: 111, distance: 154.3
click at [565, 111] on div "Michael Hiratzka" at bounding box center [681, 114] width 238 height 21
copy div "Michael Hiratzka"
click at [602, 204] on button "View Questionnaire" at bounding box center [622, 189] width 120 height 45
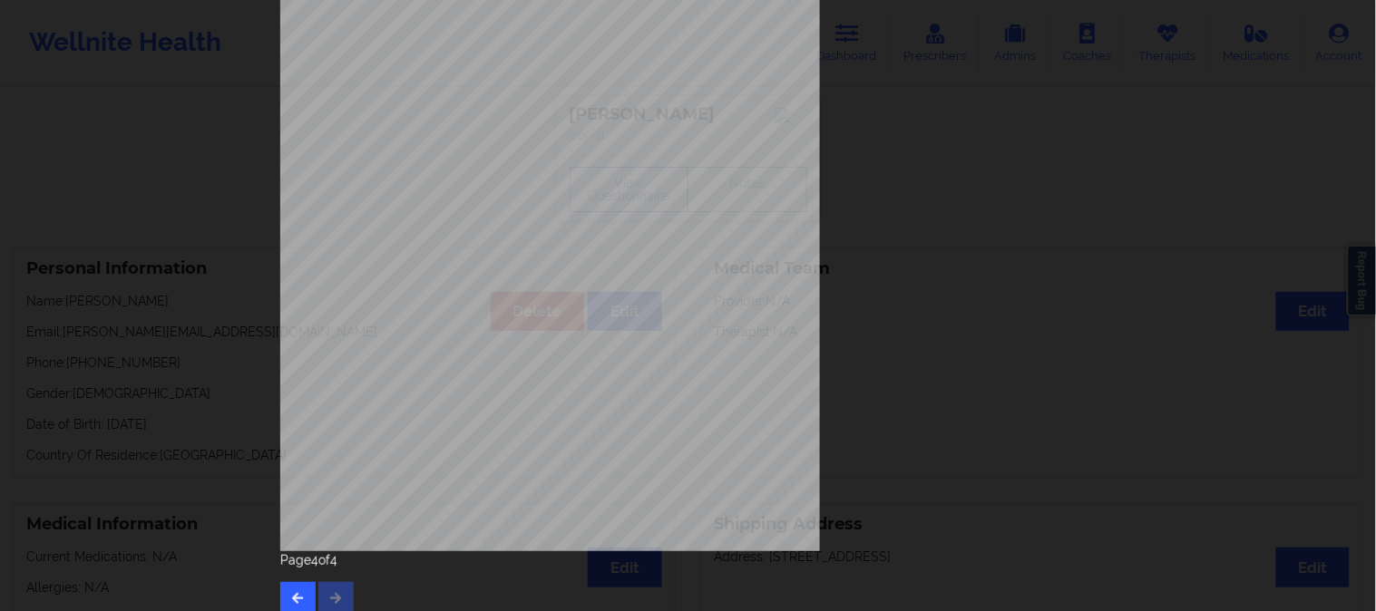
scroll to position [254, 0]
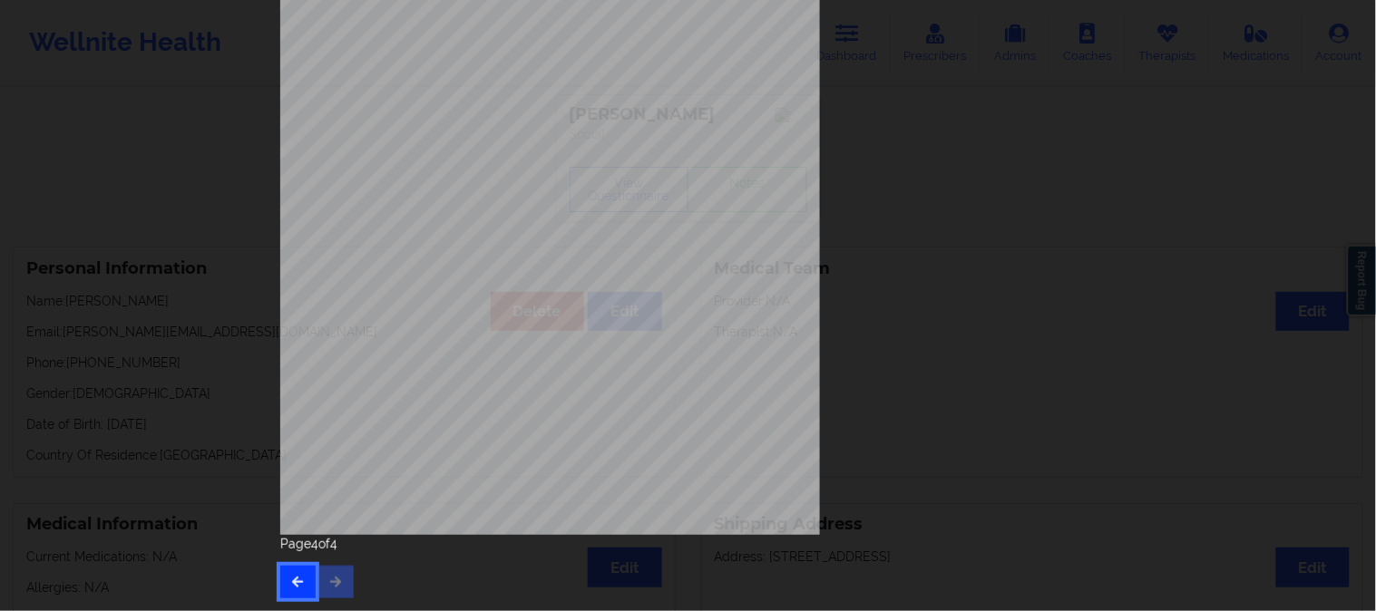
click at [296, 586] on icon "button" at bounding box center [297, 581] width 15 height 11
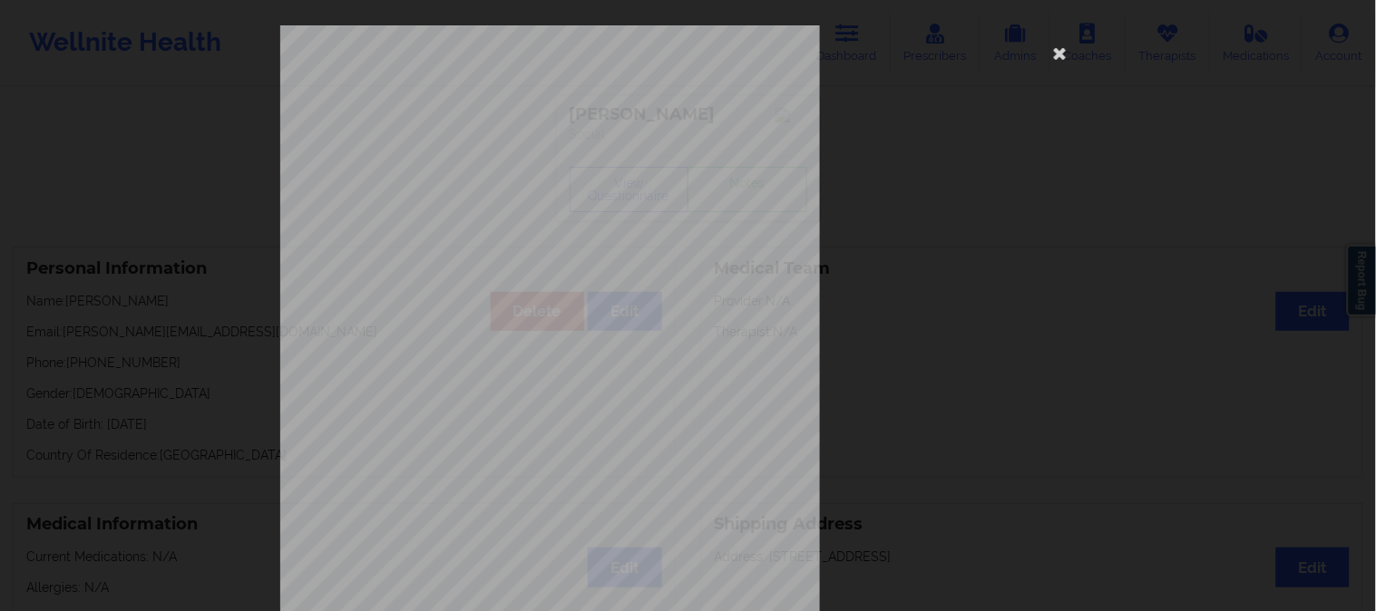
click at [160, 216] on div "commercial Insurance Member ID for patient VMAH68405853 Insurance company name …" at bounding box center [688, 305] width 1376 height 611
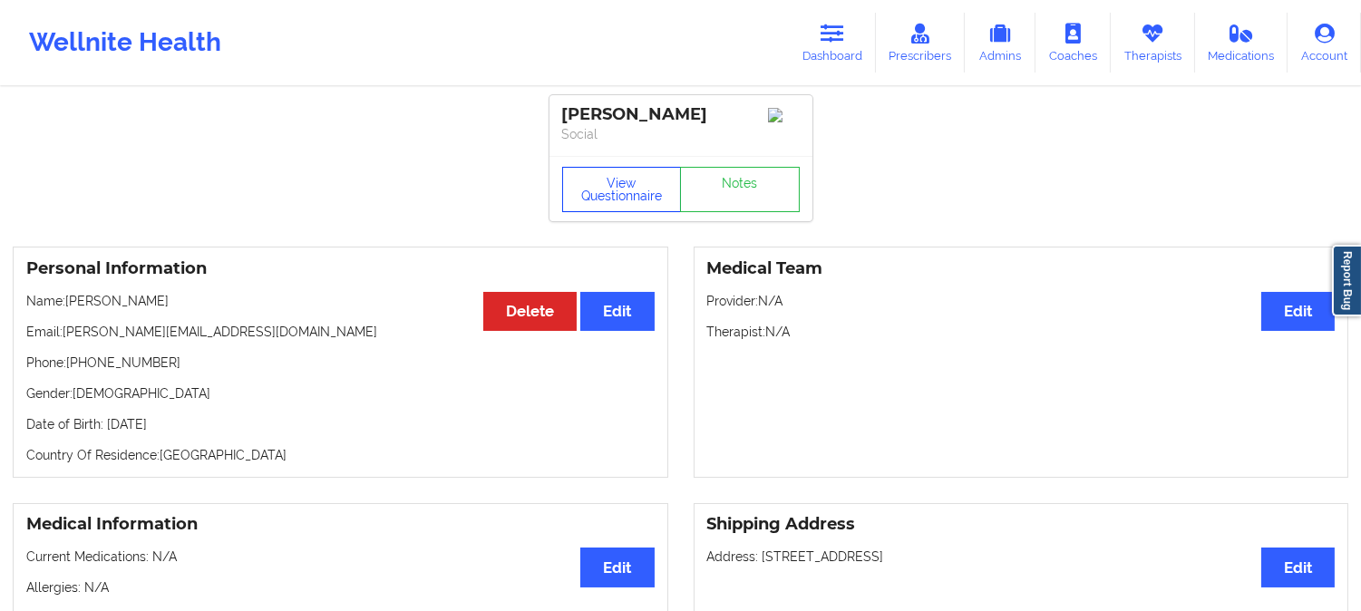
click at [601, 202] on button "View Questionnaire" at bounding box center [622, 189] width 120 height 45
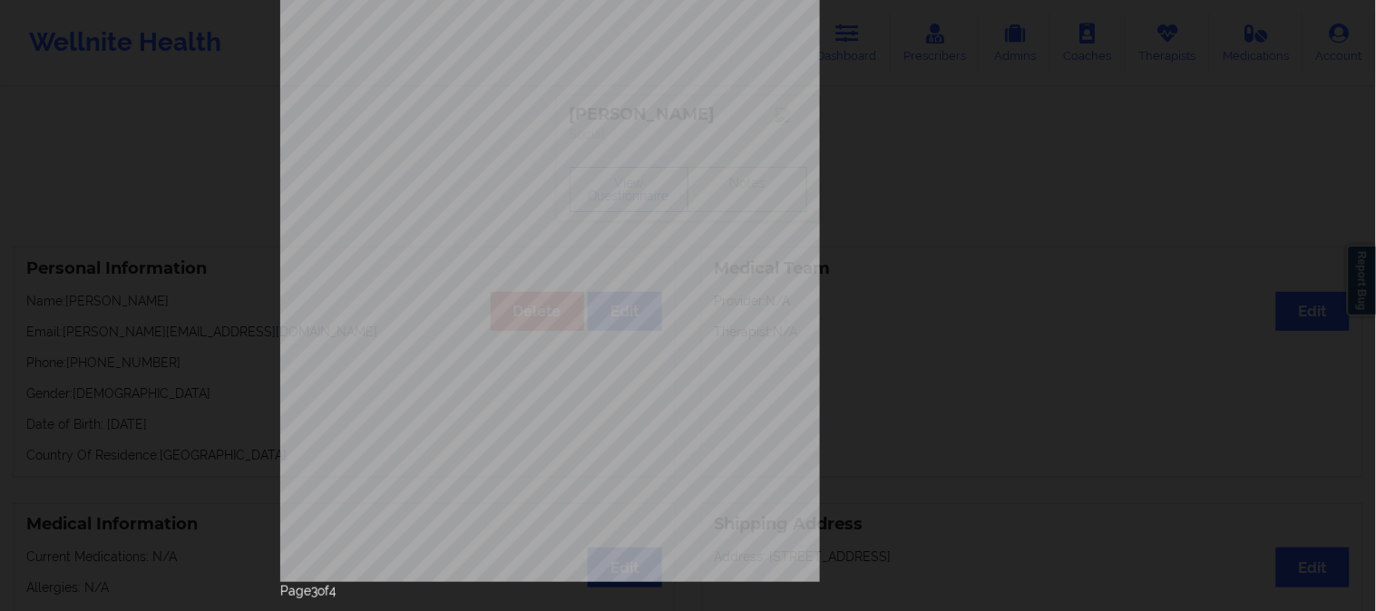
scroll to position [254, 0]
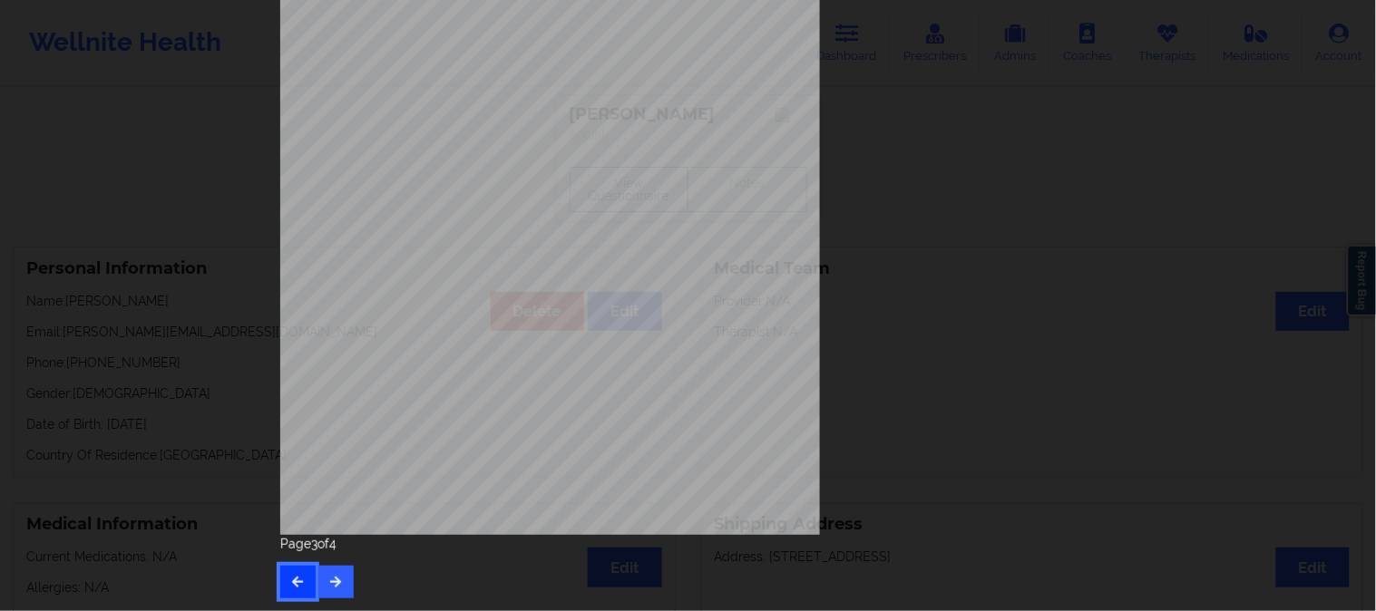
click at [296, 579] on icon "button" at bounding box center [297, 581] width 15 height 11
click at [290, 565] on div "Page 2 of 4" at bounding box center [688, 566] width 816 height 63
click at [292, 577] on icon "button" at bounding box center [297, 581] width 15 height 11
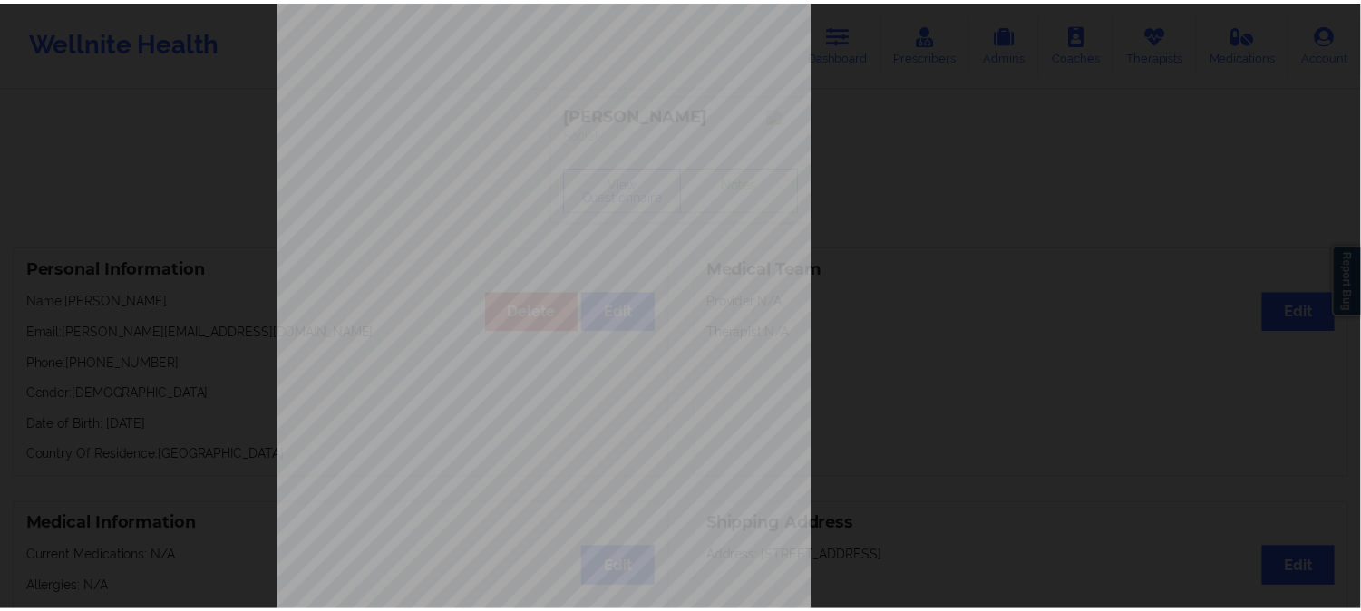
scroll to position [0, 0]
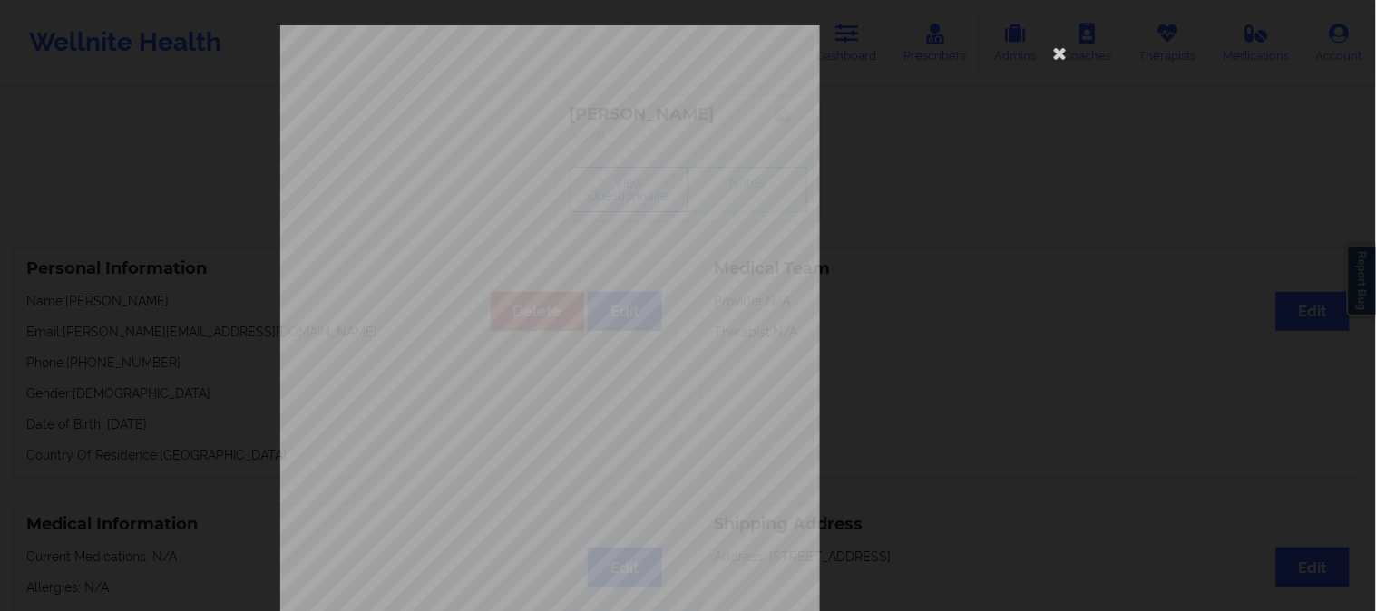
click at [198, 137] on div "1161 Mission St San Francisco, CA, 94103 What state do you live in ? Florida Fu…" at bounding box center [688, 305] width 1376 height 611
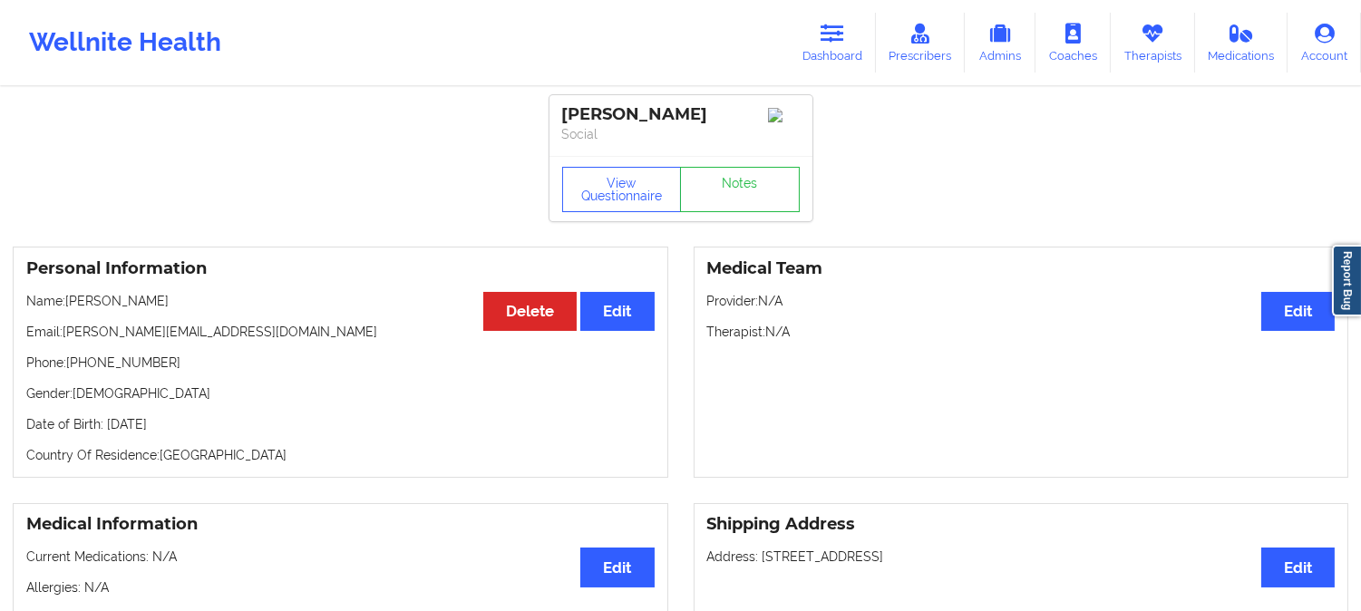
drag, startPoint x: 179, startPoint y: 313, endPoint x: 68, endPoint y: 306, distance: 110.9
click at [68, 306] on p "Name: Michael Hiratzka" at bounding box center [340, 301] width 628 height 18
copy p "Michael Hiratzka"
